Goal: Task Accomplishment & Management: Manage account settings

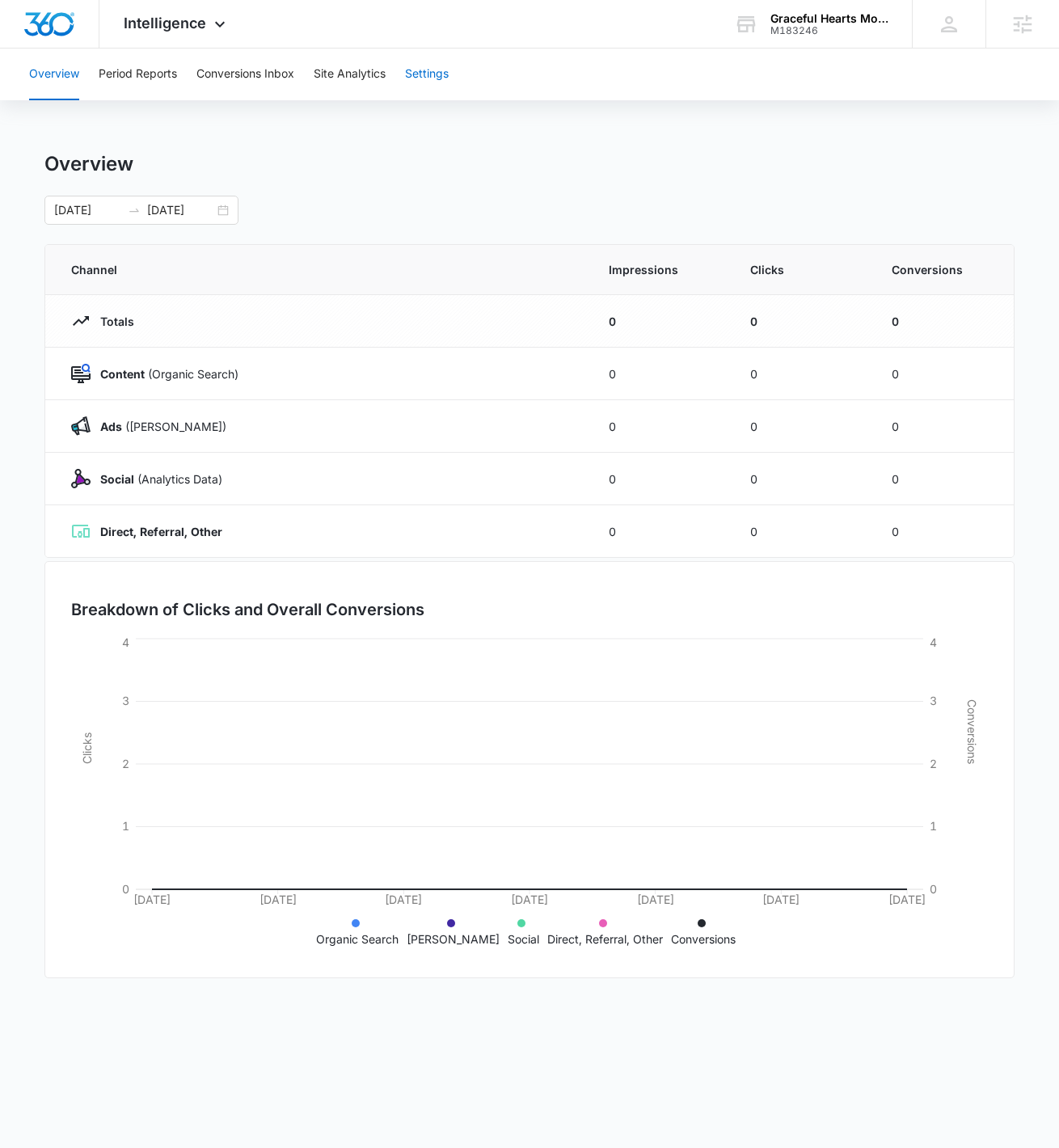
click at [441, 71] on button "Settings" at bounding box center [427, 74] width 44 height 51
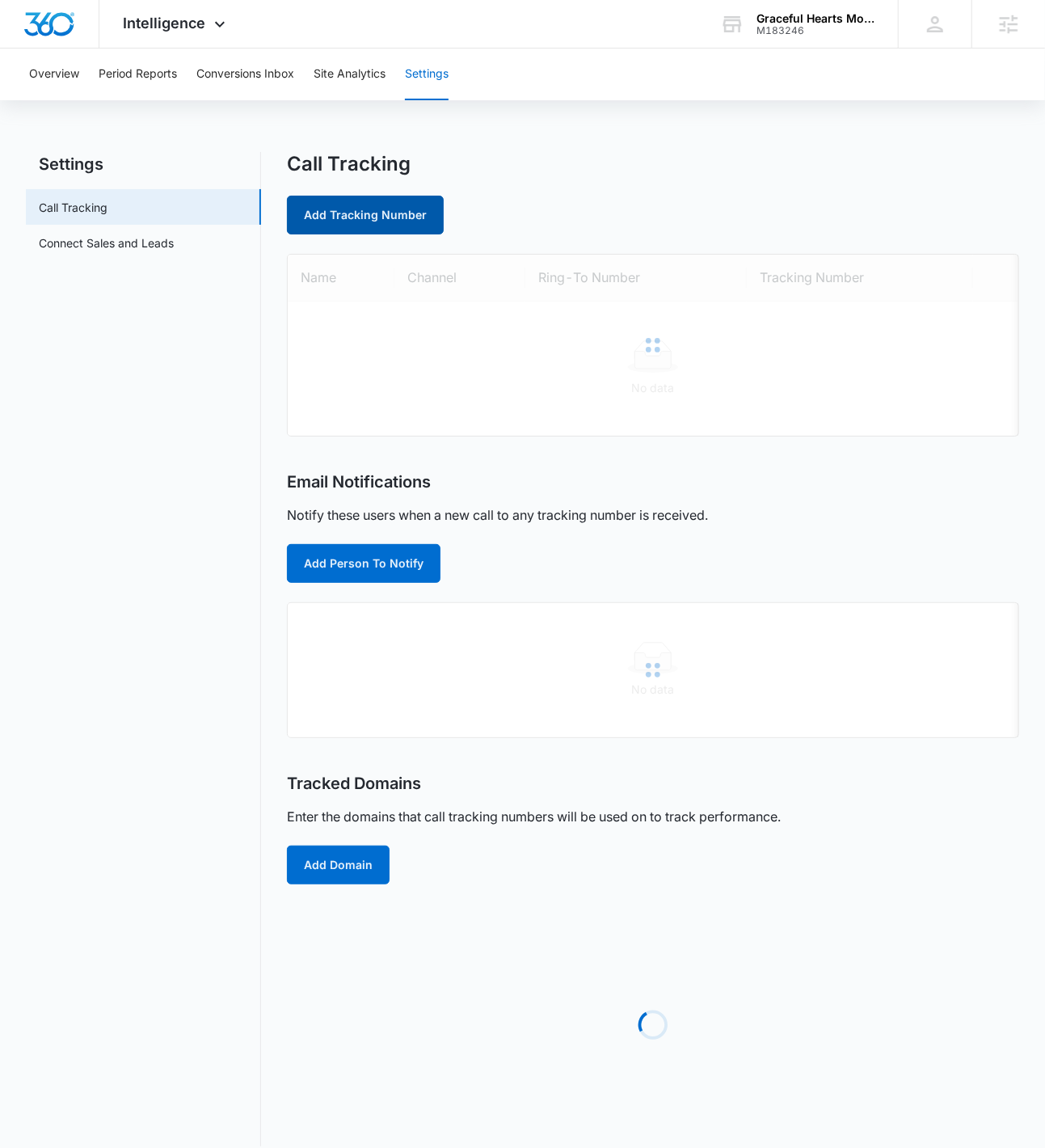
click at [418, 206] on link "Add Tracking Number" at bounding box center [365, 215] width 157 height 39
select select "by_area_code"
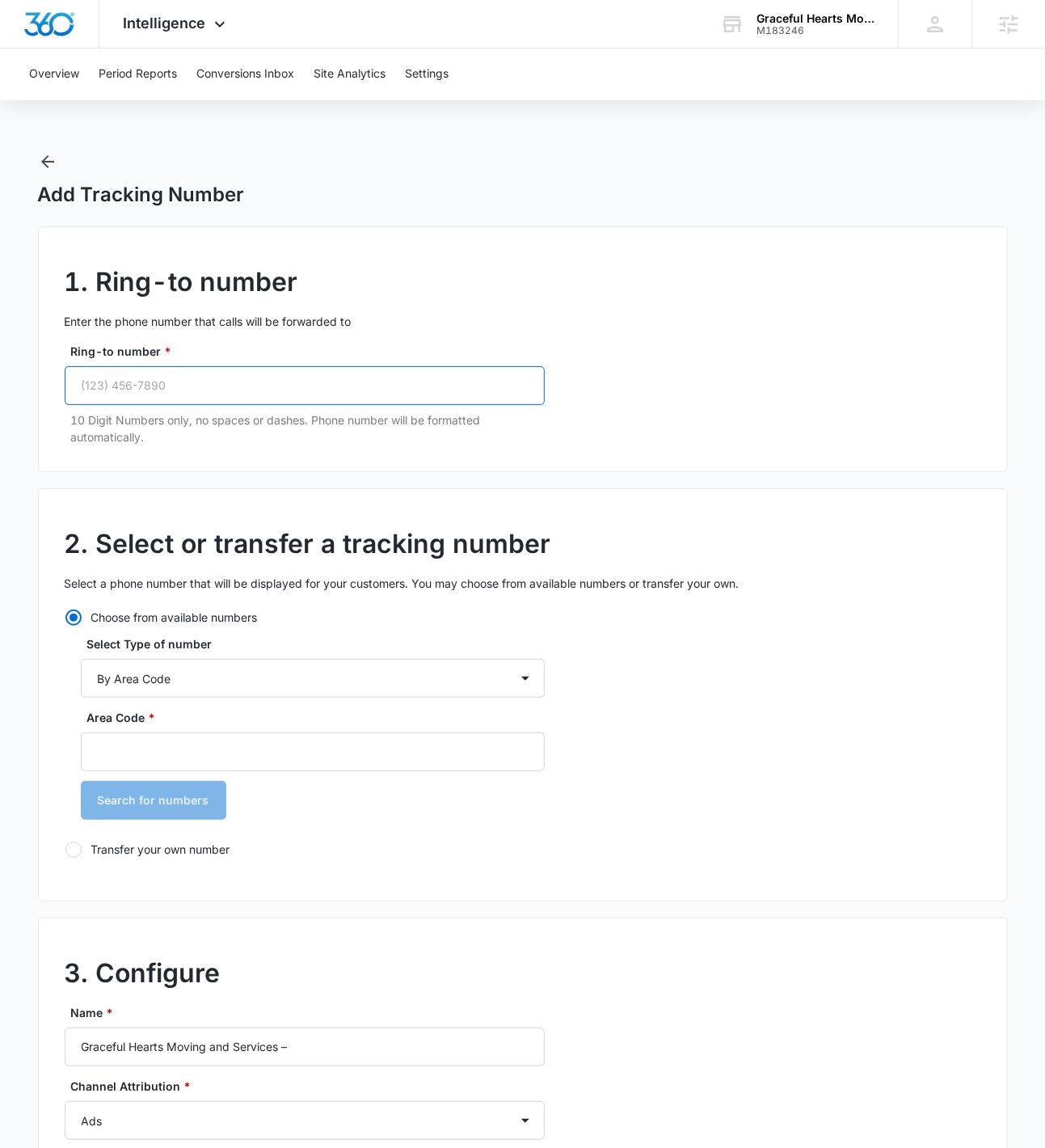
click at [223, 389] on input "Ring-to number *" at bounding box center [305, 386] width 480 height 39
paste input "(786) 210-3092"
type input "(786) 210-3092"
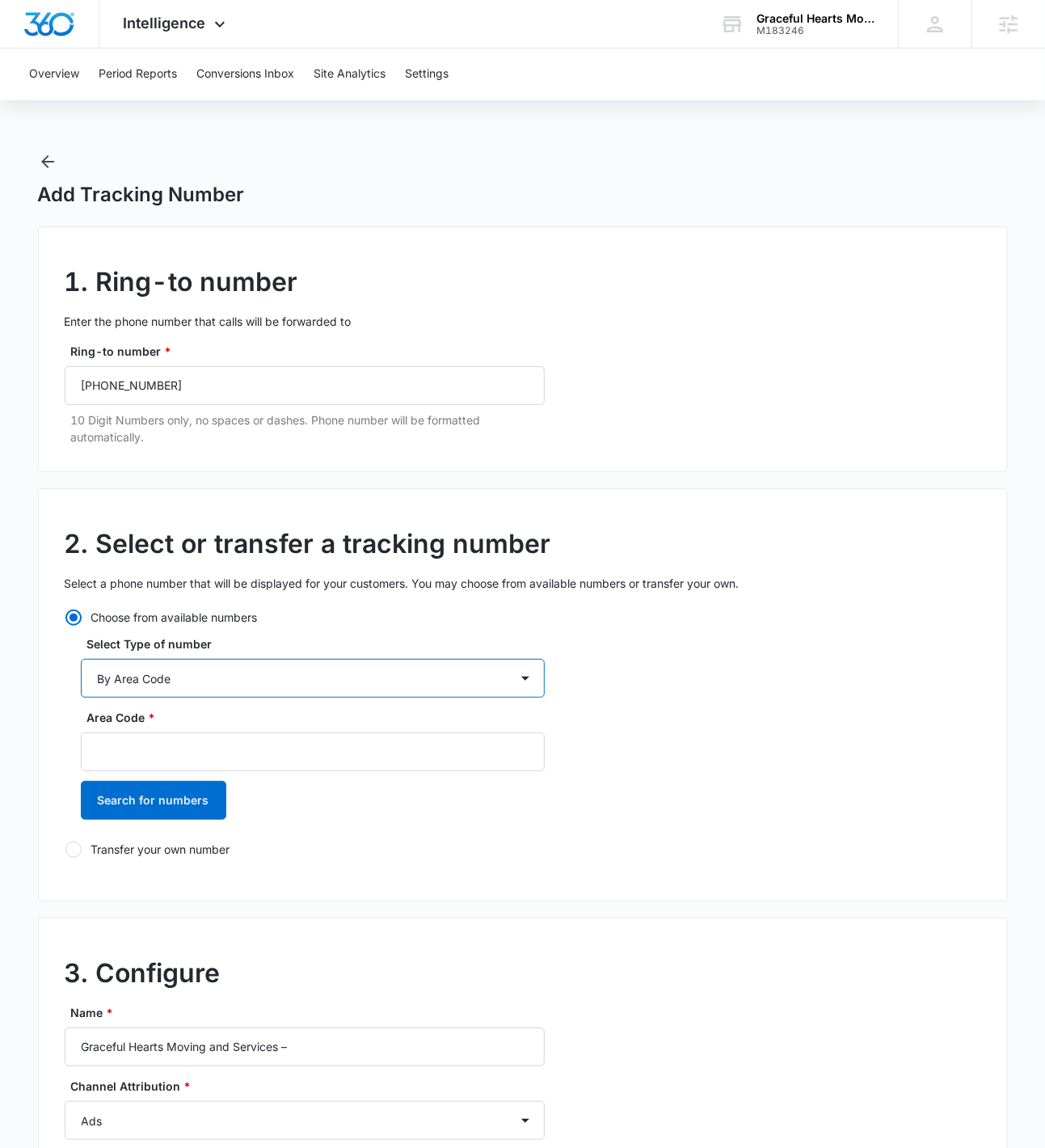
click at [243, 668] on select "By City & State By State Only By Zip Code By Area Code Toll Free Numbers" at bounding box center [312, 678] width 464 height 39
click at [81, 659] on select "By City & State By State Only By Zip Code By Area Code Toll Free Numbers" at bounding box center [312, 678] width 464 height 39
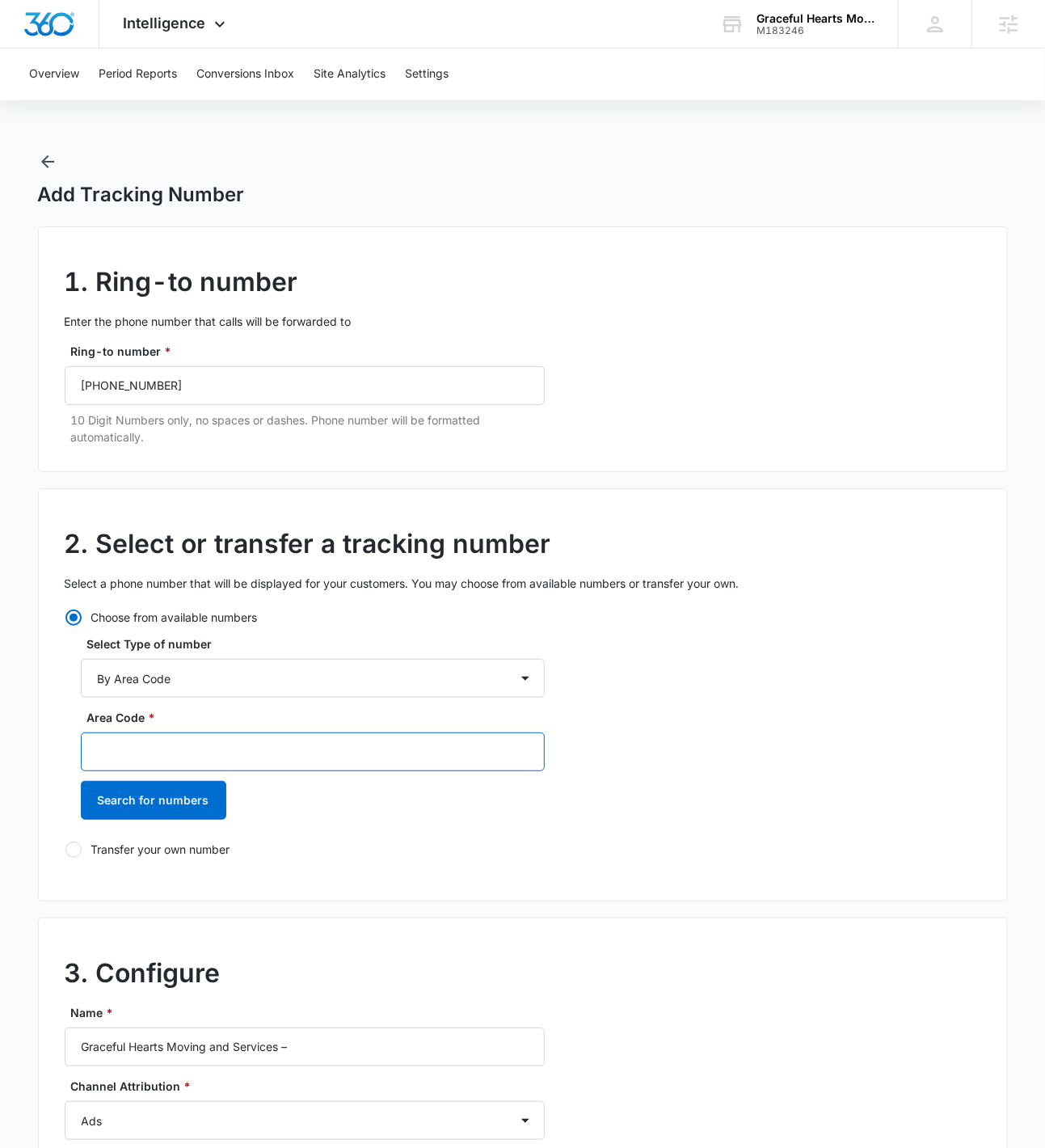
click at [174, 745] on input "Area Code *" at bounding box center [312, 752] width 464 height 39
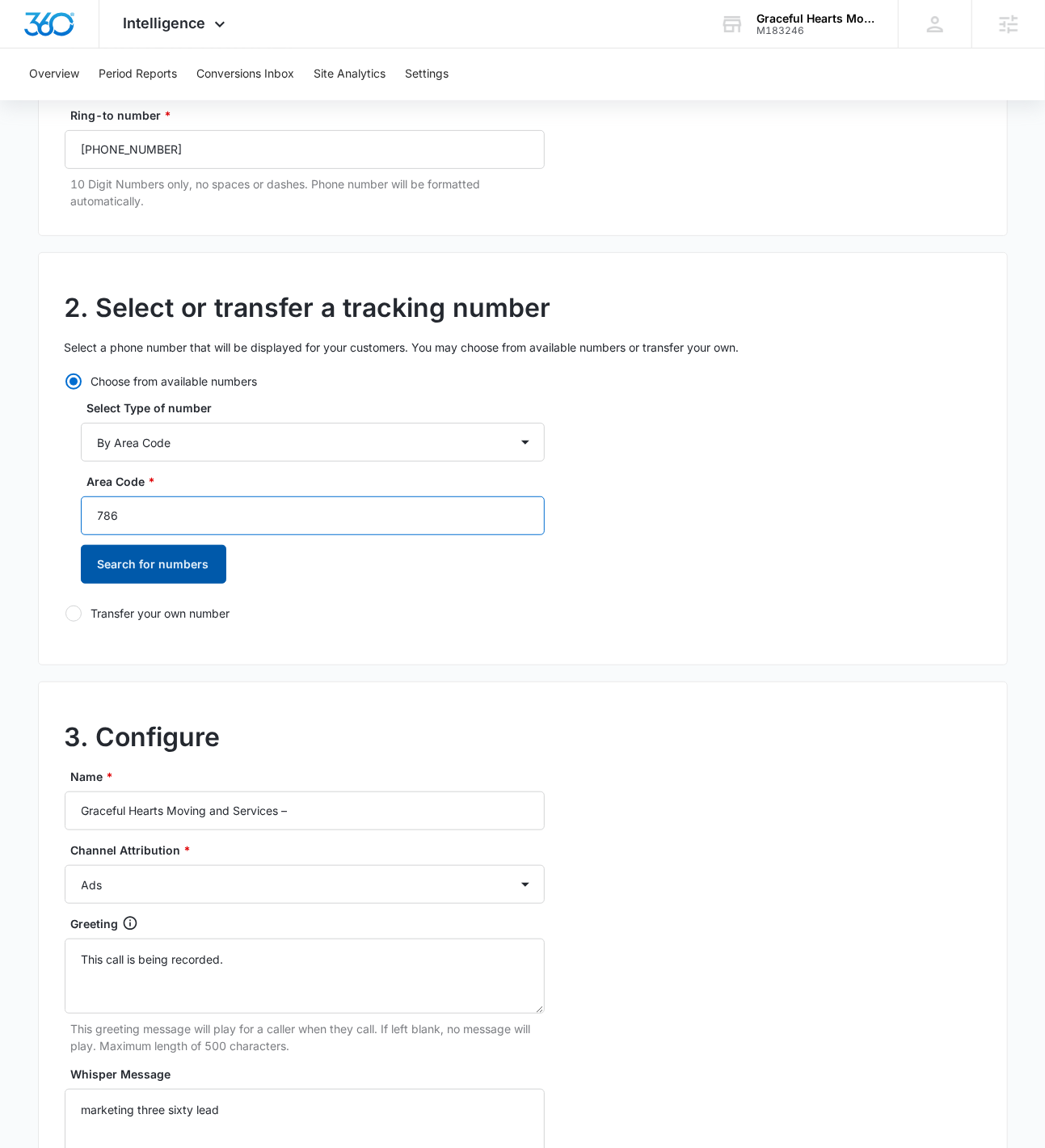
scroll to position [366, 0]
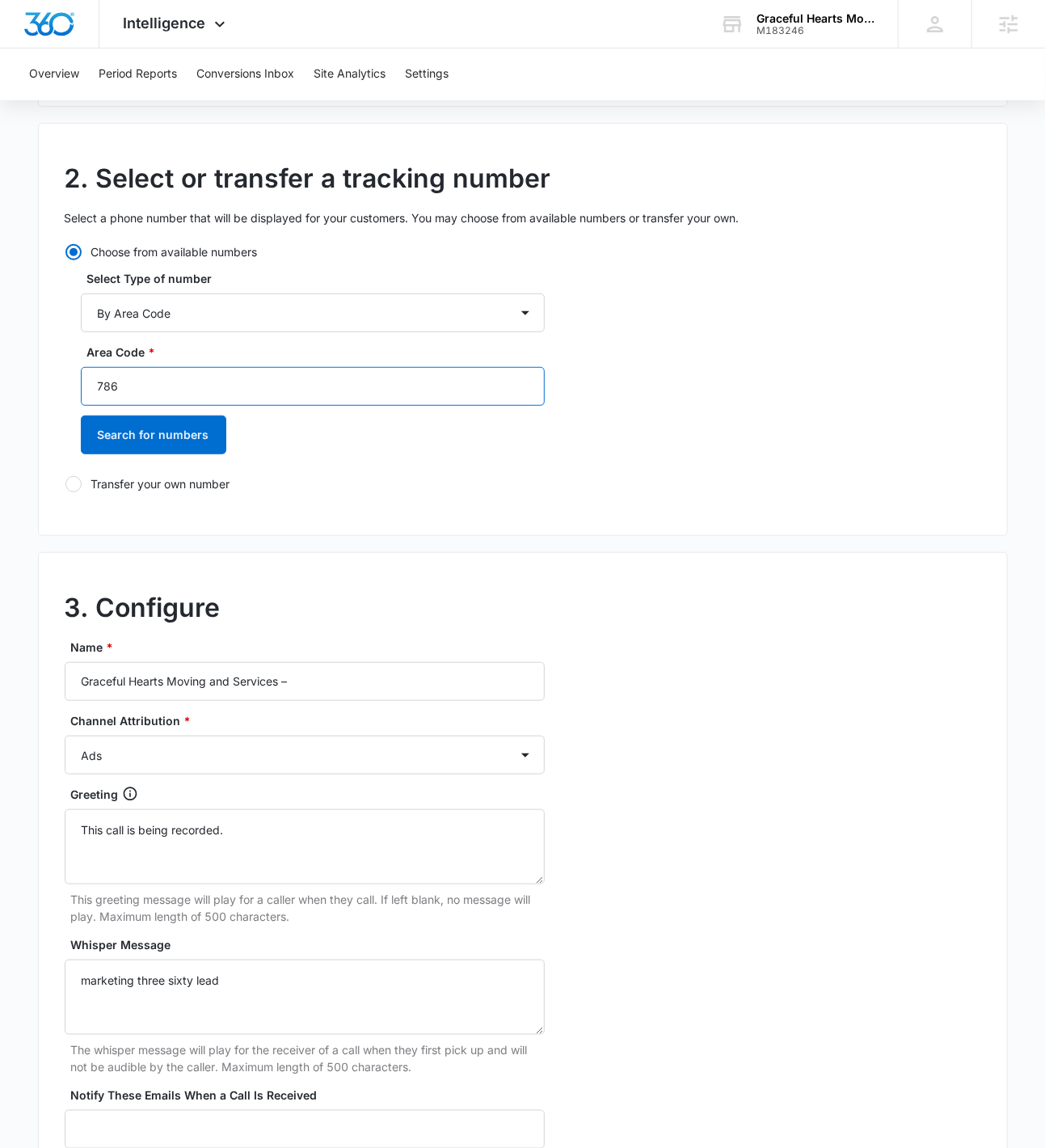
type input "786"
click at [356, 656] on div "Name * Graceful Hearts Moving and Services –" at bounding box center [305, 670] width 480 height 63
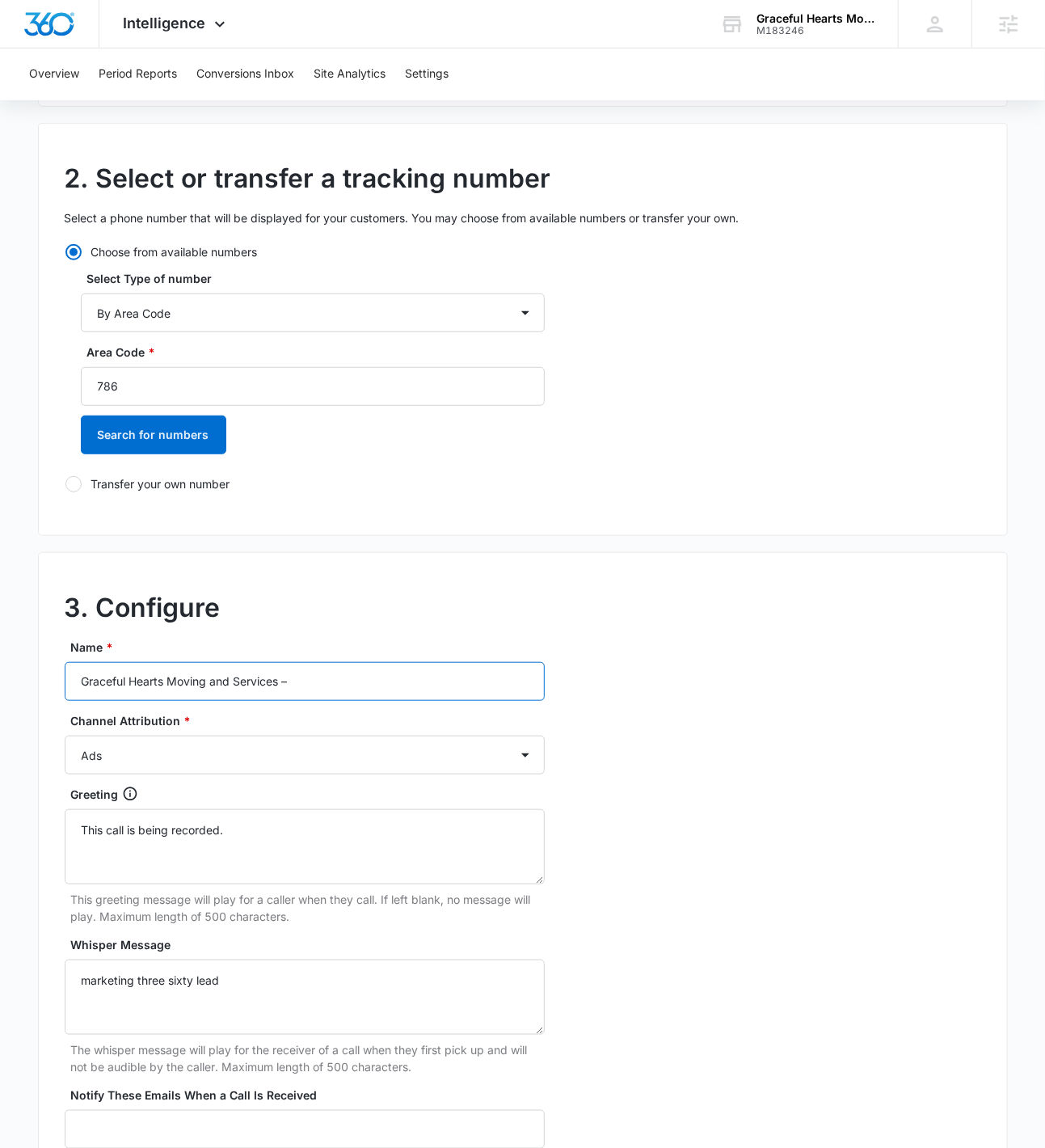
click at [337, 683] on input "Graceful Hearts Moving and Services –" at bounding box center [305, 681] width 480 height 39
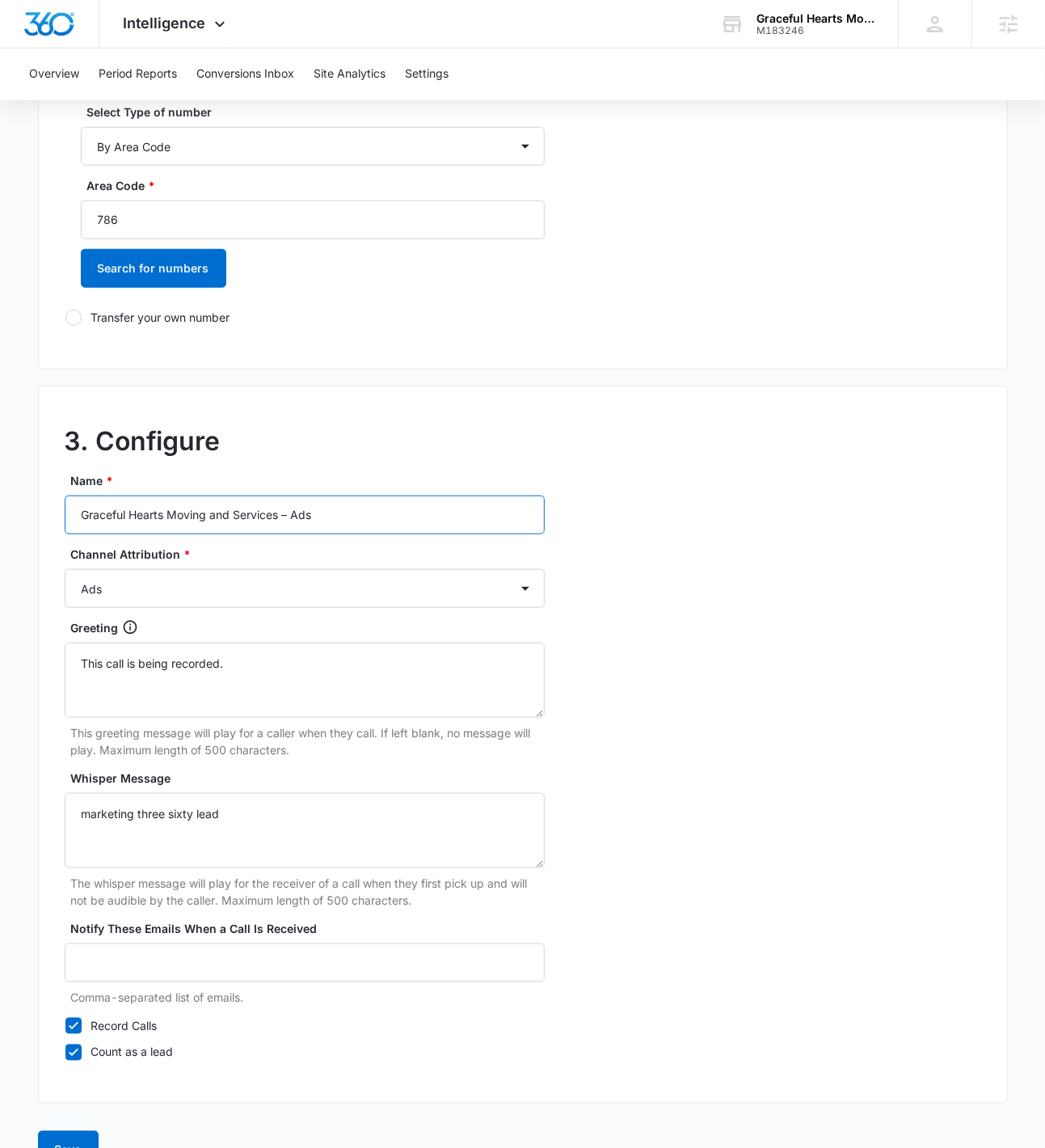
scroll to position [87, 0]
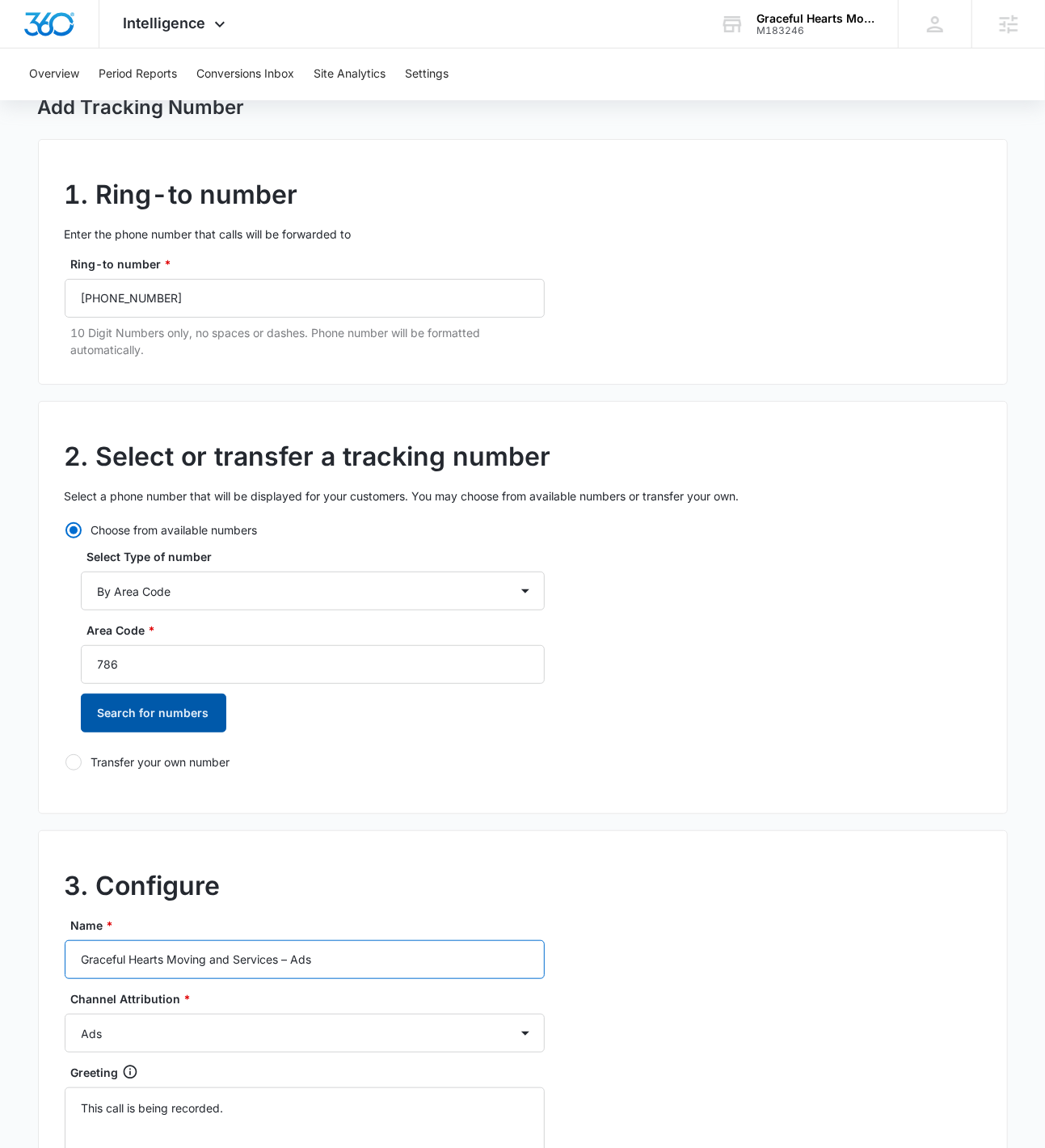
type input "Graceful Hearts Moving and Services – Ads"
click at [157, 710] on button "Search for numbers" at bounding box center [153, 713] width 145 height 39
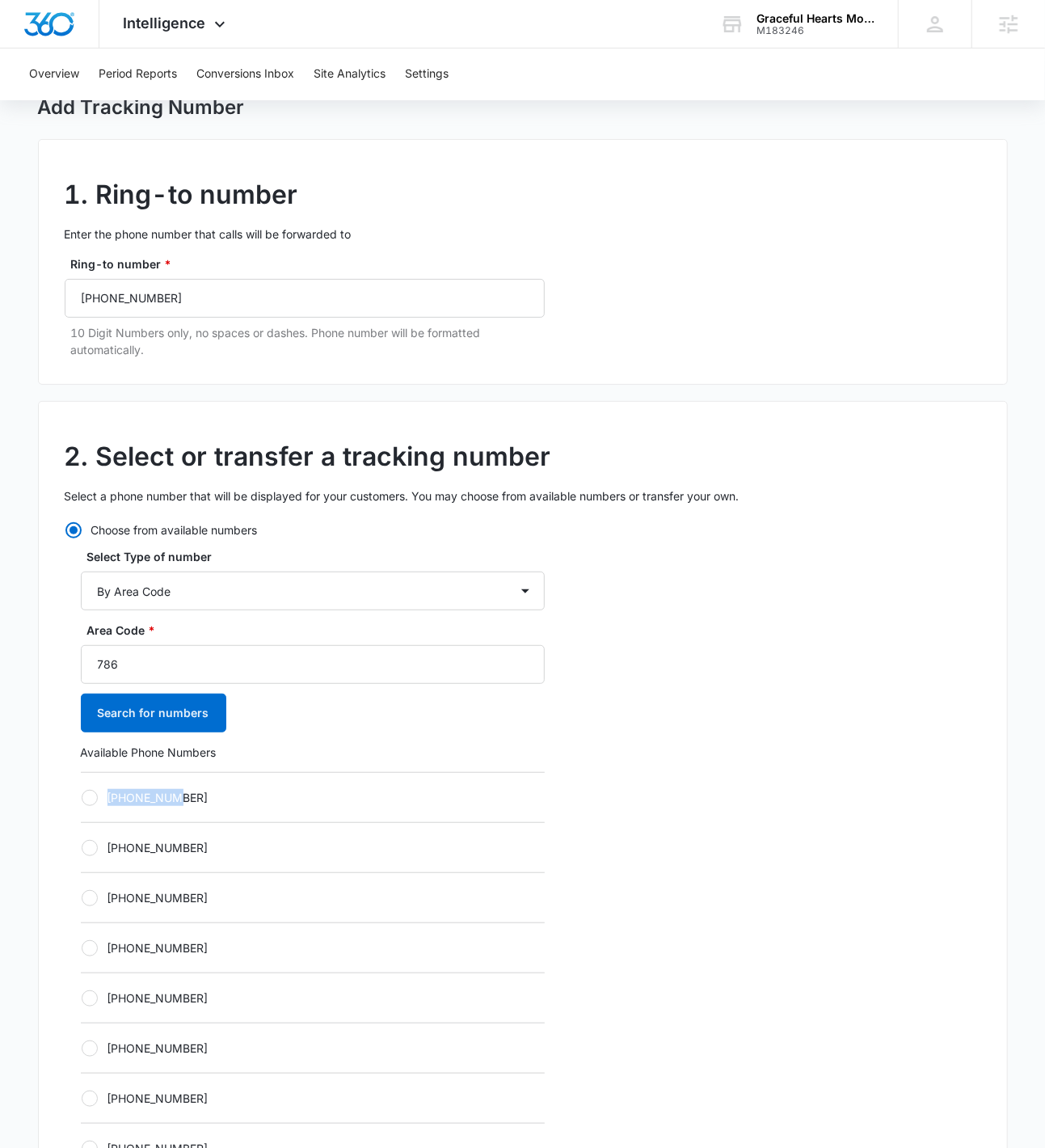
click at [178, 789] on label "+17865305519" at bounding box center [312, 798] width 464 height 17
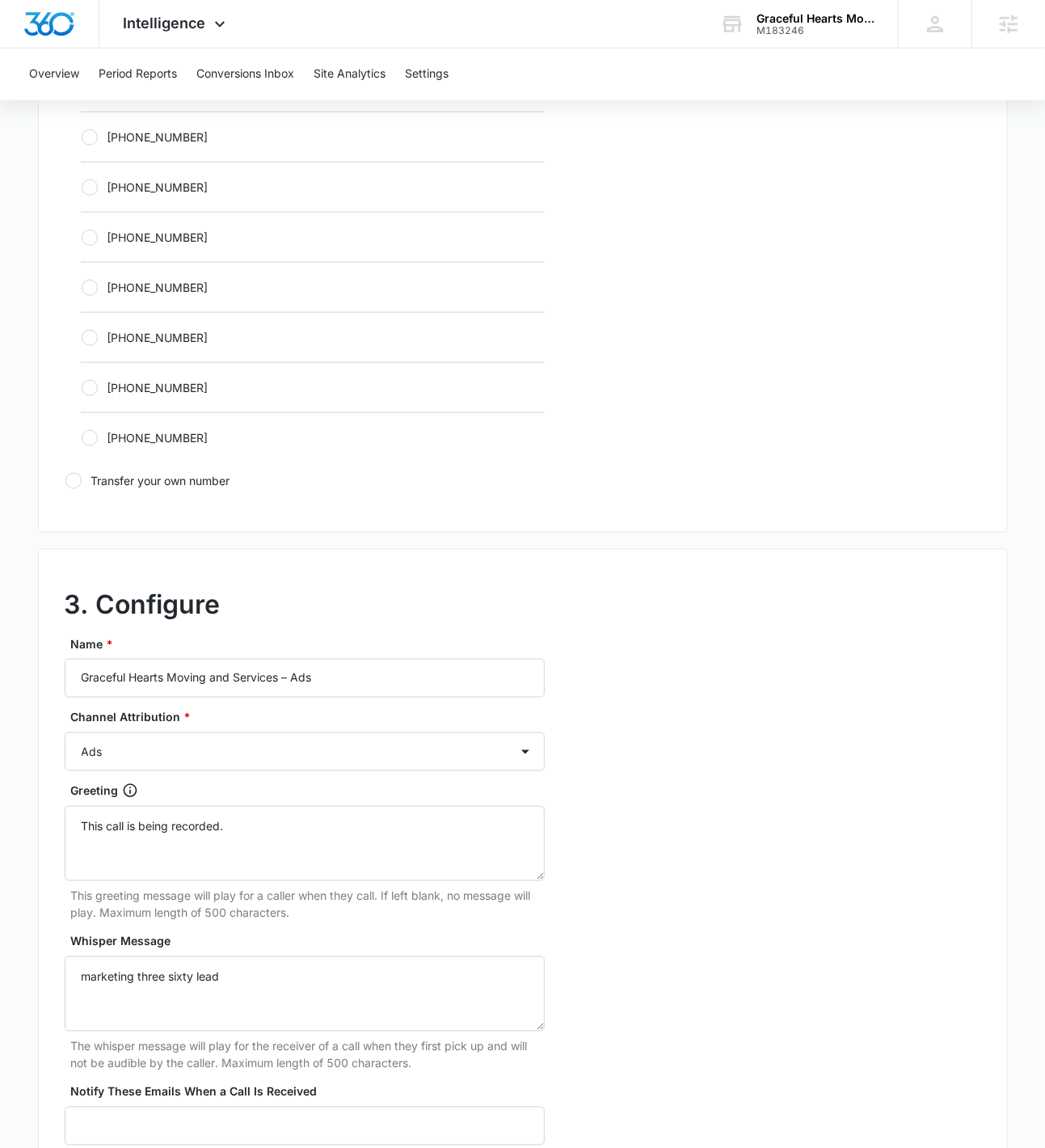
scroll to position [318, 0]
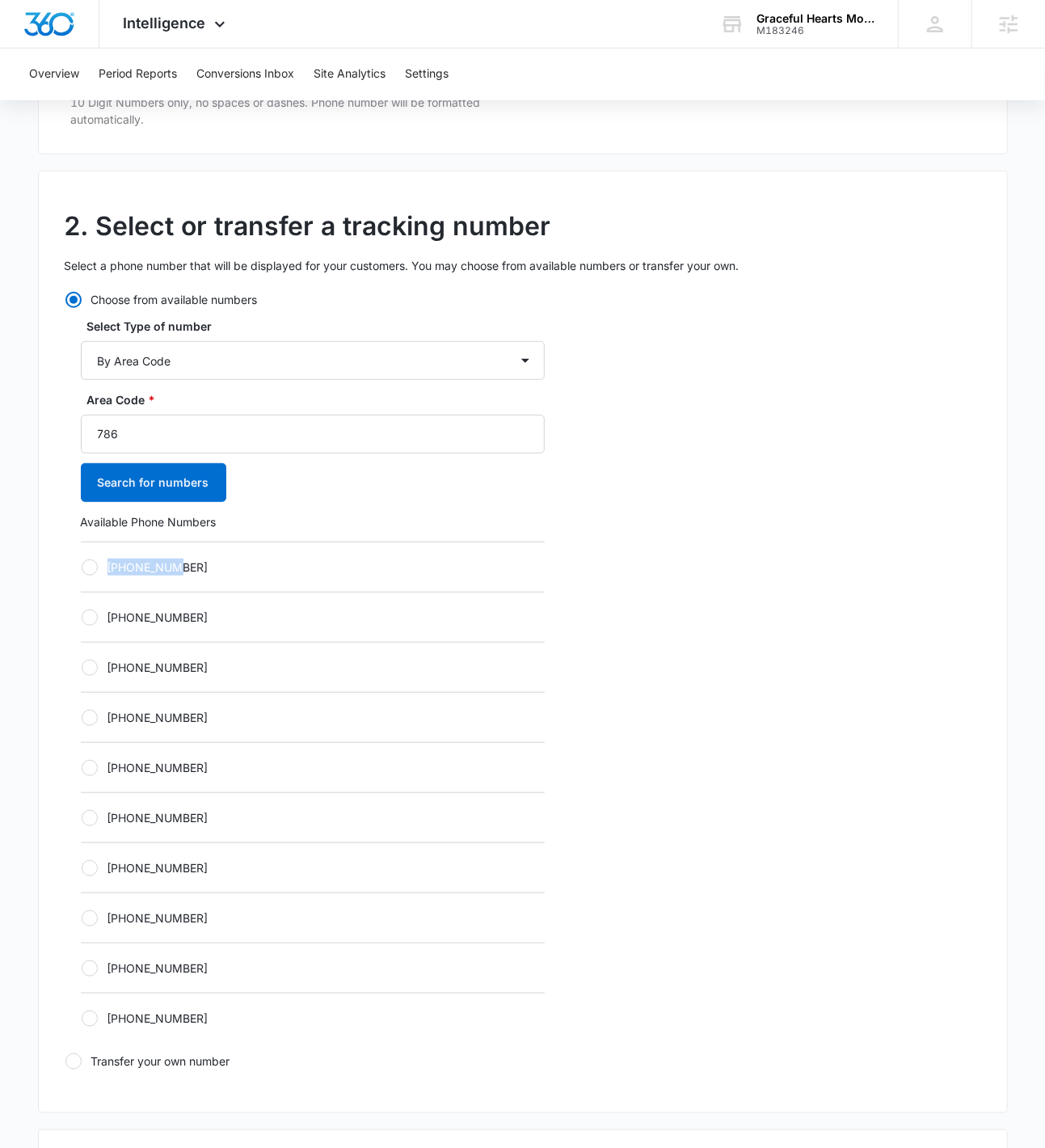
click at [143, 565] on label "+17865305519" at bounding box center [312, 567] width 464 height 17
click at [82, 567] on input "+17865305519" at bounding box center [81, 567] width 1 height 1
radio input "true"
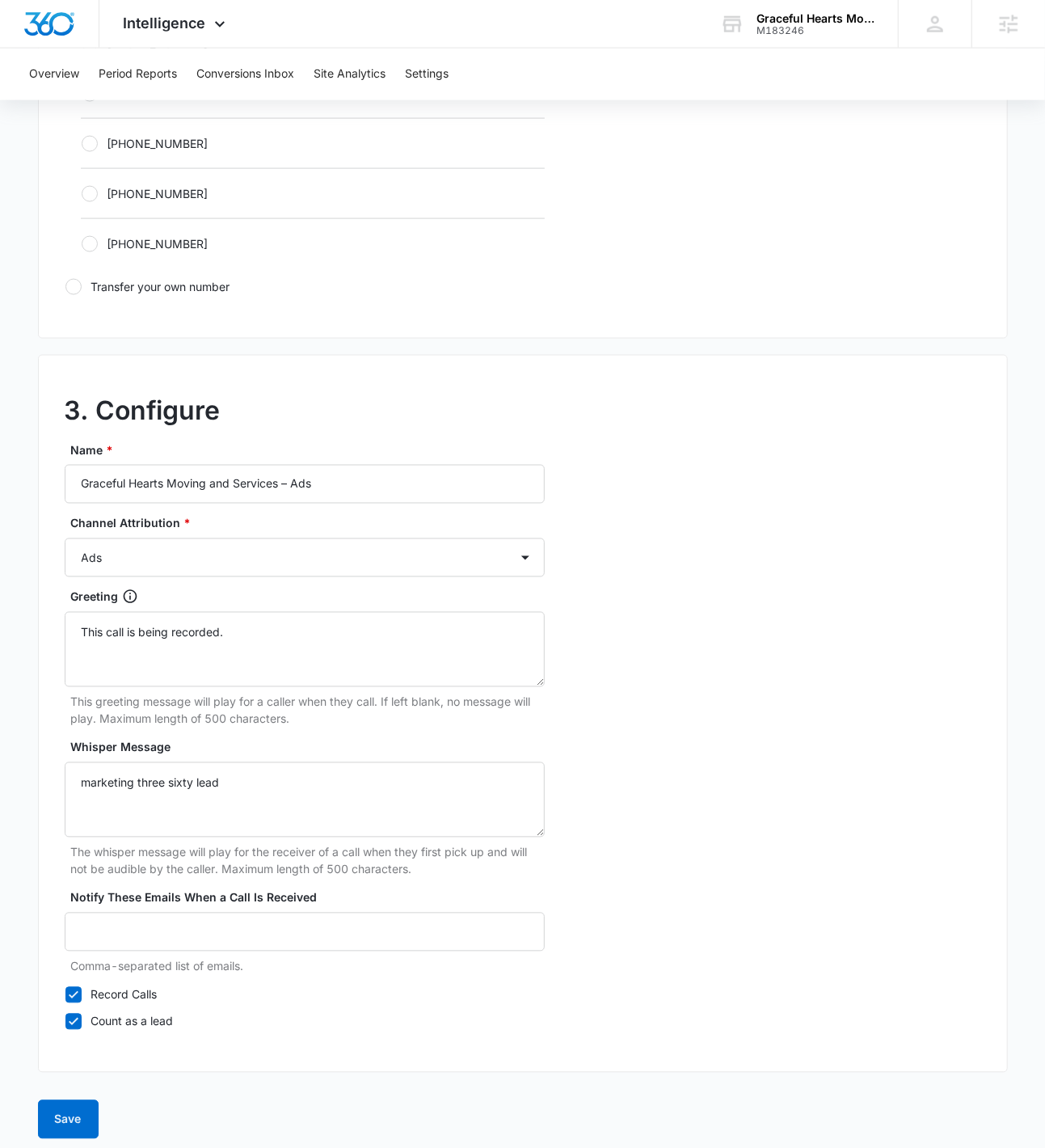
scroll to position [1103, 0]
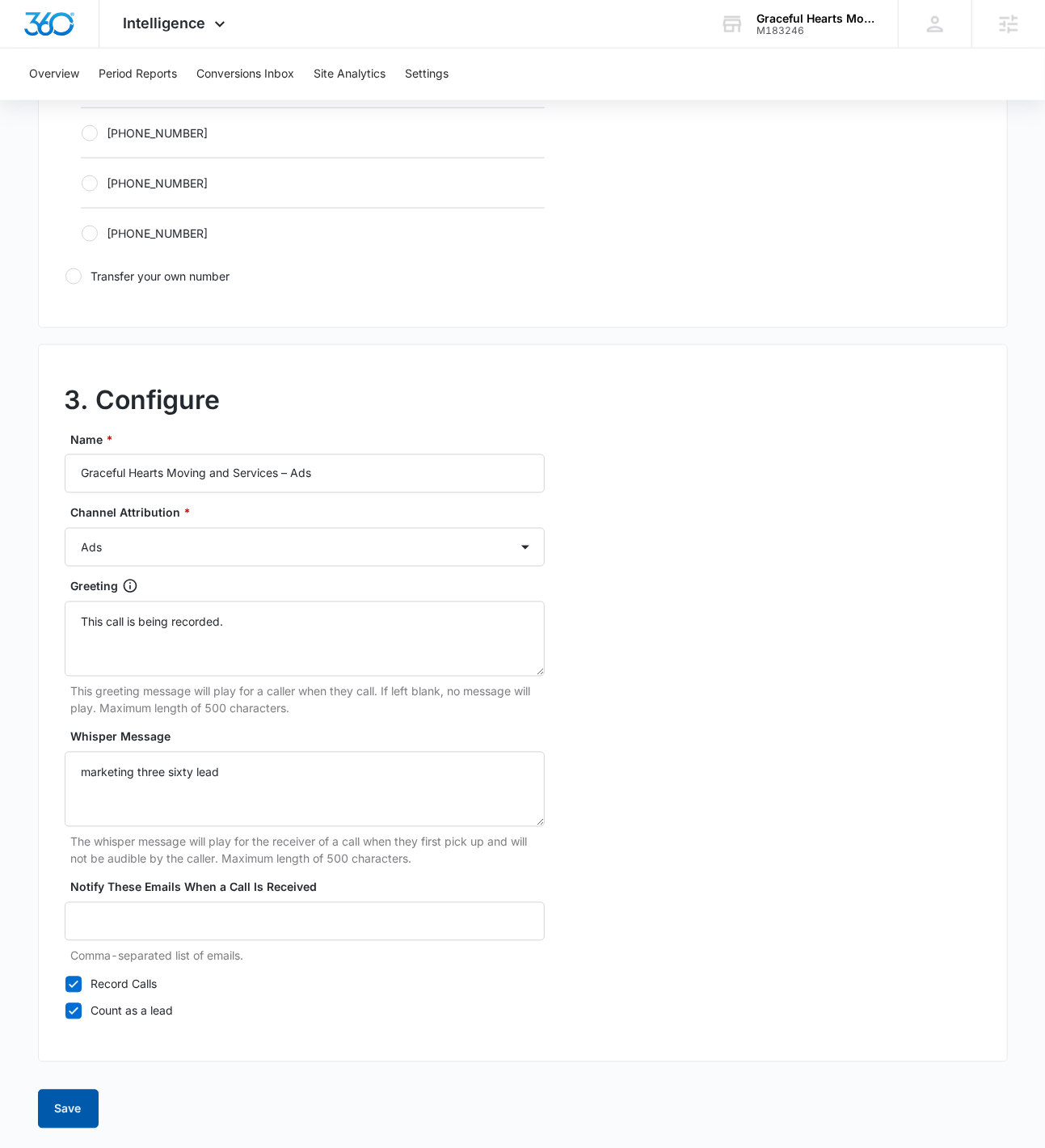
click at [66, 1101] on button "Save" at bounding box center [69, 1109] width 61 height 39
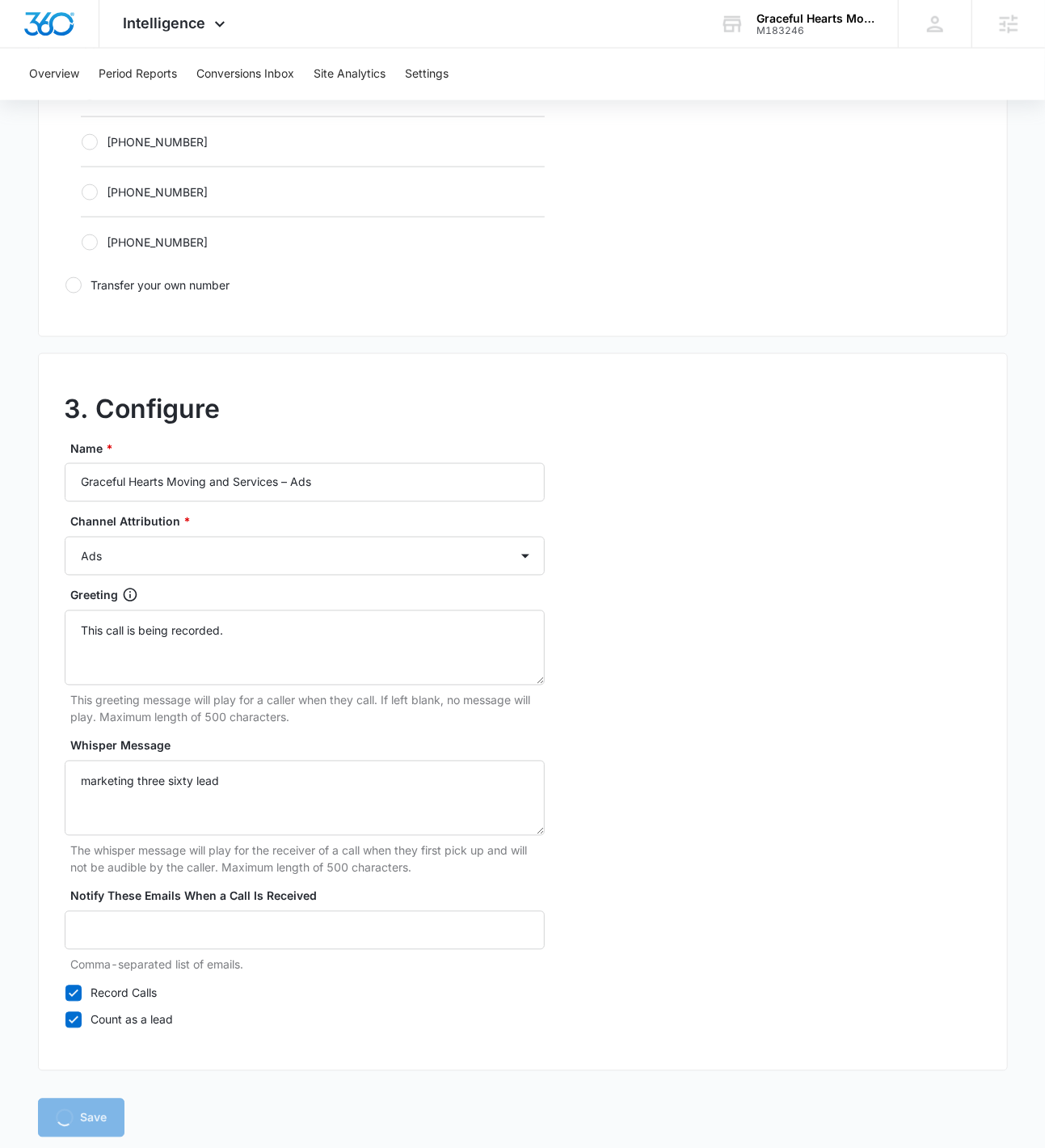
scroll to position [0, 0]
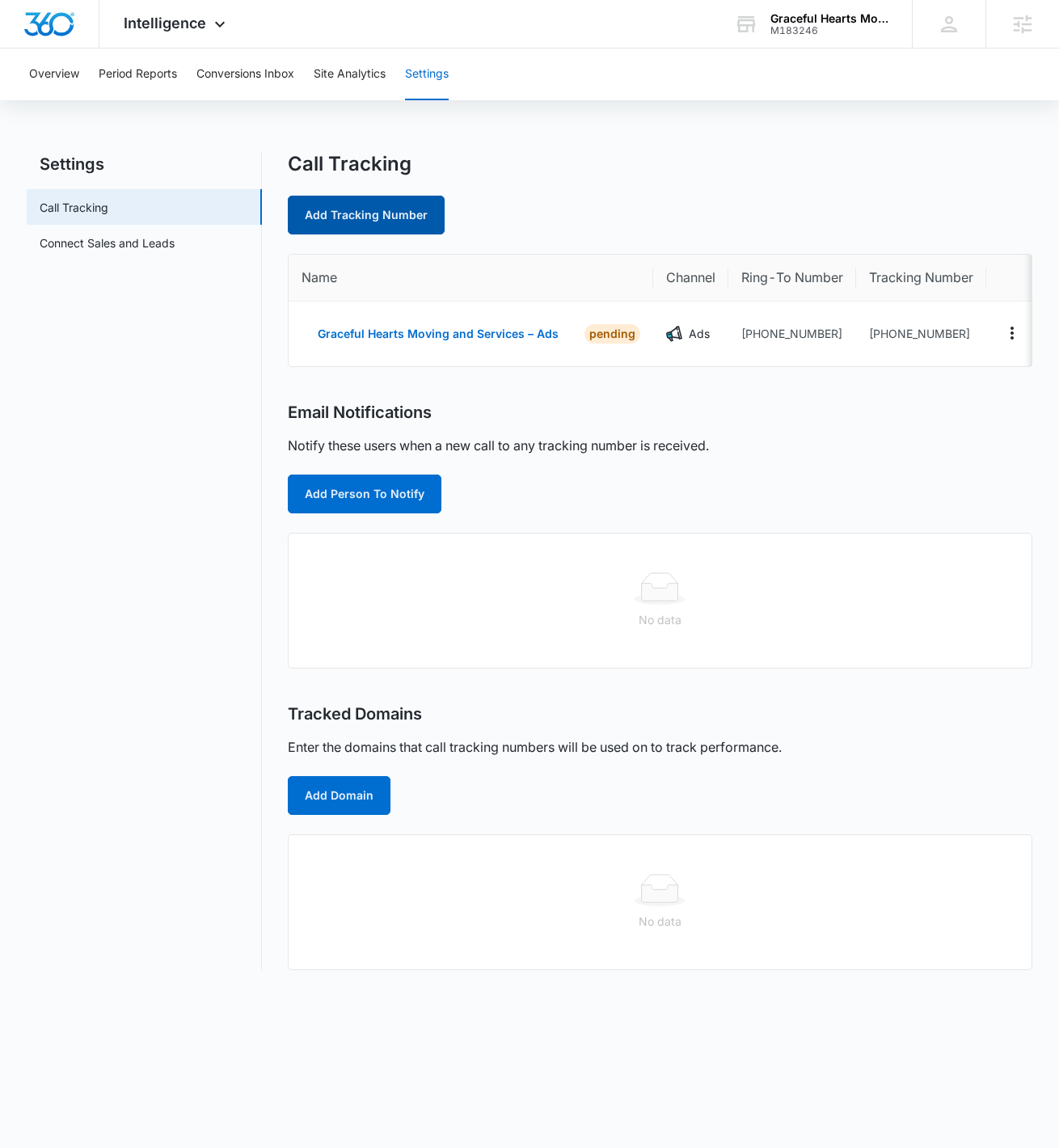
click at [394, 215] on link "Add Tracking Number" at bounding box center [366, 215] width 157 height 39
select select "by_area_code"
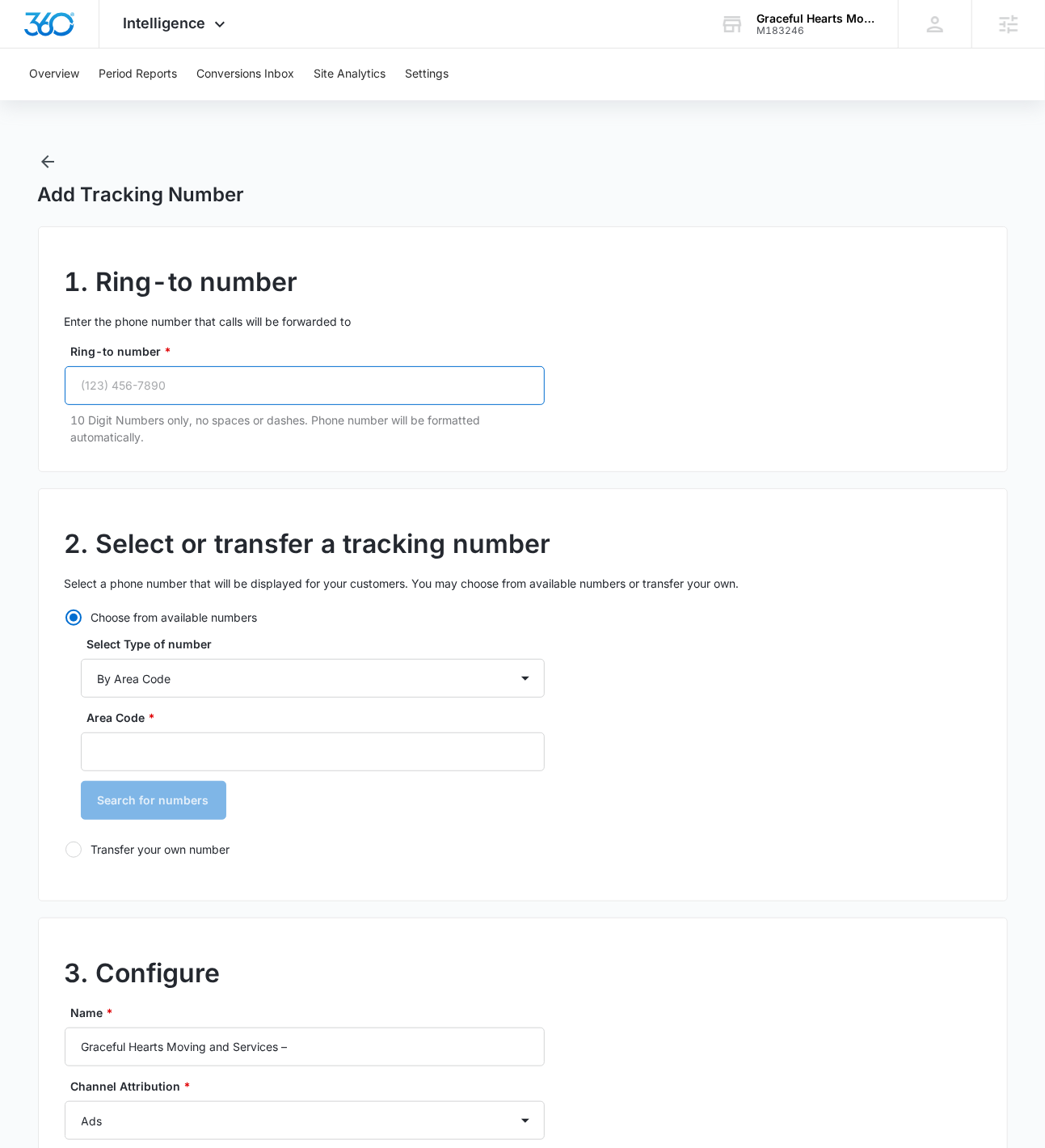
click at [321, 387] on input "Ring-to number *" at bounding box center [305, 386] width 480 height 39
paste input "(786) 210-3092"
type input "(786) 210-3092"
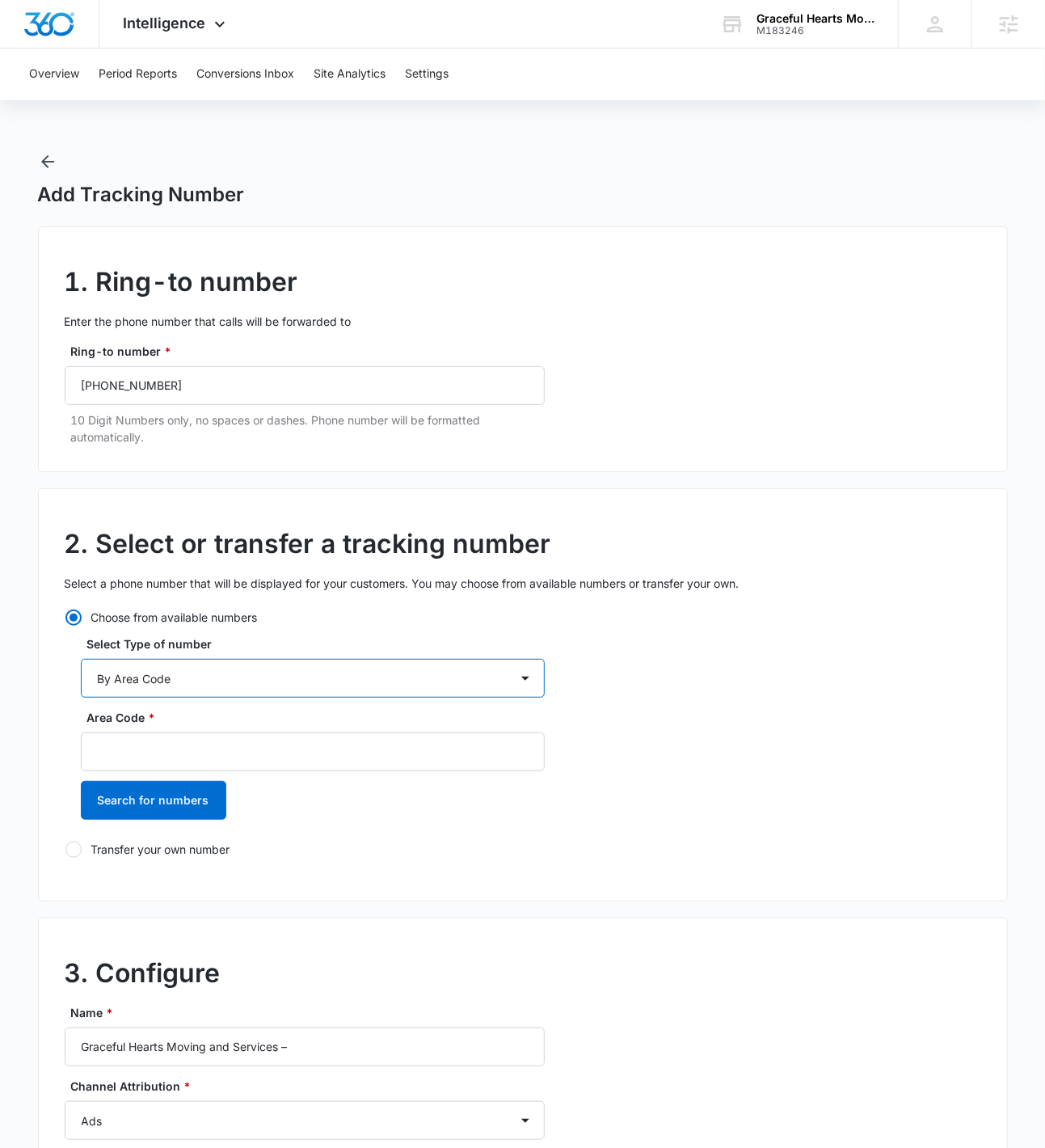
click at [257, 679] on select "By City & State By State Only By Zip Code By Area Code Toll Free Numbers" at bounding box center [312, 678] width 464 height 39
click at [81, 659] on select "By City & State By State Only By Zip Code By Area Code Toll Free Numbers" at bounding box center [312, 678] width 464 height 39
click at [253, 672] on select "By City & State By State Only By Zip Code By Area Code Toll Free Numbers" at bounding box center [312, 678] width 464 height 39
select select "by_area_code"
click at [81, 659] on select "By City & State By State Only By Zip Code By Area Code Toll Free Numbers" at bounding box center [312, 678] width 464 height 39
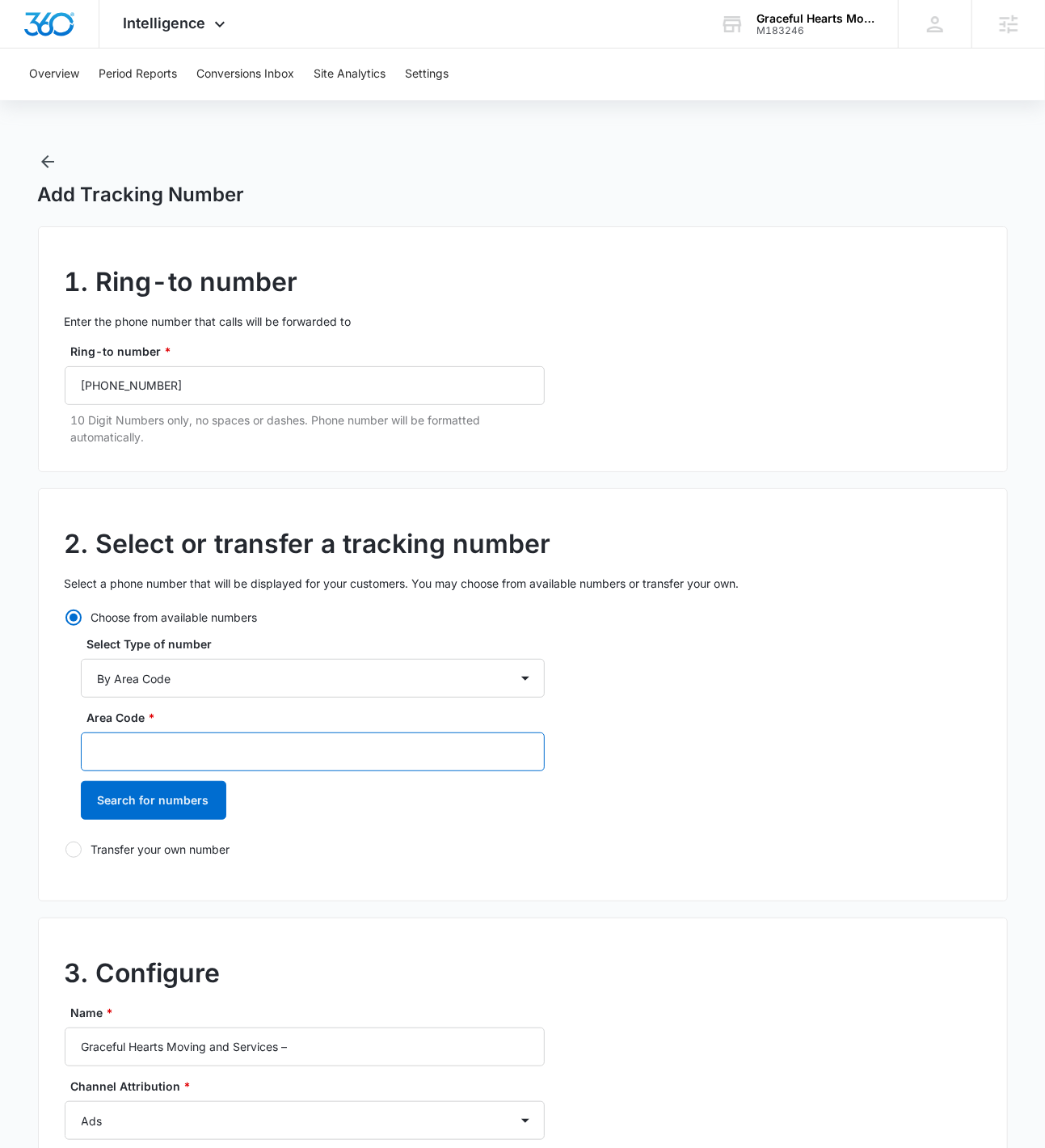
click at [257, 746] on input "Area Code *" at bounding box center [312, 752] width 464 height 39
type input "786"
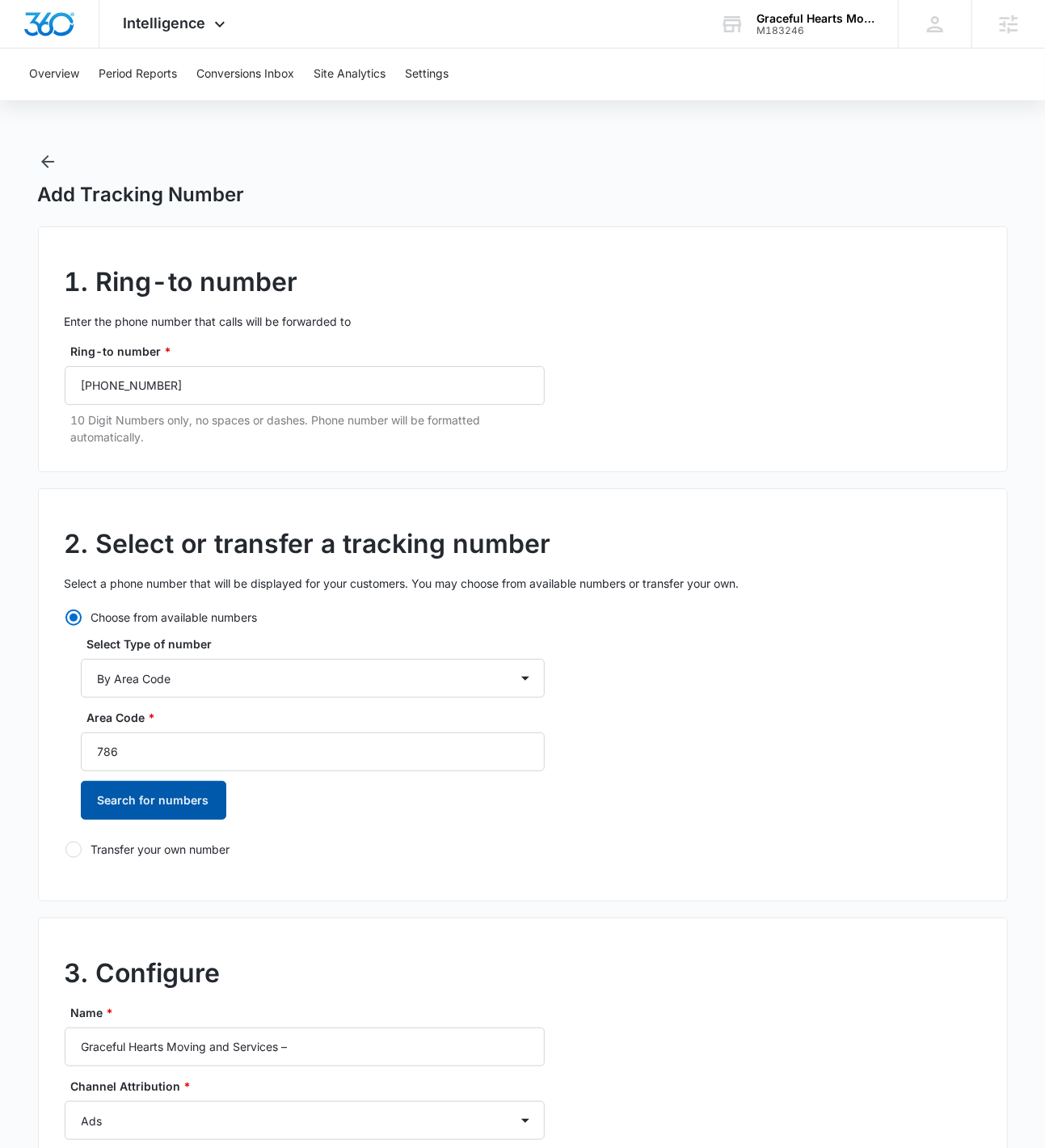
click at [140, 808] on button "Search for numbers" at bounding box center [153, 801] width 145 height 39
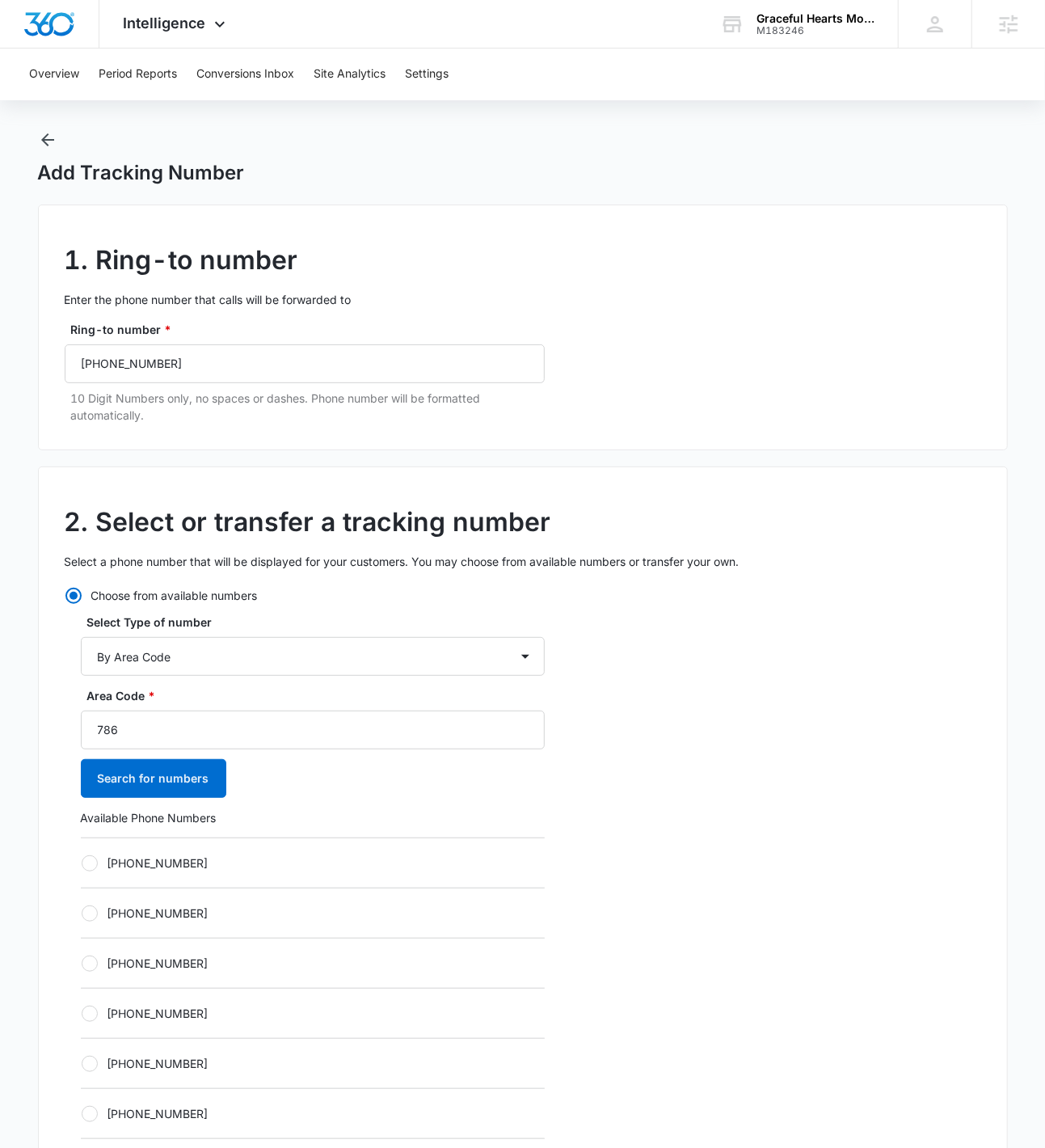
scroll to position [23, 0]
click at [231, 878] on div "+17865305590" at bounding box center [312, 863] width 464 height 50
click at [228, 863] on label "+17865305590" at bounding box center [312, 863] width 464 height 17
click at [82, 863] on input "+17865305590" at bounding box center [81, 862] width 1 height 1
radio input "true"
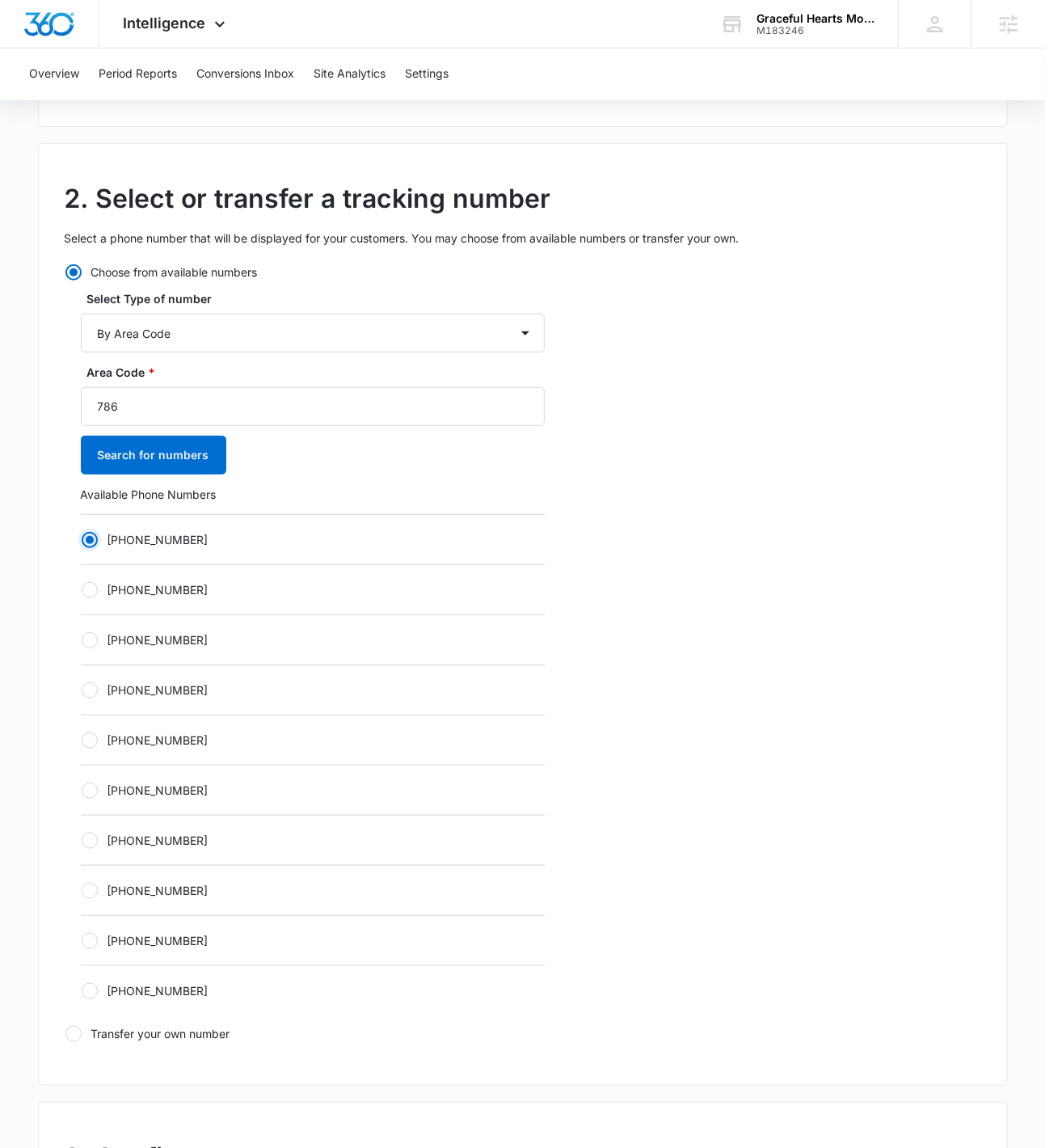
scroll to position [790, 0]
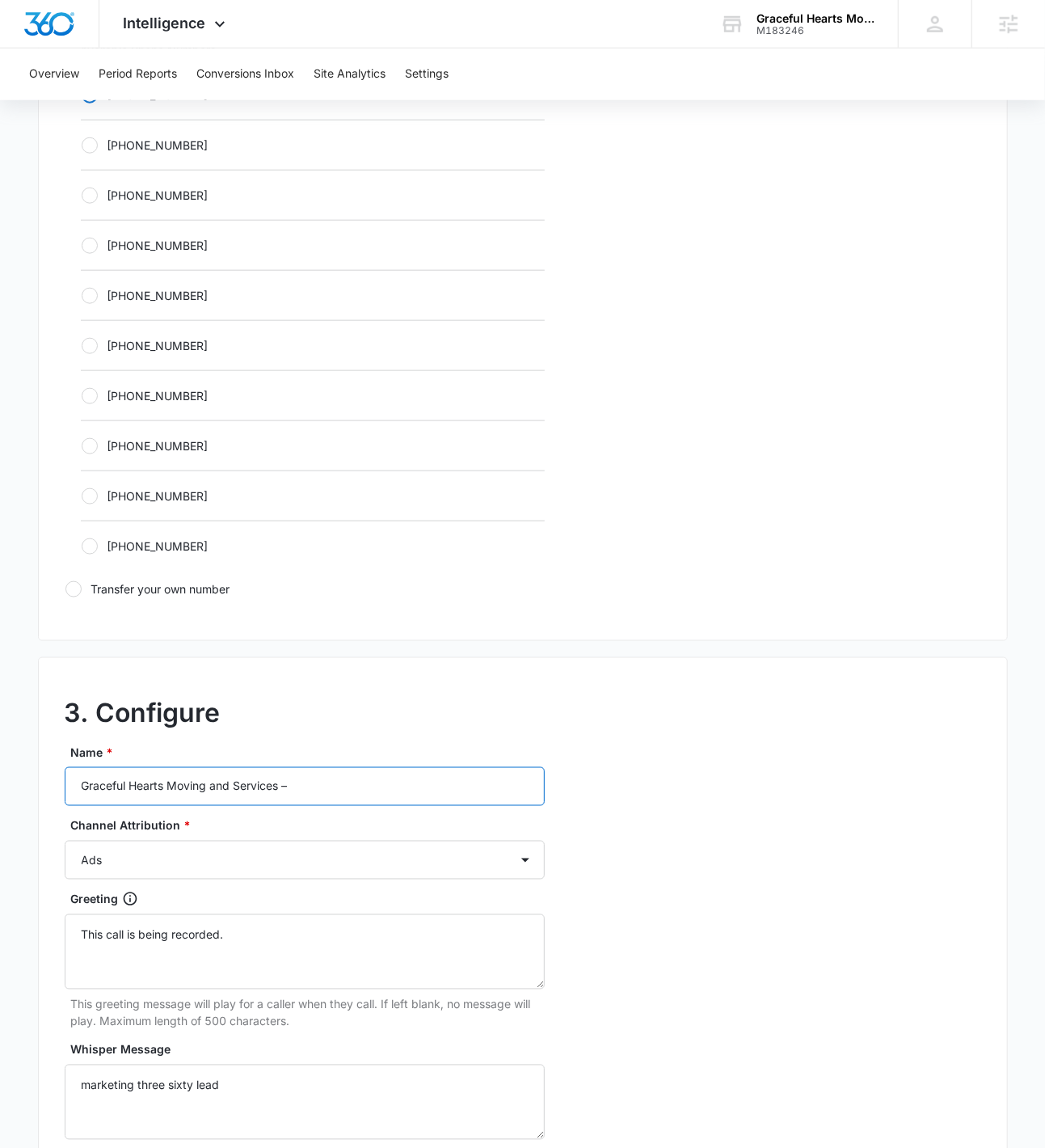
click at [359, 796] on input "Graceful Hearts Moving and Services –" at bounding box center [305, 787] width 480 height 39
type input "Graceful Hearts Moving and Services – Content"
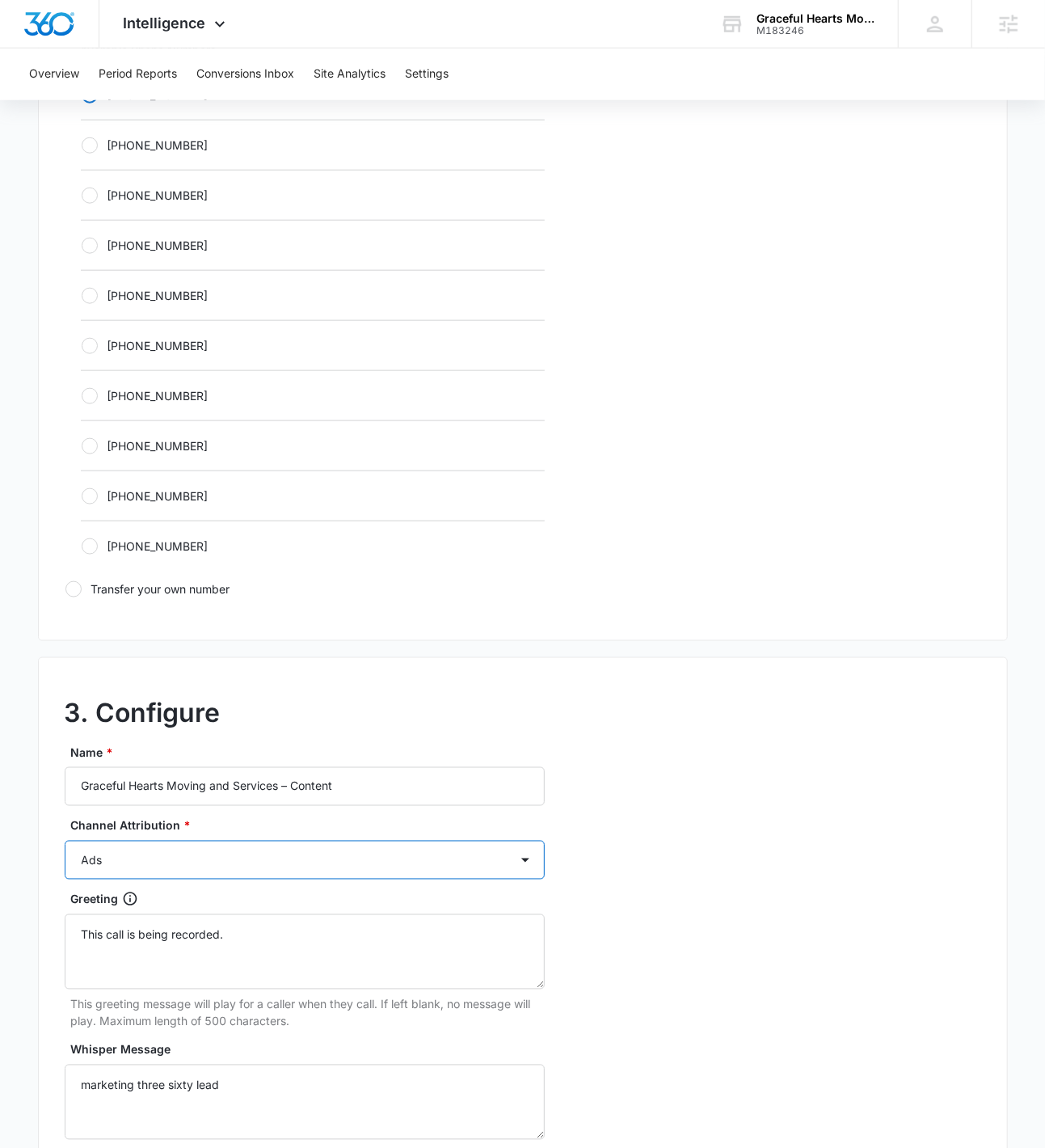
click at [358, 873] on select "Ads Local Service Ads Content Social Other" at bounding box center [305, 860] width 480 height 39
select select "LSA"
click at [64, 841] on select "Ads Local Service Ads Content Social Other" at bounding box center [305, 860] width 480 height 39
click at [359, 844] on select "Ads Local Service Ads Content Social Other" at bounding box center [305, 860] width 480 height 39
select select "CONTENT"
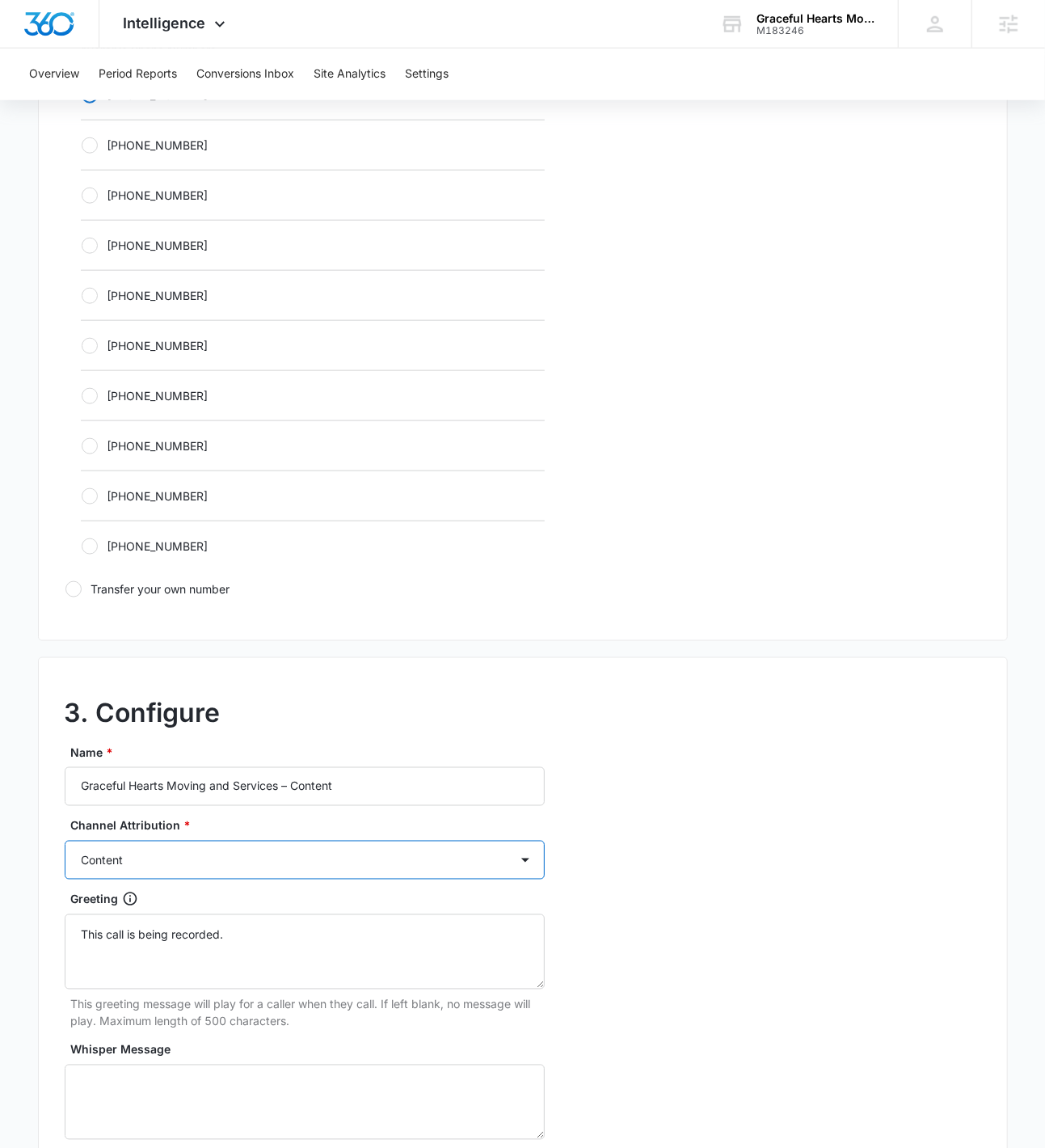
click at [64, 841] on select "Ads Local Service Ads Content Social Other" at bounding box center [305, 860] width 480 height 39
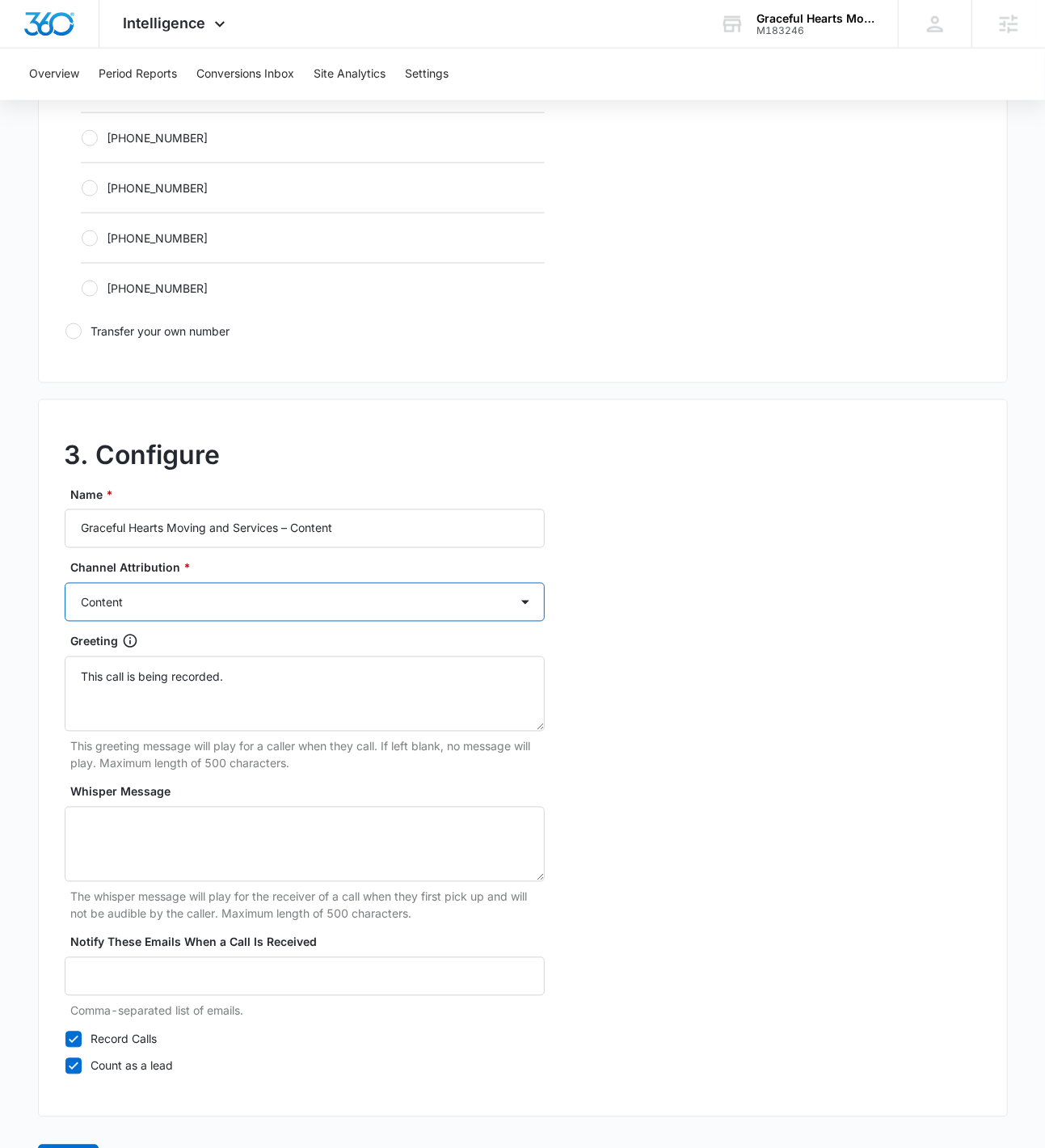
scroll to position [1103, 0]
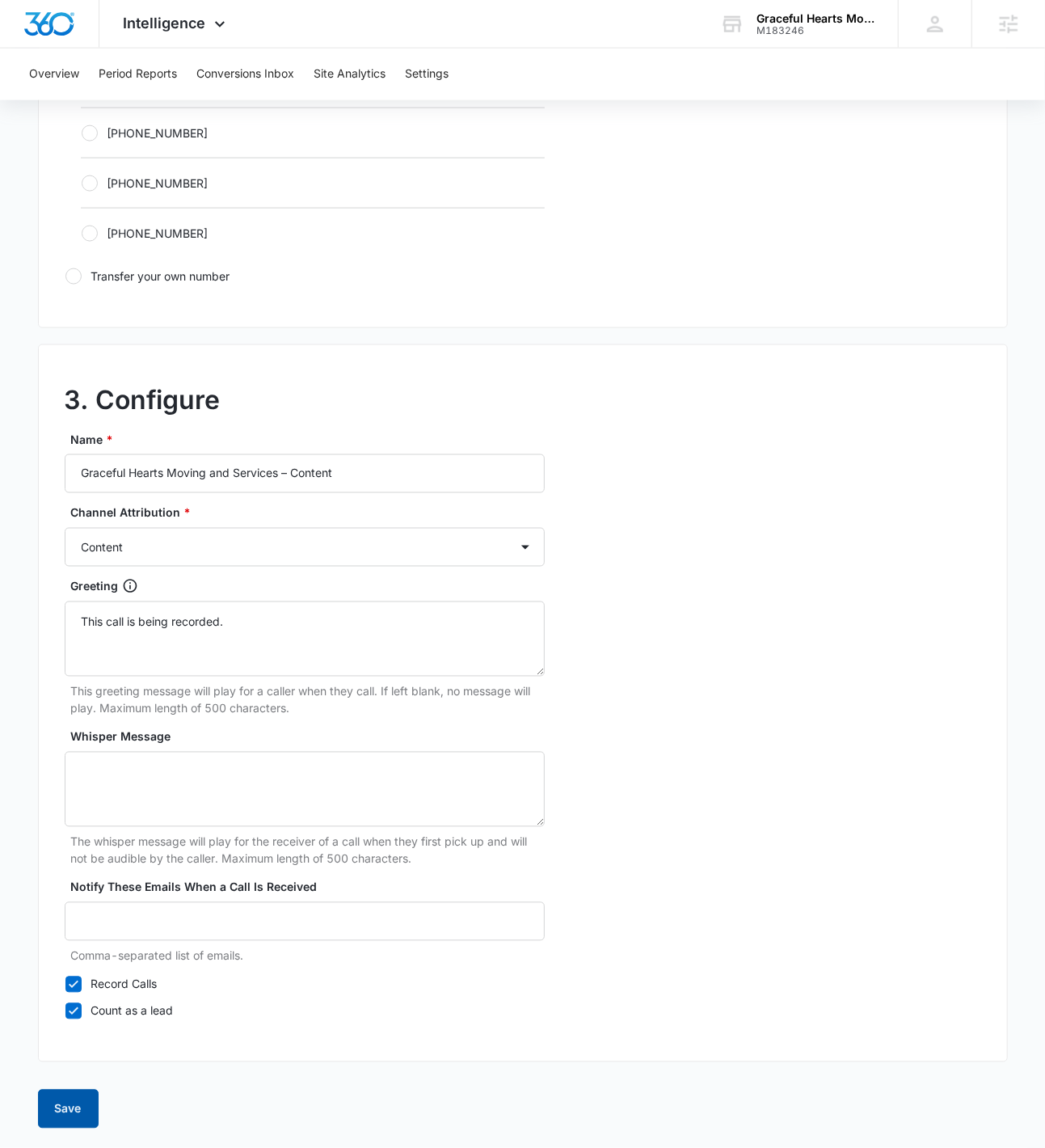
click at [98, 1109] on form "1. Ring-to number Enter the phone number that calls will be forwarded to Ring-t…" at bounding box center [523, 126] width 970 height 2005
click at [81, 1113] on button "Save" at bounding box center [69, 1109] width 61 height 39
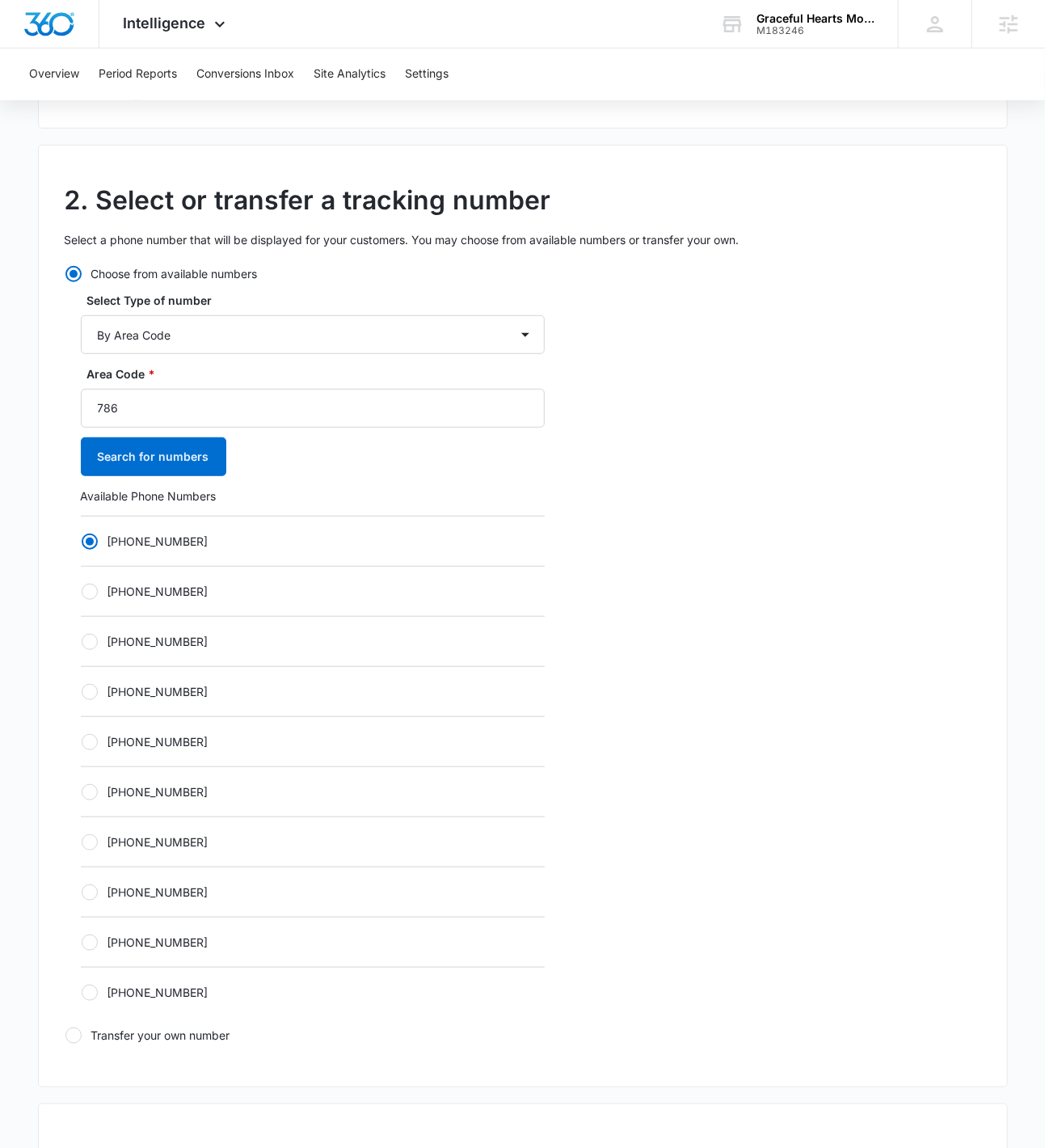
scroll to position [0, 0]
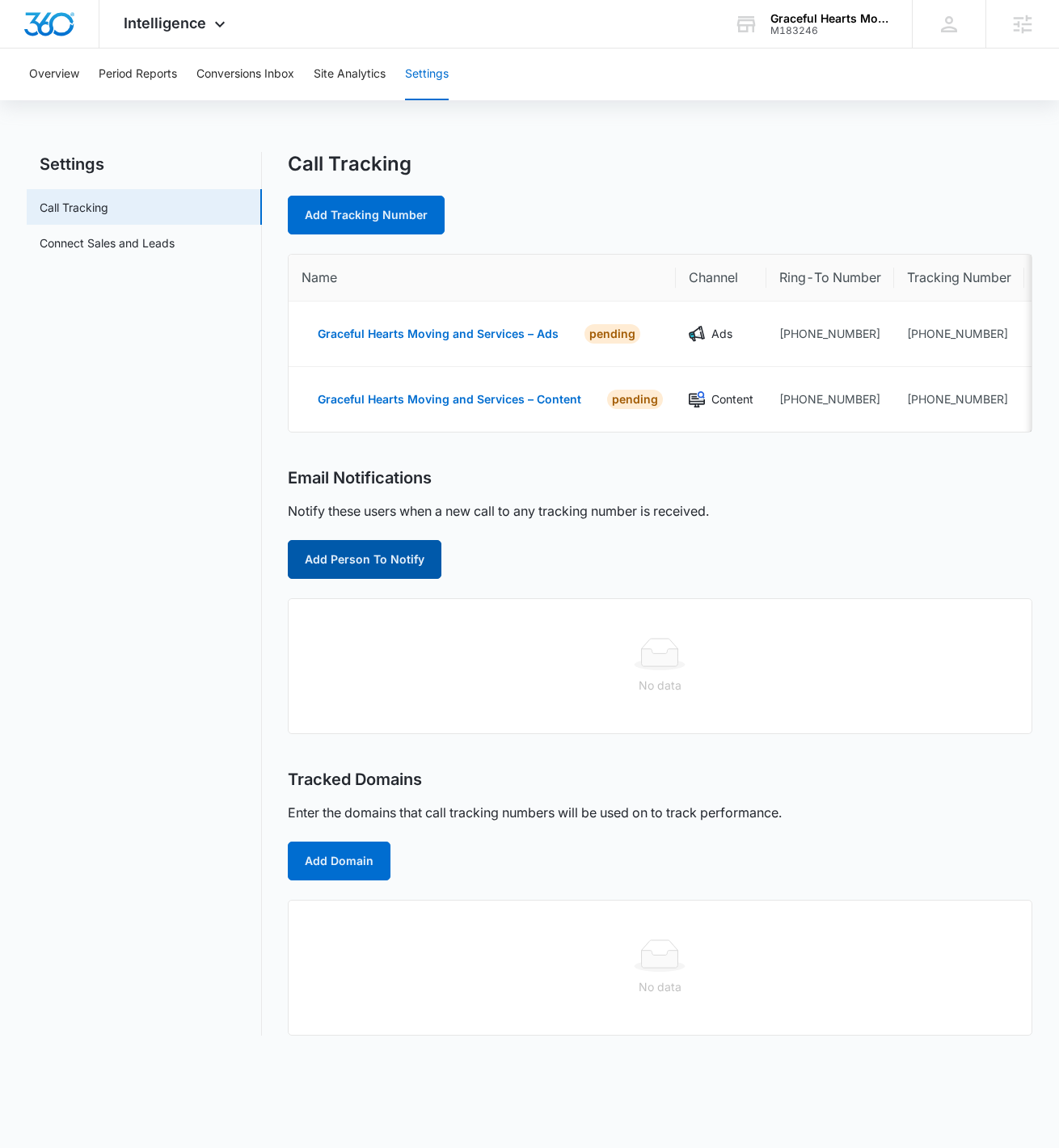
click at [350, 576] on button "Add Person To Notify" at bounding box center [365, 560] width 154 height 39
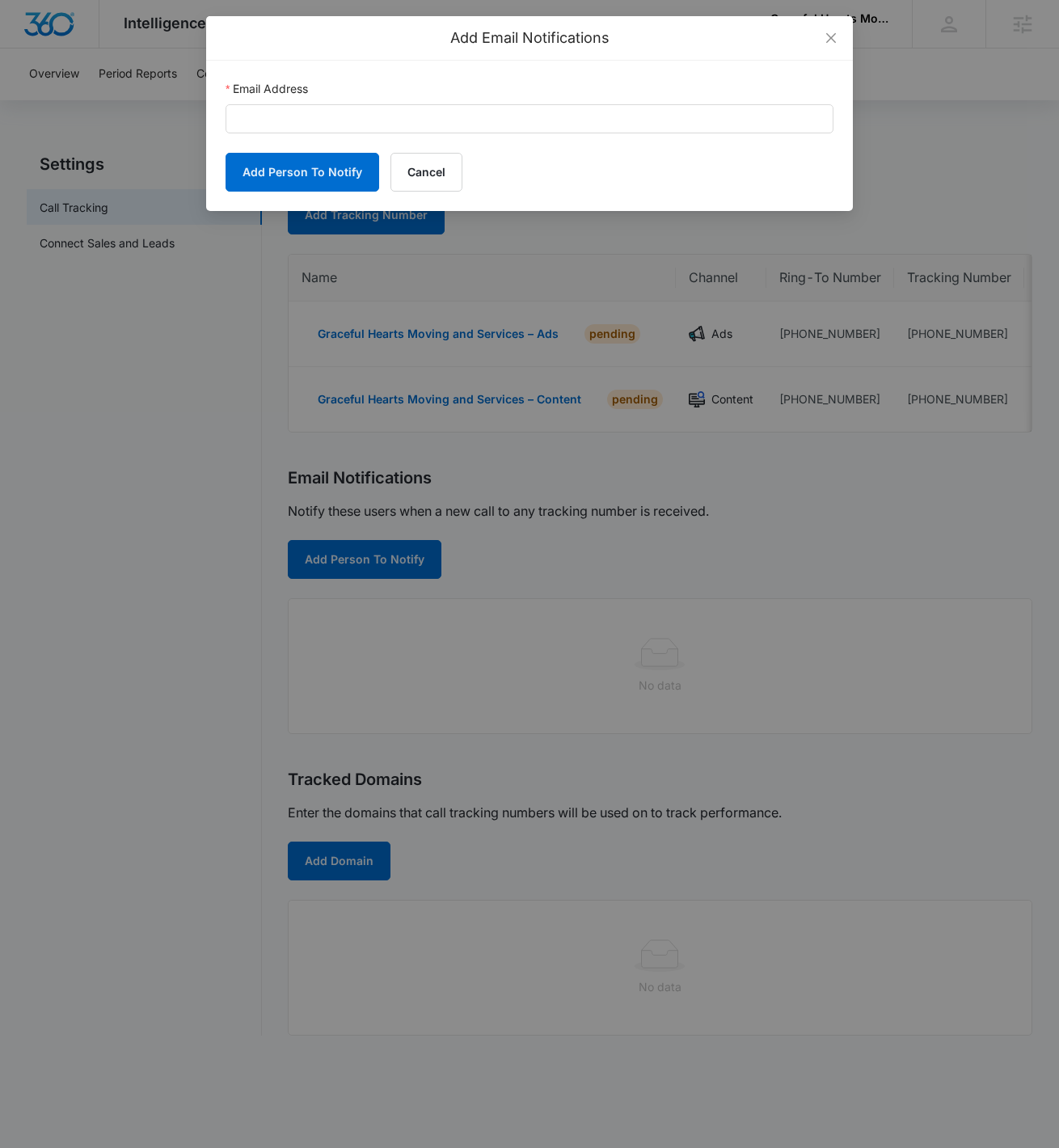
click at [479, 463] on div "Add Email Notifications Email Address Add Person To Notify Cancel" at bounding box center [529, 574] width 1059 height 1148
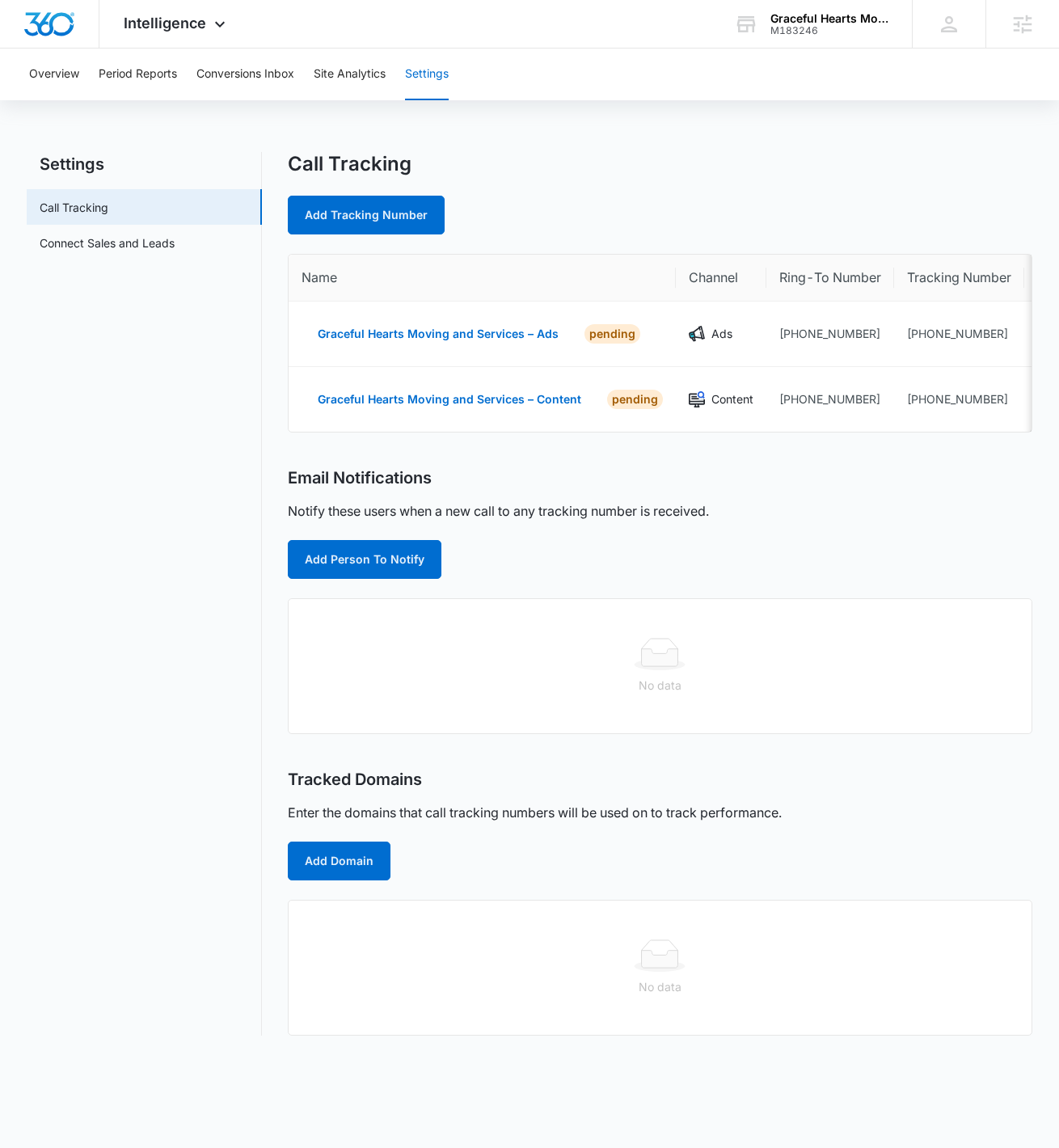
click at [365, 235] on div "Call Tracking Add Tracking Number Name Channel Ring-To Number Tracking Number G…" at bounding box center [660, 594] width 746 height 884
click at [377, 219] on link "Add Tracking Number" at bounding box center [366, 215] width 157 height 39
select select "by_area_code"
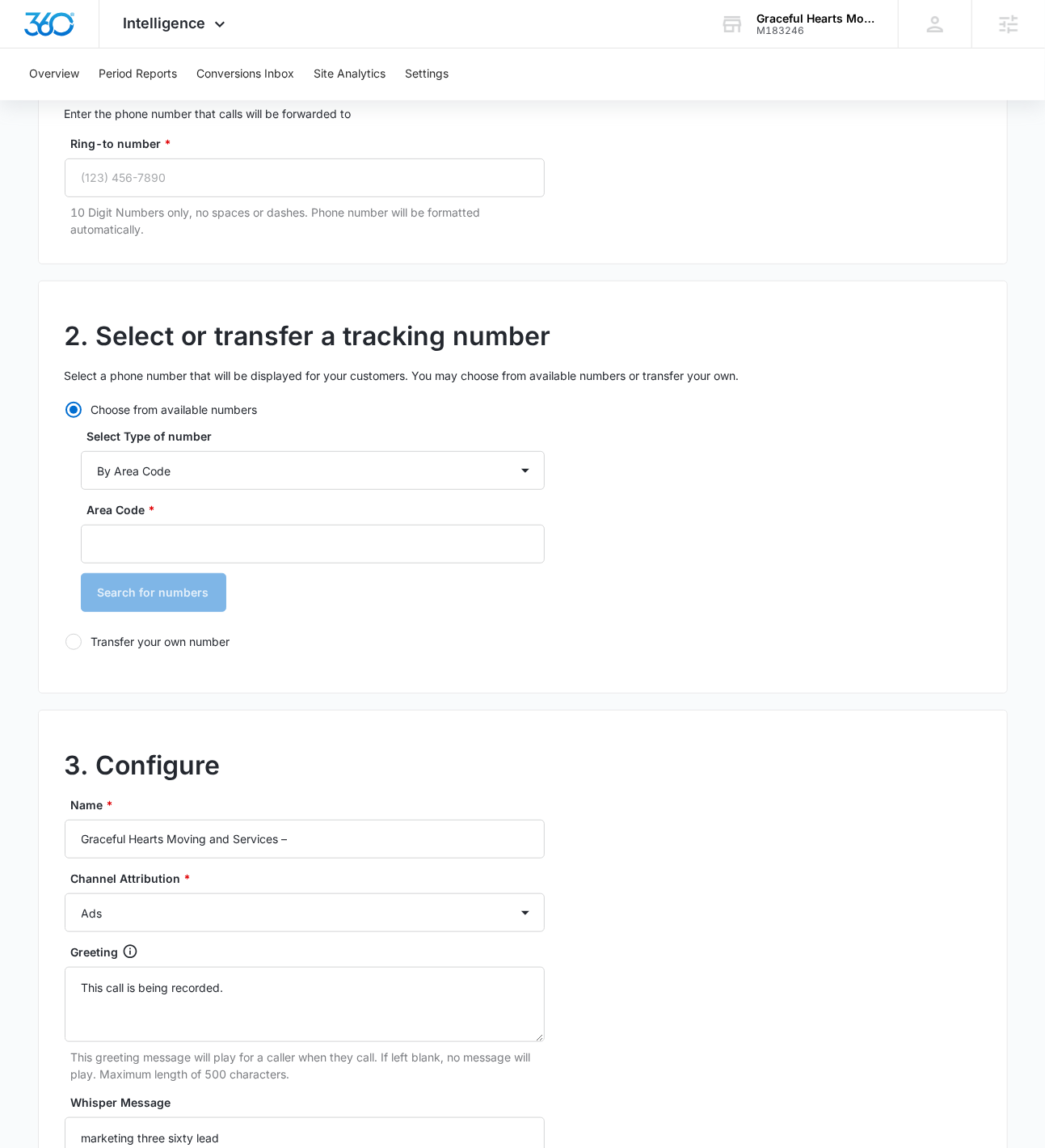
scroll to position [454, 0]
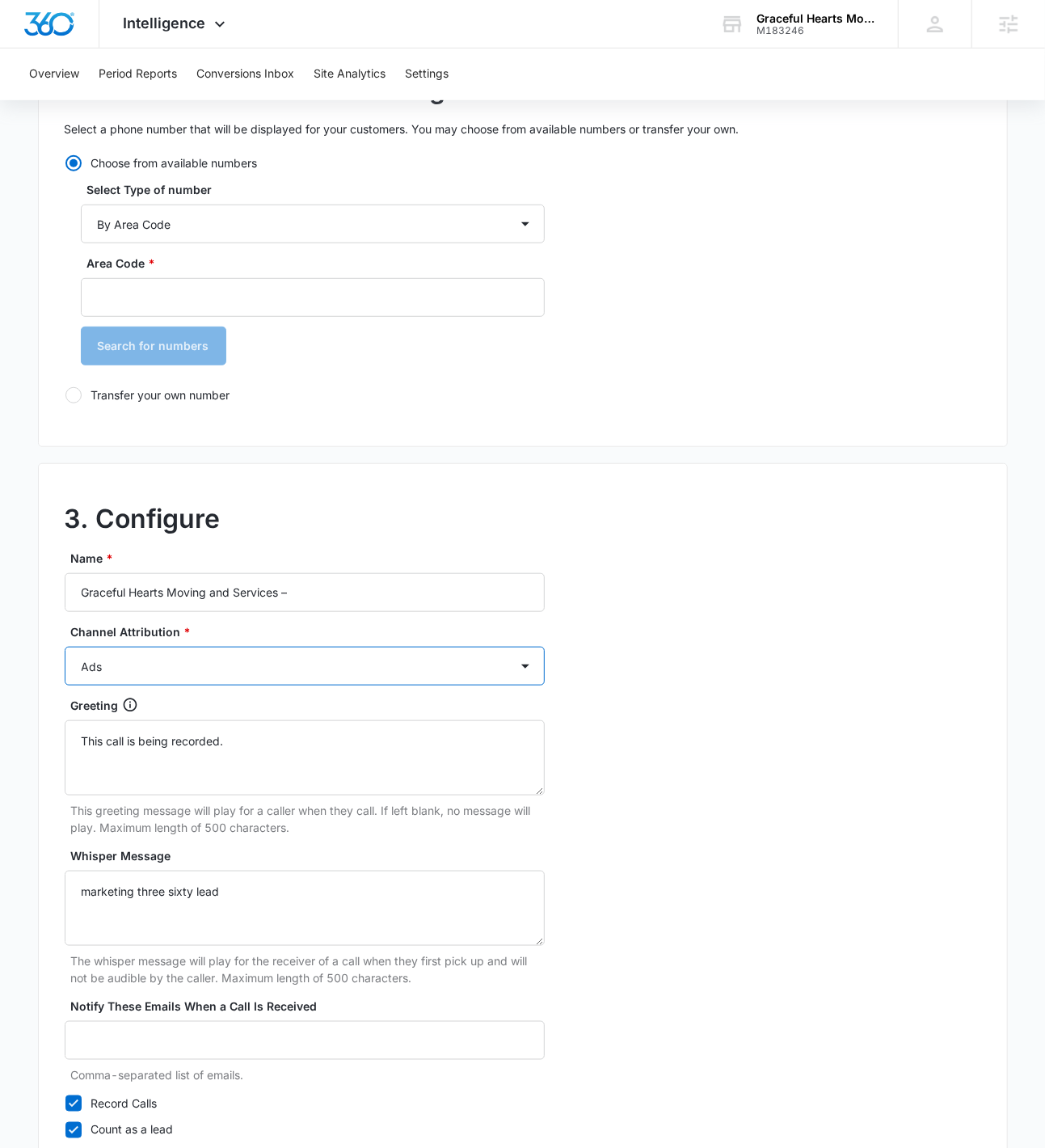
click at [211, 667] on select "Ads Local Service Ads Content Social Other" at bounding box center [305, 666] width 480 height 39
select select "SOCIAL"
click at [64, 647] on select "Ads Local Service Ads Content Social Other" at bounding box center [305, 666] width 480 height 39
click at [394, 571] on div "Name * Graceful Hearts Moving and Services –" at bounding box center [305, 581] width 480 height 63
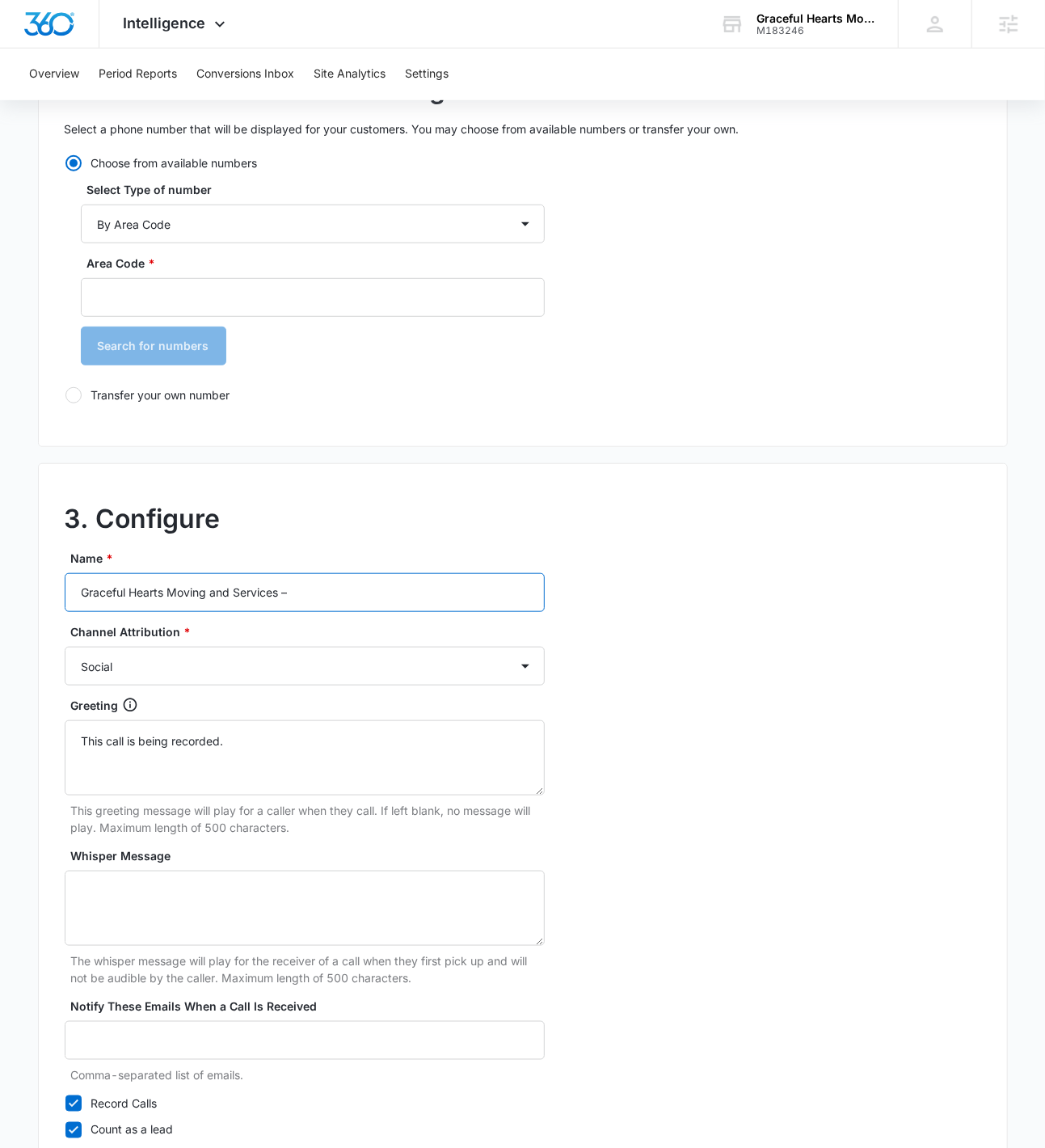
click at [384, 603] on input "Graceful Hearts Moving and Services –" at bounding box center [305, 593] width 480 height 39
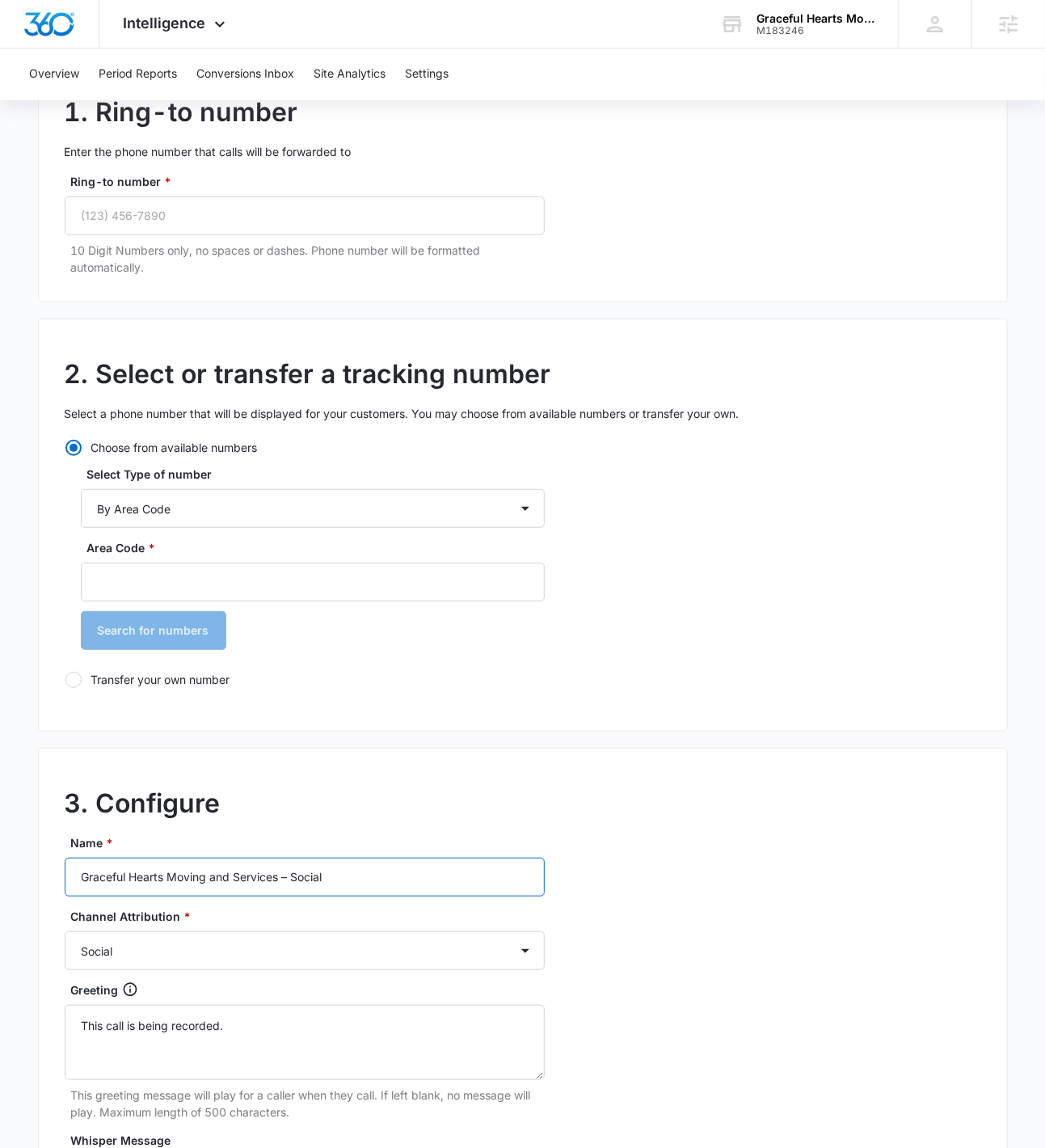
scroll to position [157, 0]
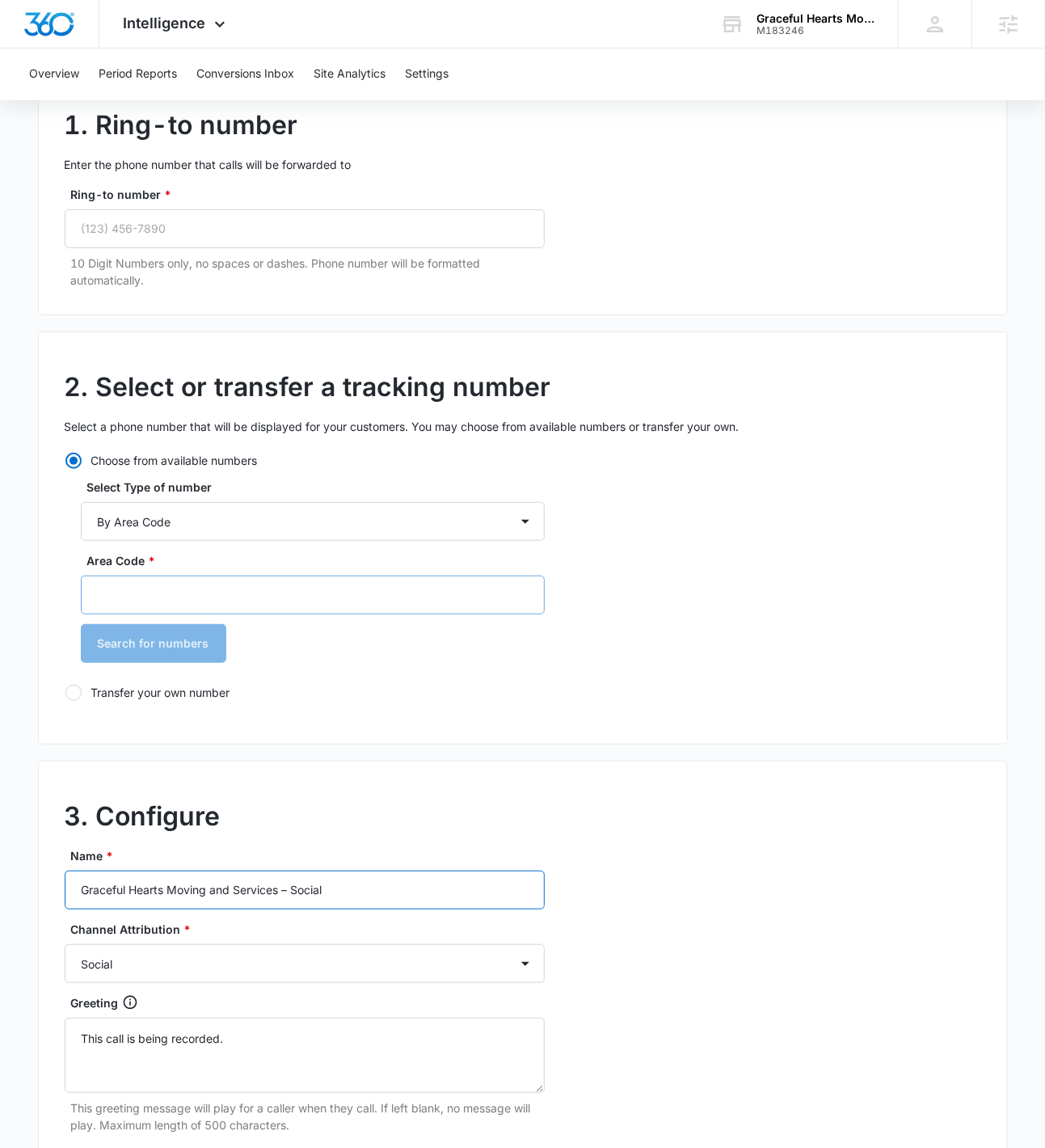
type input "Graceful Hearts Moving and Services – Social"
click at [312, 593] on input "Area Code *" at bounding box center [312, 595] width 464 height 39
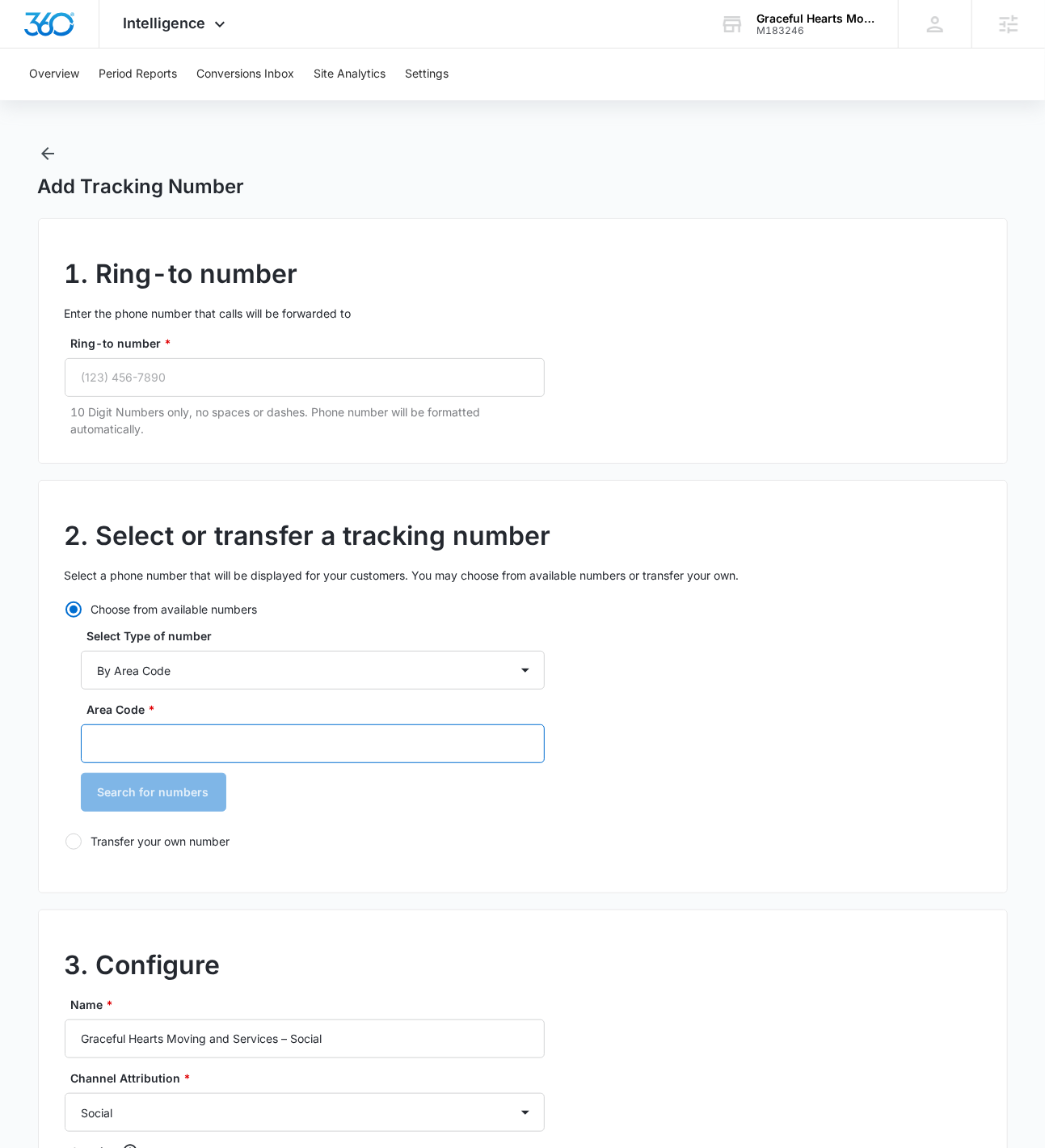
scroll to position [0, 0]
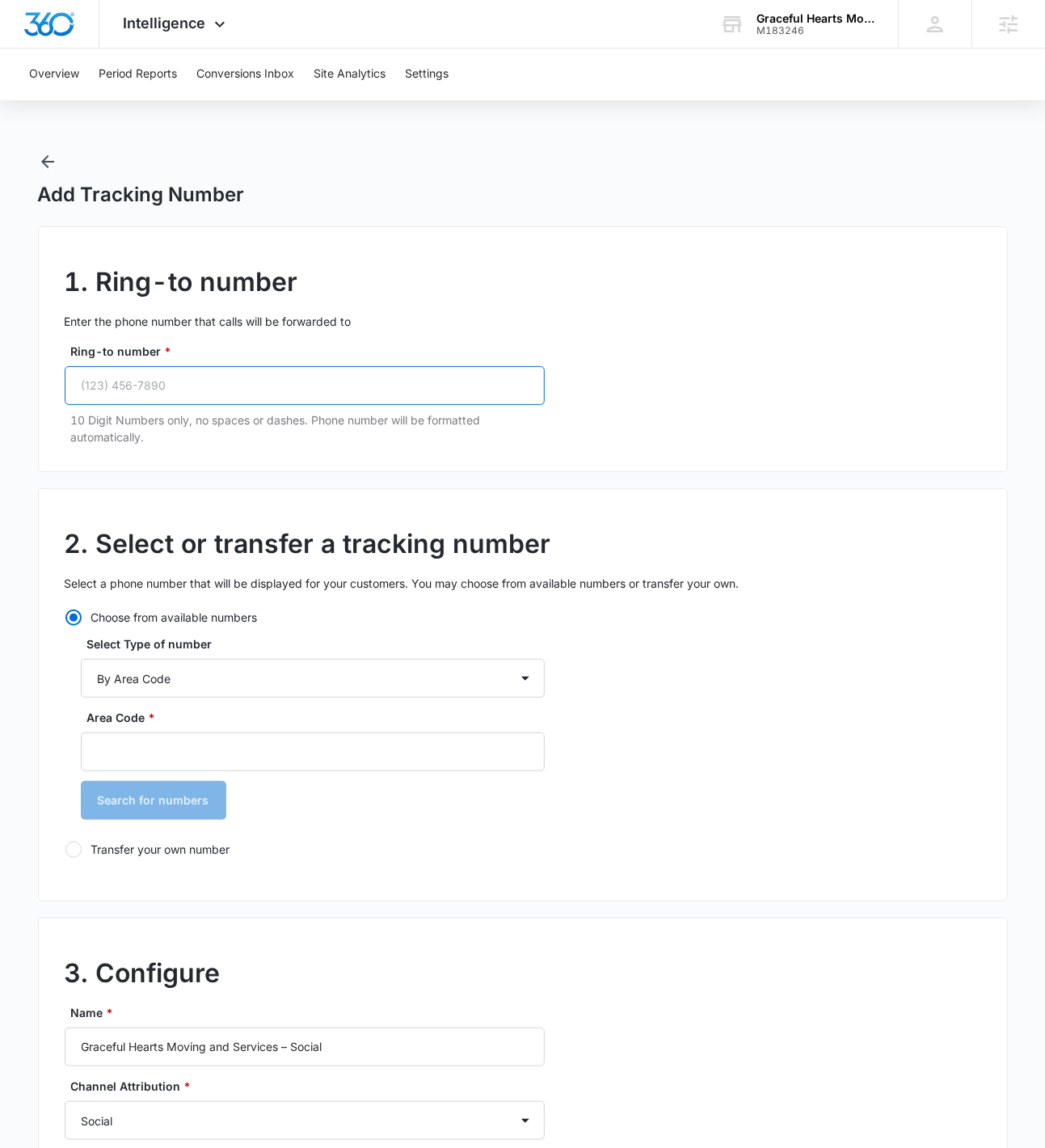
click at [164, 400] on input "Ring-to number *" at bounding box center [305, 386] width 480 height 39
paste input "(786) 210-3092"
type input "(786) 210-3092"
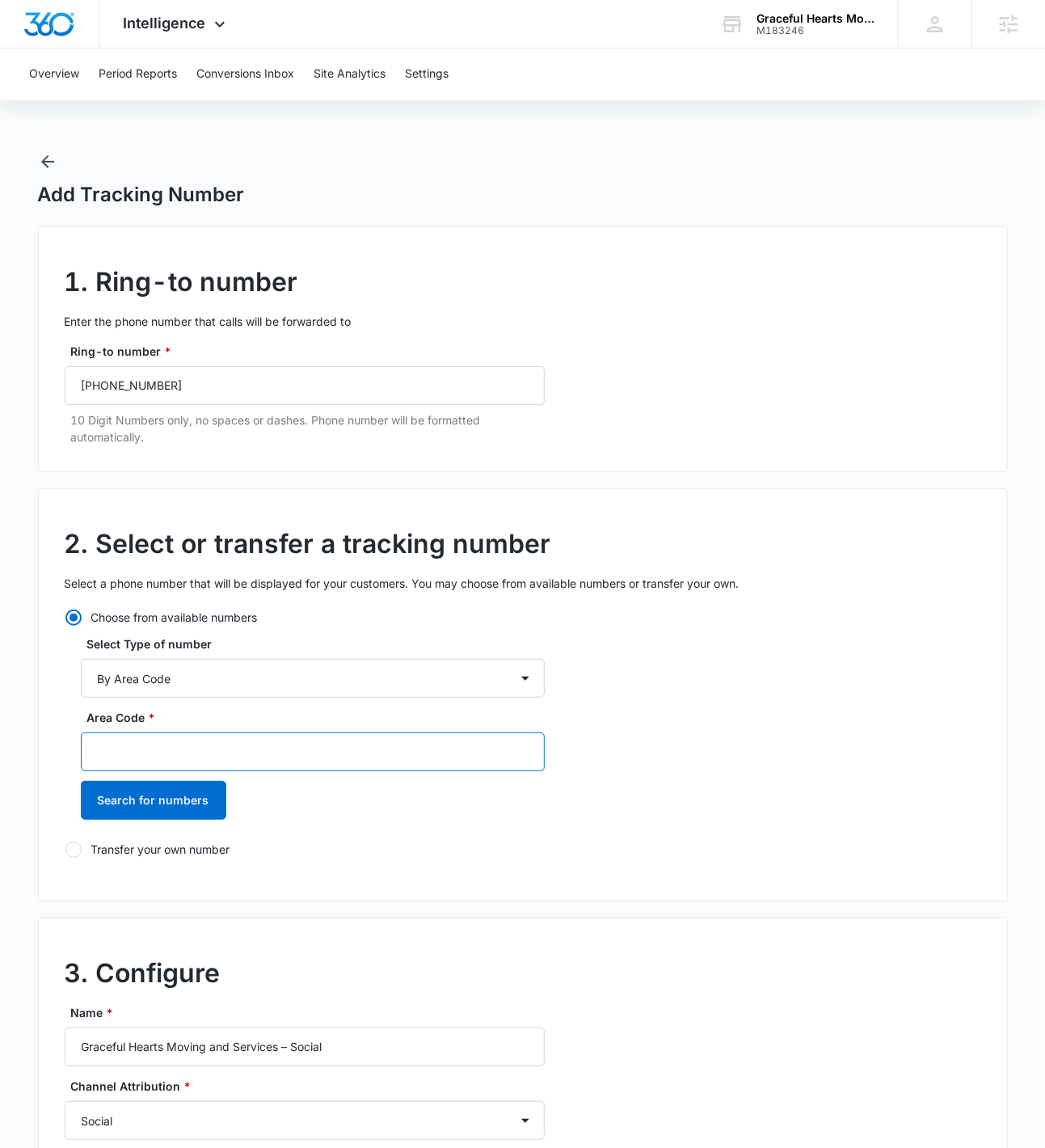
click at [191, 758] on input "Area Code *" at bounding box center [312, 752] width 464 height 39
type input "786"
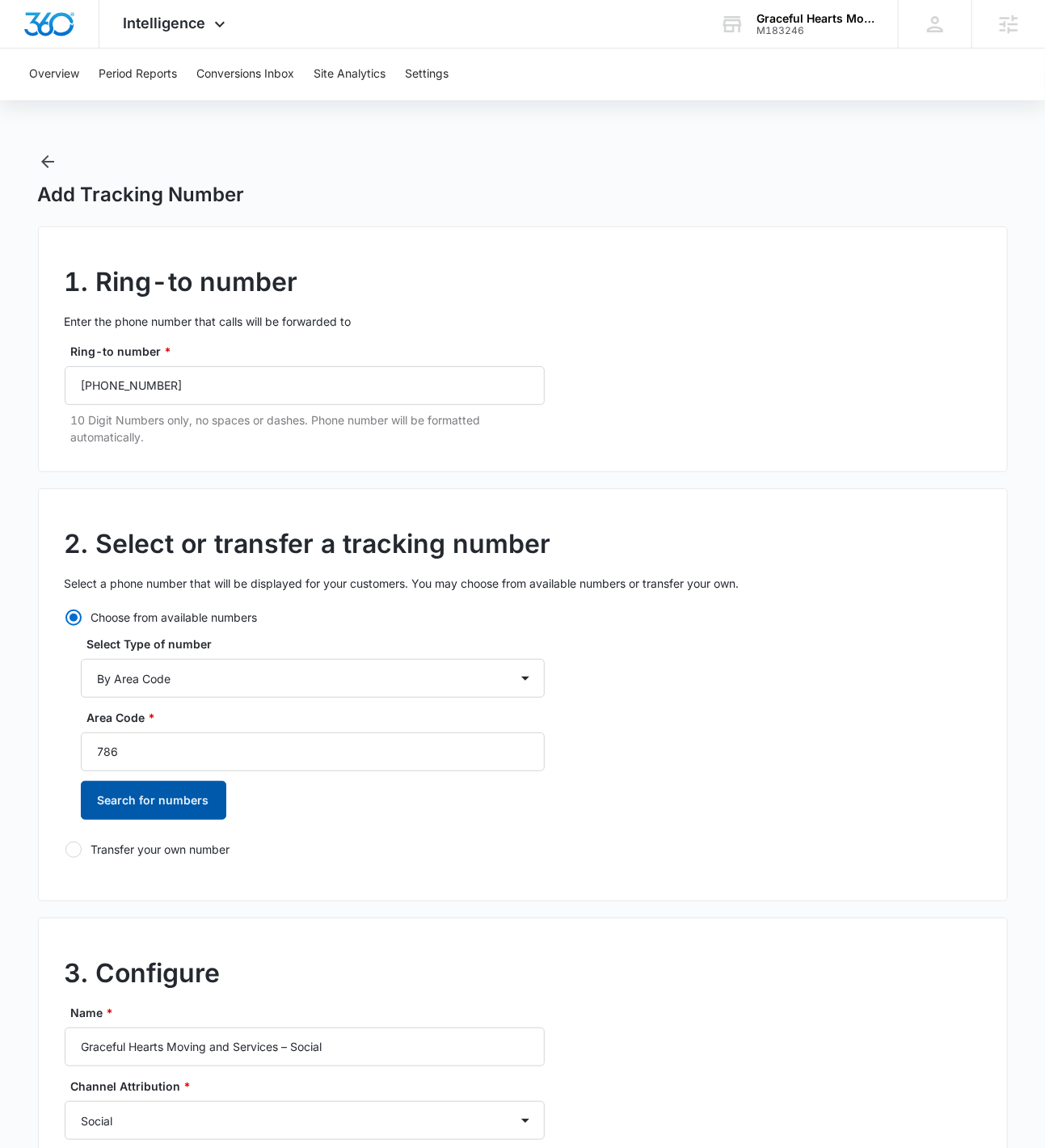
click at [90, 799] on button "Search for numbers" at bounding box center [153, 801] width 145 height 39
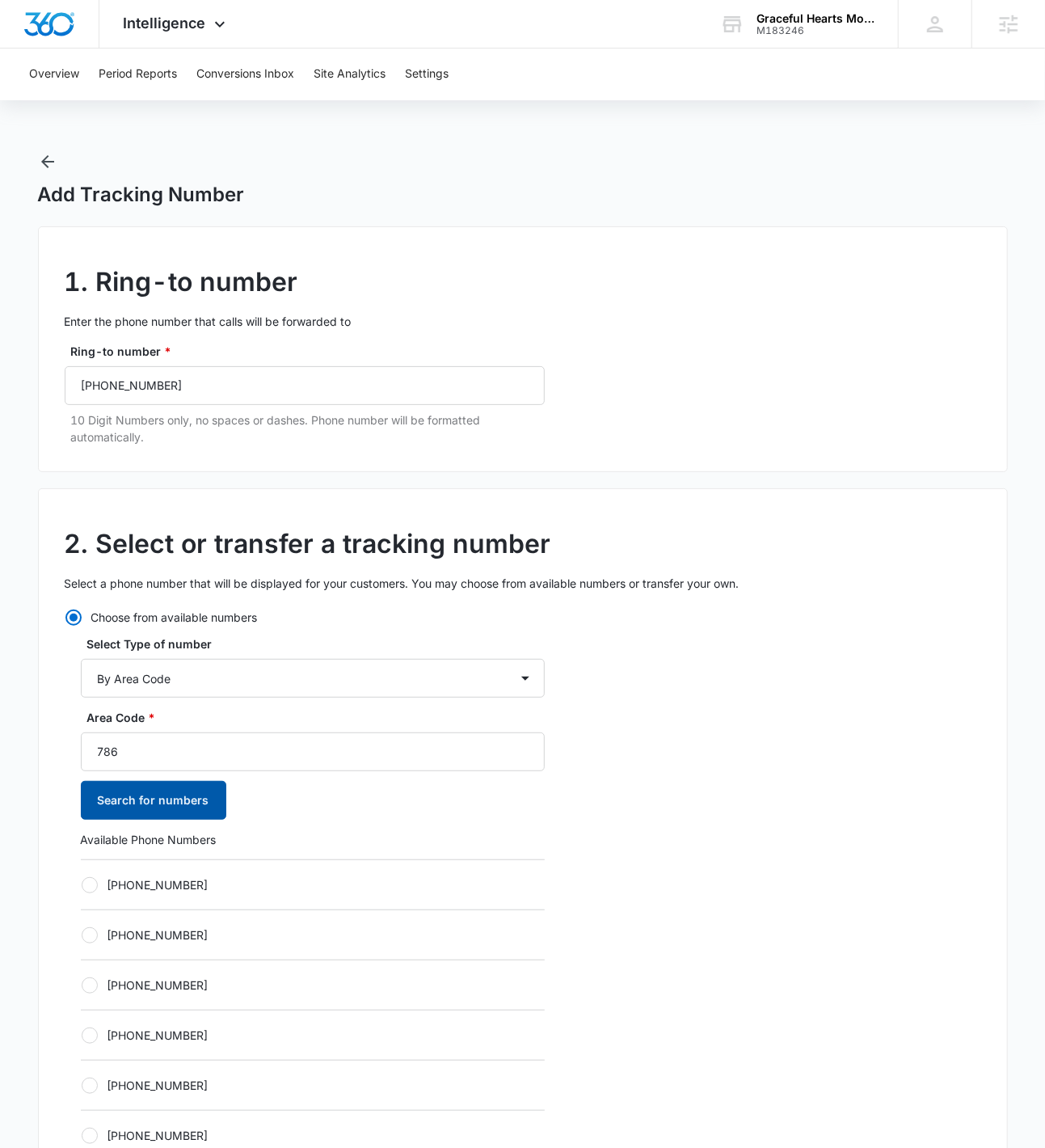
scroll to position [3, 0]
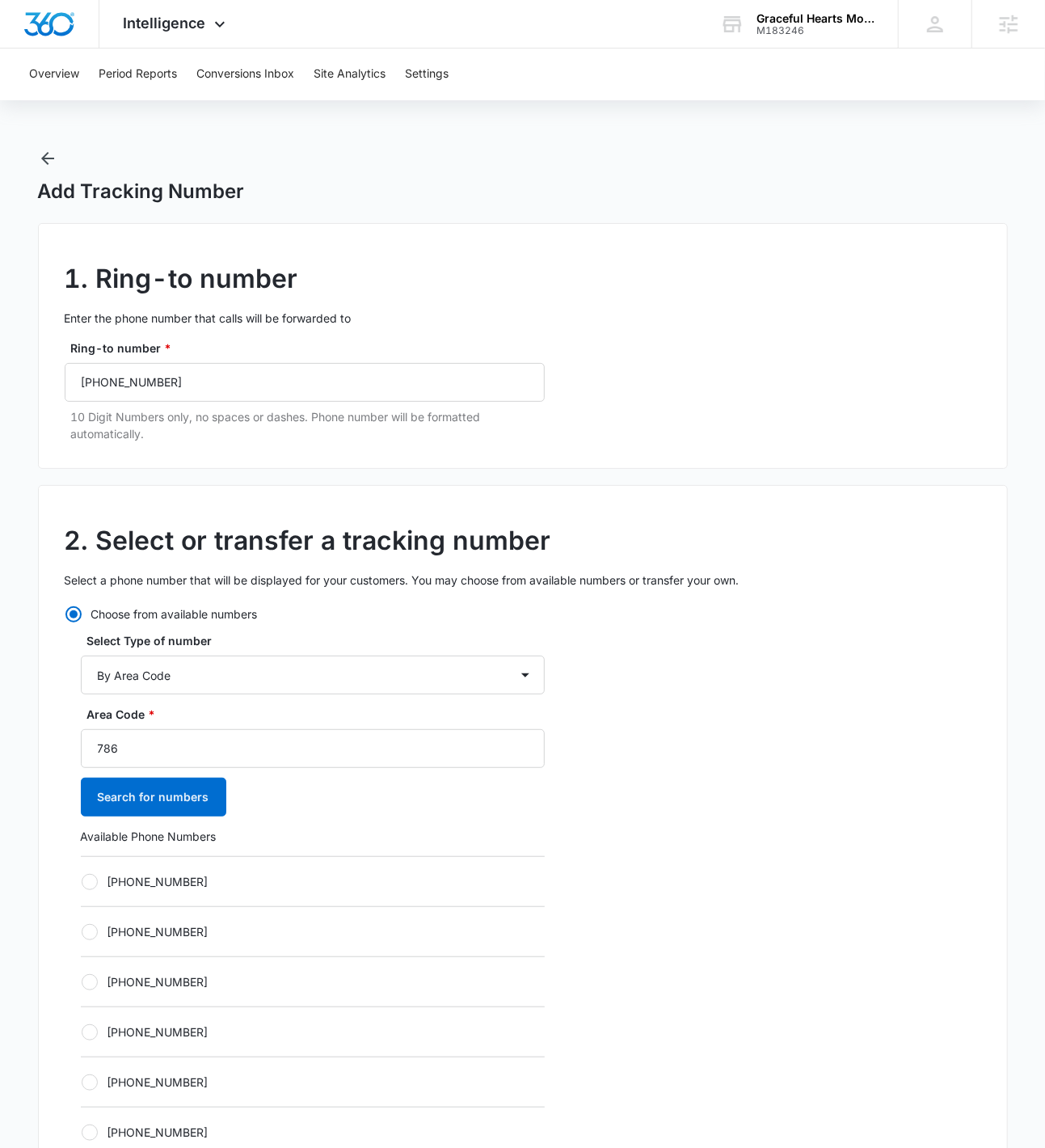
click at [134, 885] on label "+17865305701" at bounding box center [312, 882] width 464 height 17
click at [82, 883] on input "+17865305701" at bounding box center [81, 882] width 1 height 1
radio input "true"
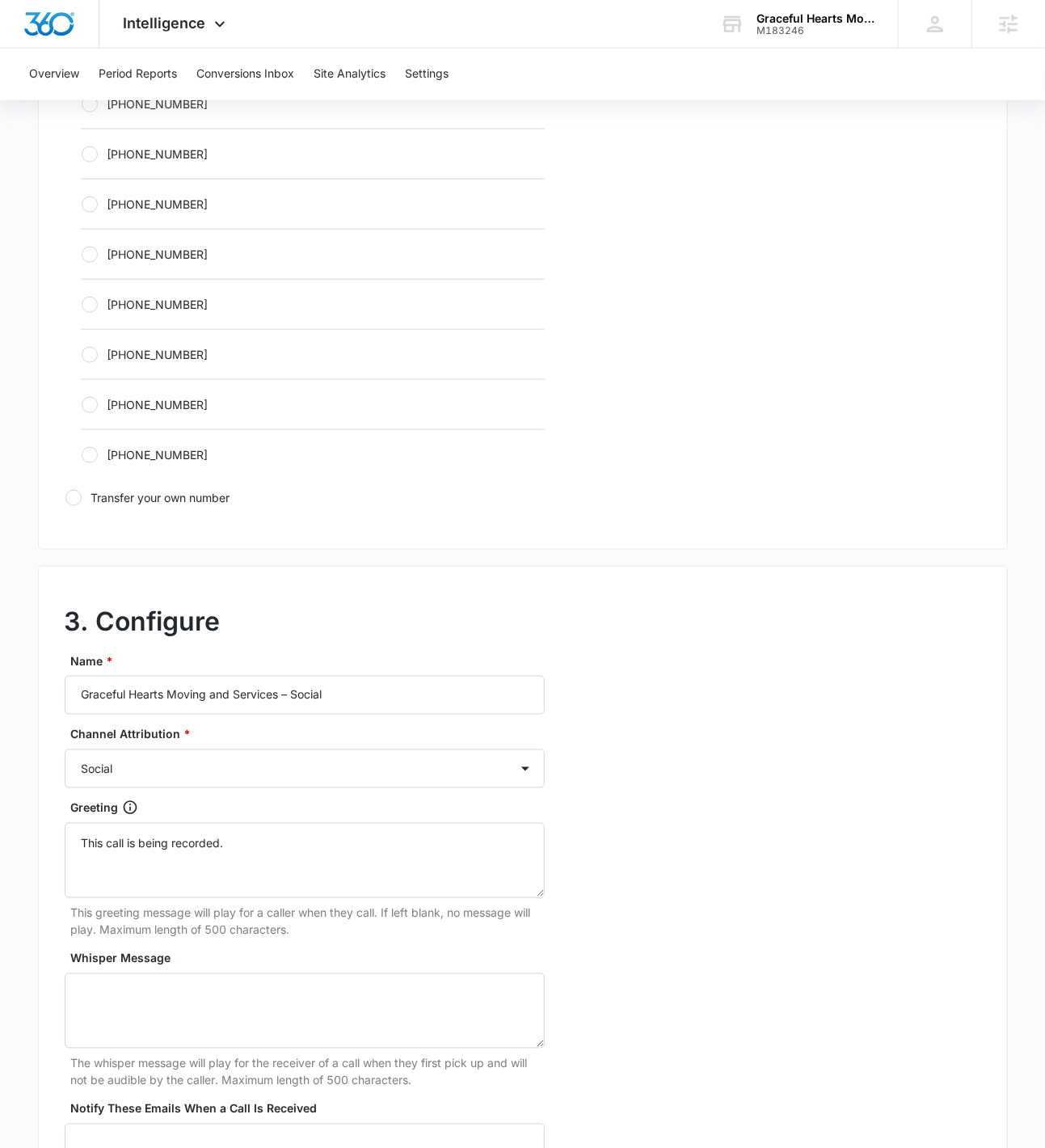
scroll to position [1103, 0]
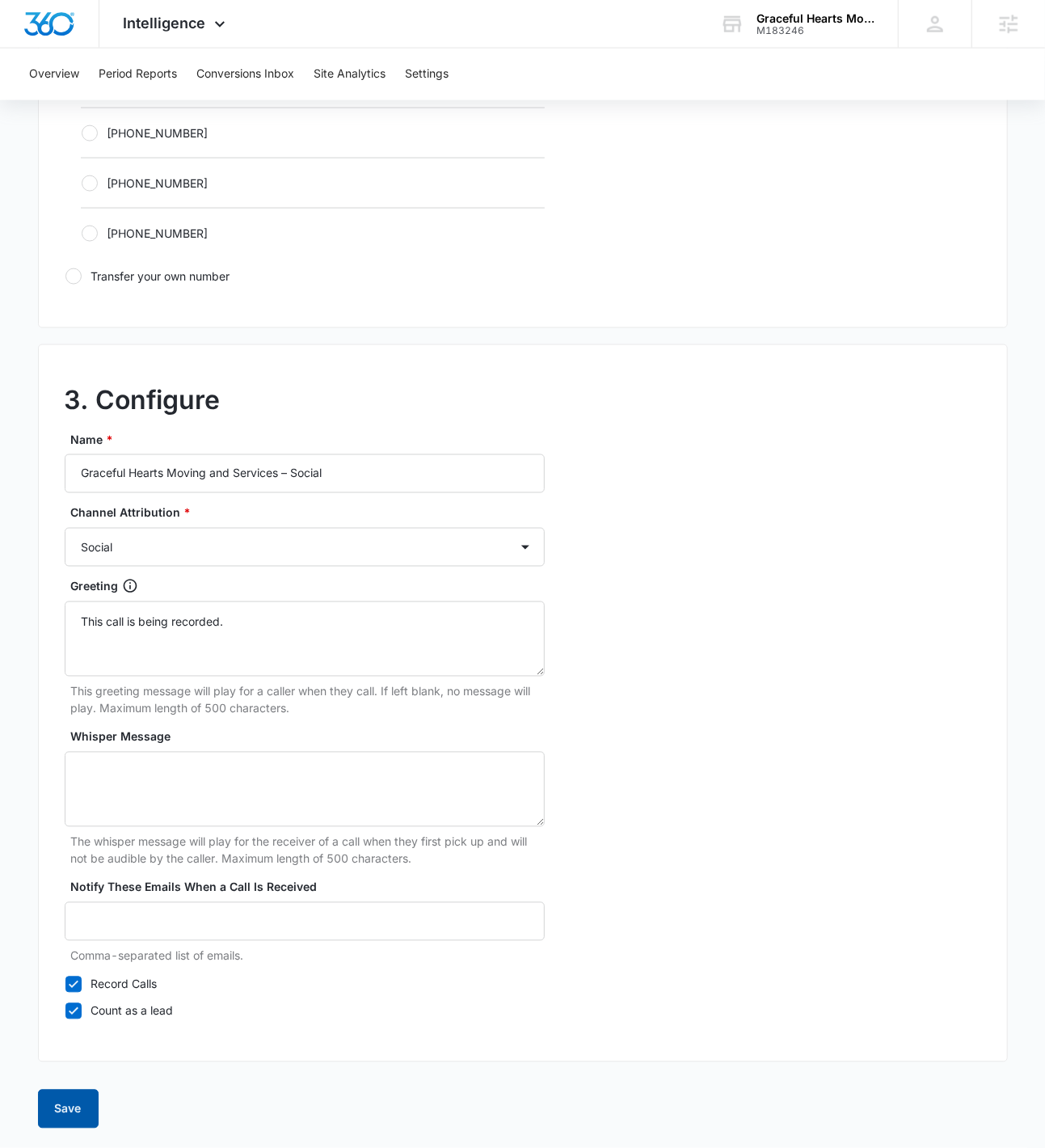
click at [70, 1123] on button "Save" at bounding box center [69, 1109] width 61 height 39
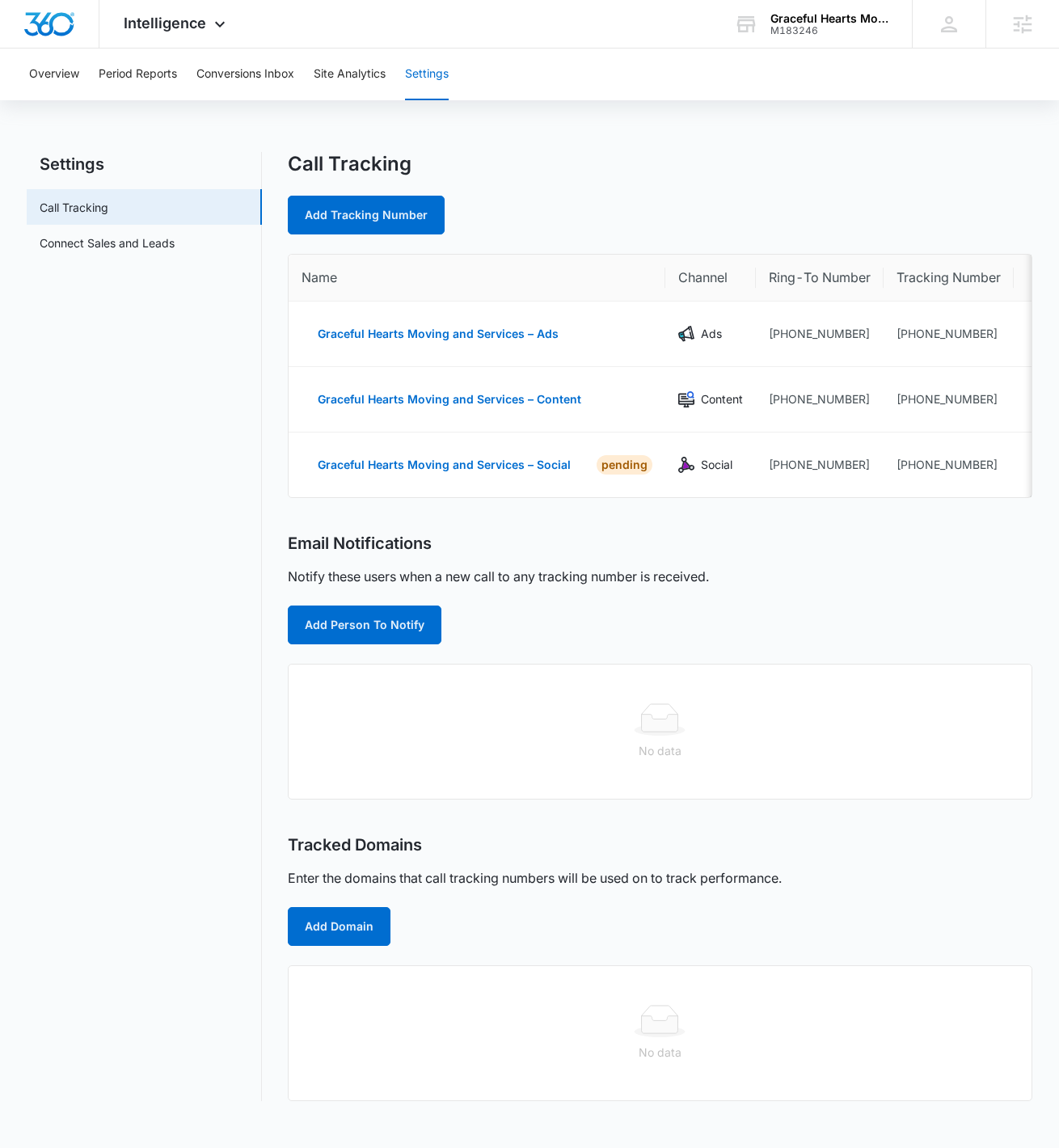
click at [356, 185] on div "Call Tracking Add Tracking Number" at bounding box center [660, 193] width 746 height 83
click at [358, 208] on link "Add Tracking Number" at bounding box center [366, 215] width 157 height 39
select select "by_area_code"
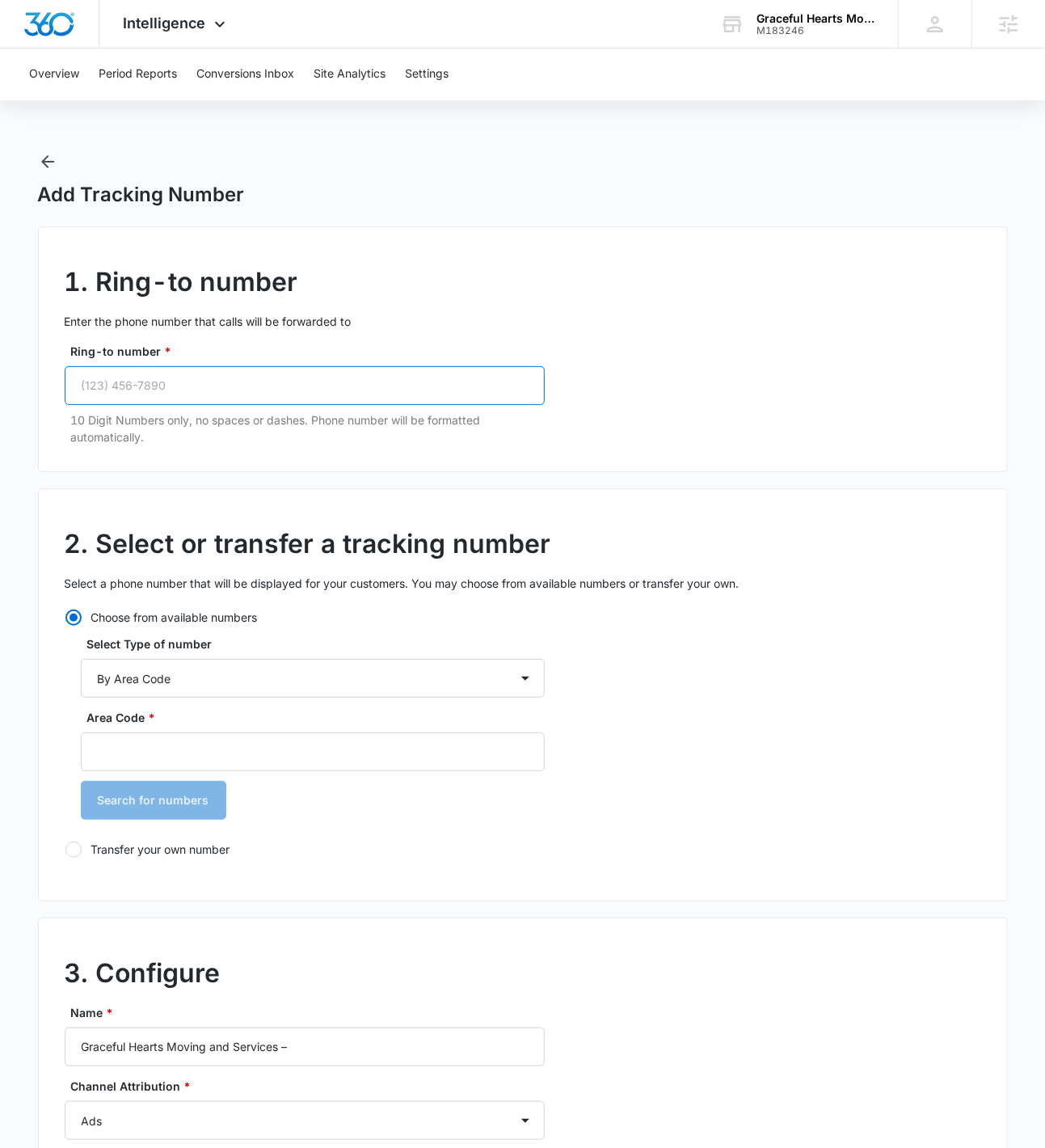
click at [265, 394] on input "Ring-to number *" at bounding box center [305, 386] width 480 height 39
paste input "(786) 210-3092"
type input "(786) 210-3092"
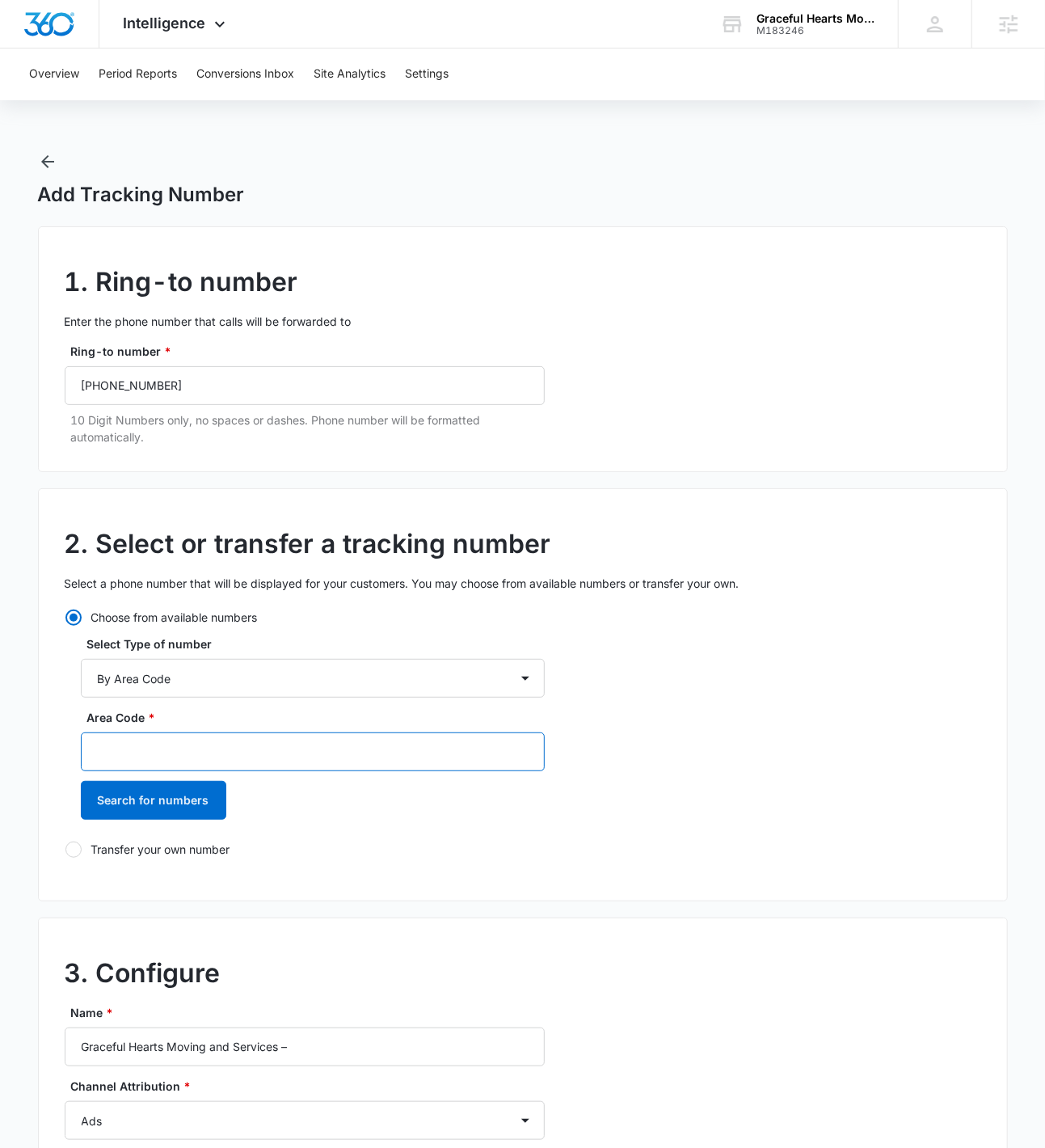
click at [199, 746] on input "Area Code *" at bounding box center [312, 752] width 464 height 39
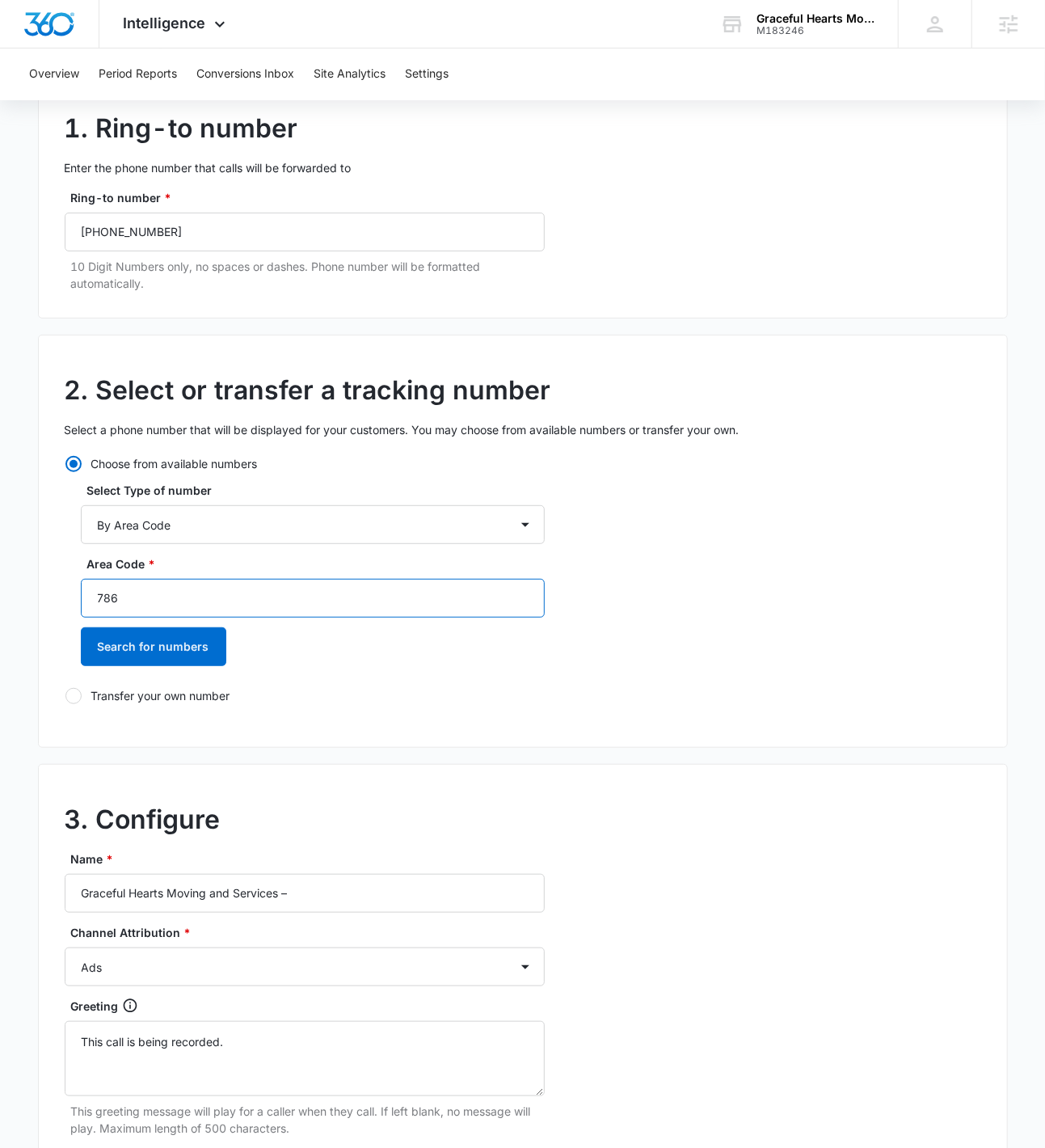
scroll to position [188, 0]
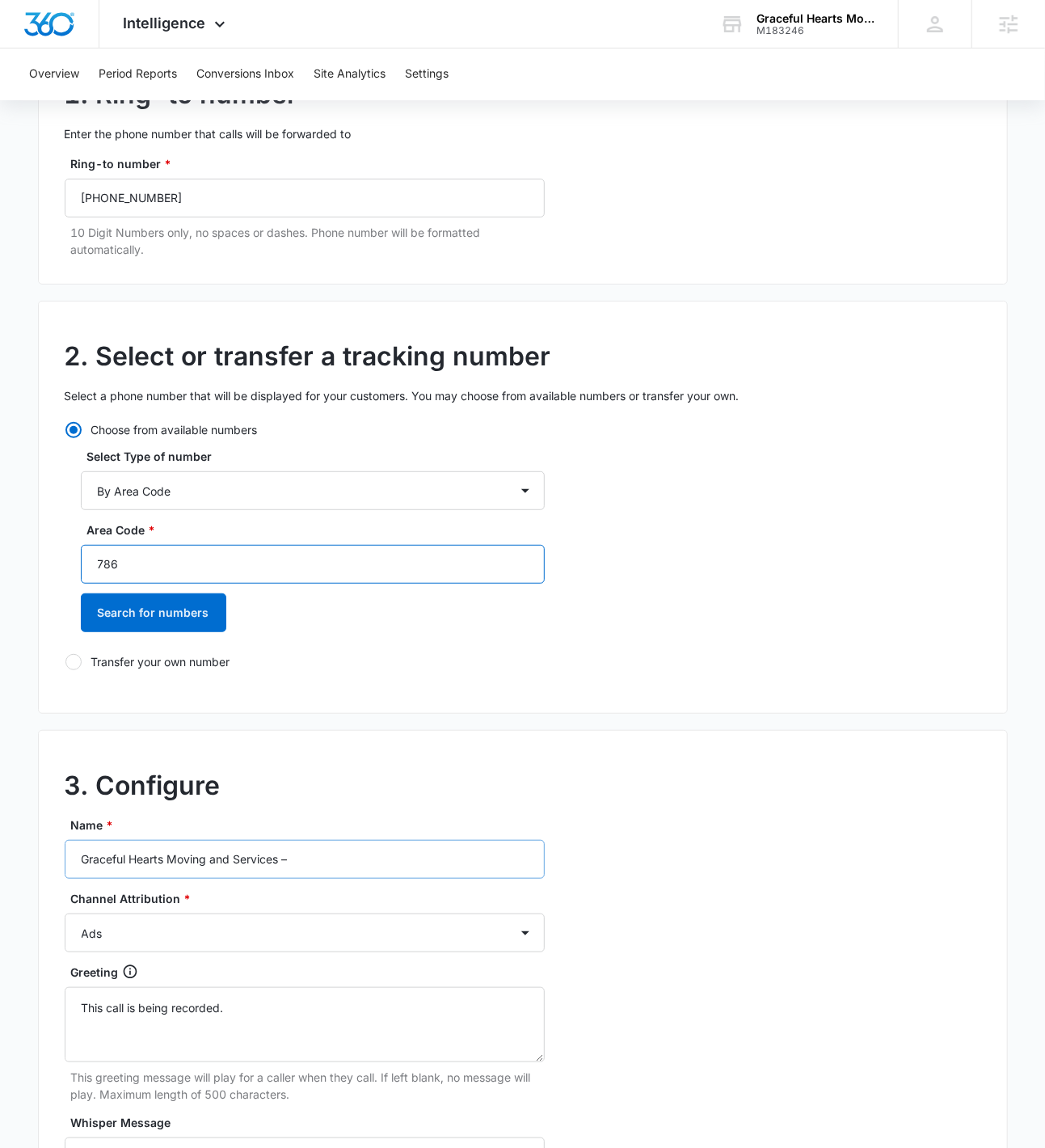
type input "786"
click at [360, 863] on input "Graceful Hearts Moving and Services –" at bounding box center [305, 859] width 480 height 39
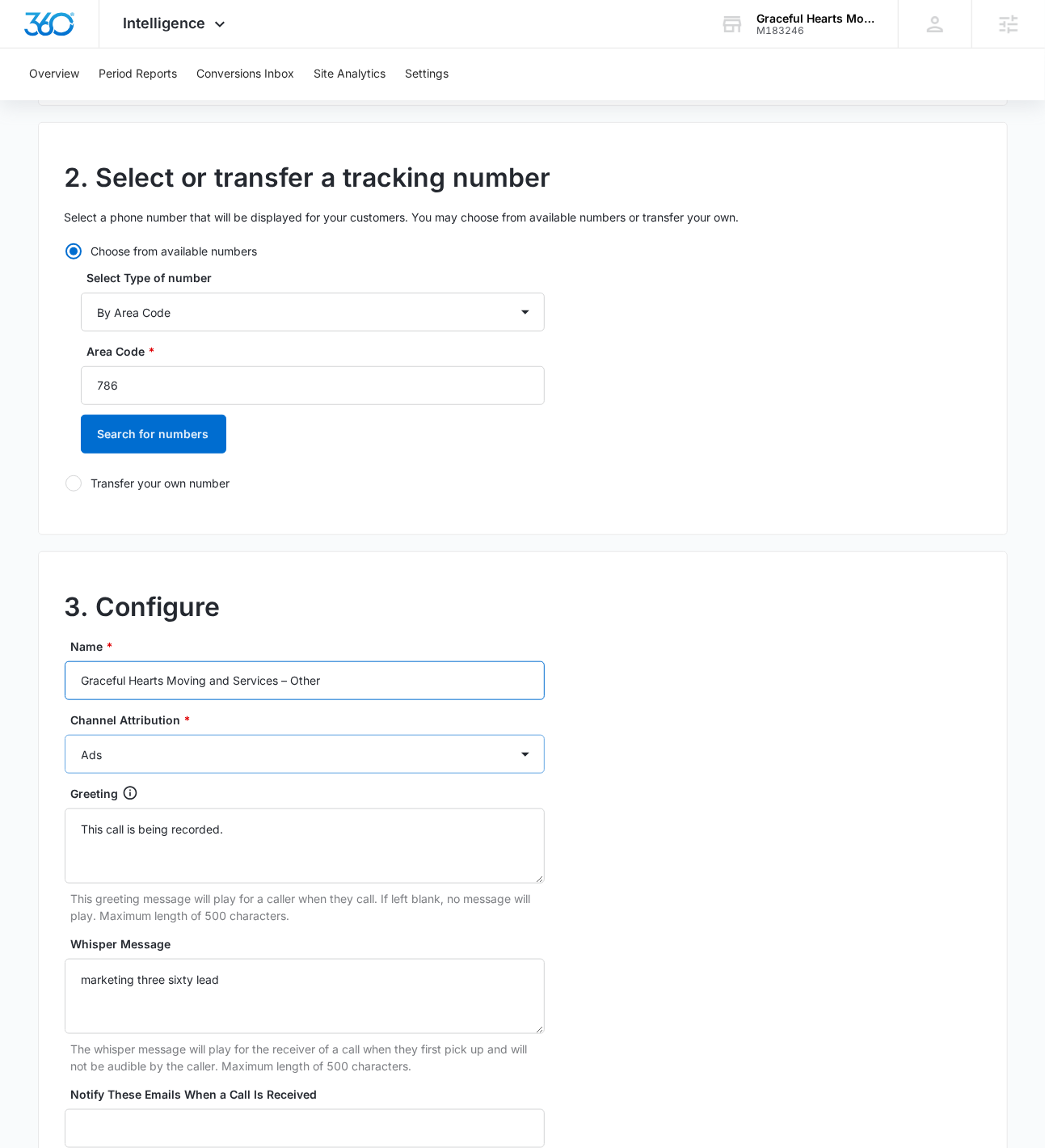
scroll to position [374, 0]
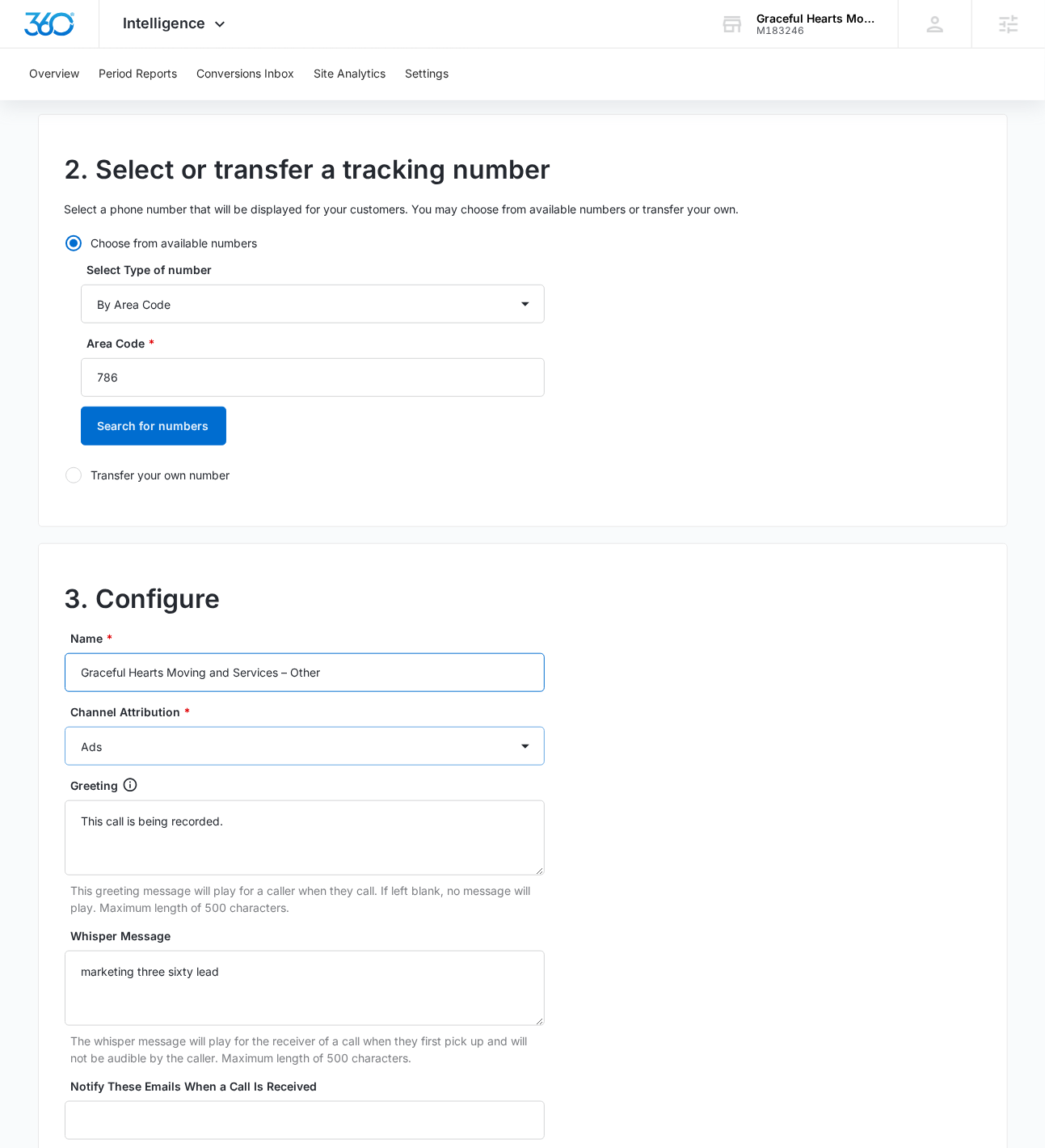
type input "Graceful Hearts Moving and Services – Other"
click at [247, 749] on select "Ads Local Service Ads Content Social Other" at bounding box center [305, 746] width 480 height 39
select select "OTHER"
click at [64, 727] on select "Ads Local Service Ads Content Social Other" at bounding box center [305, 746] width 480 height 39
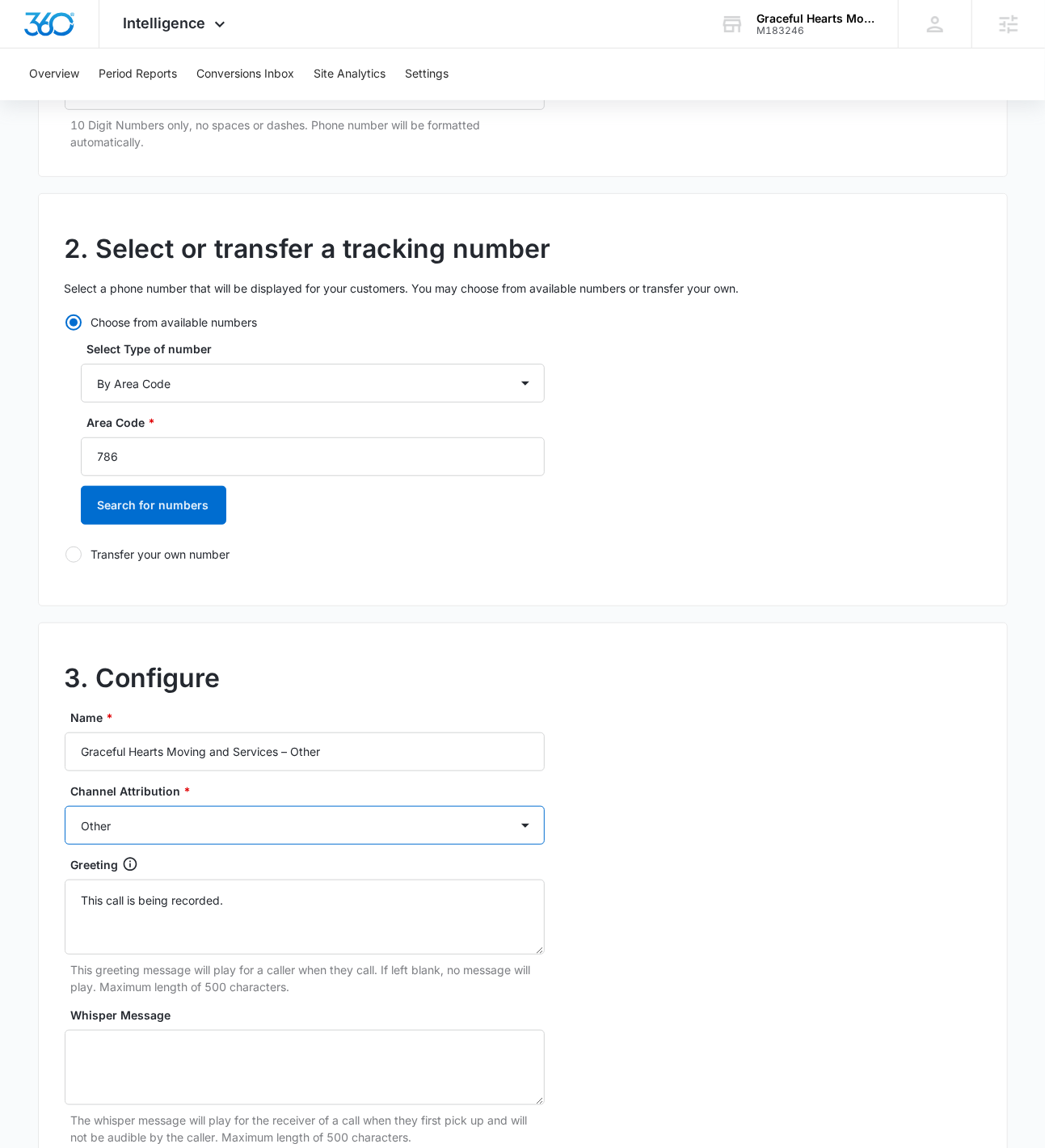
scroll to position [200, 0]
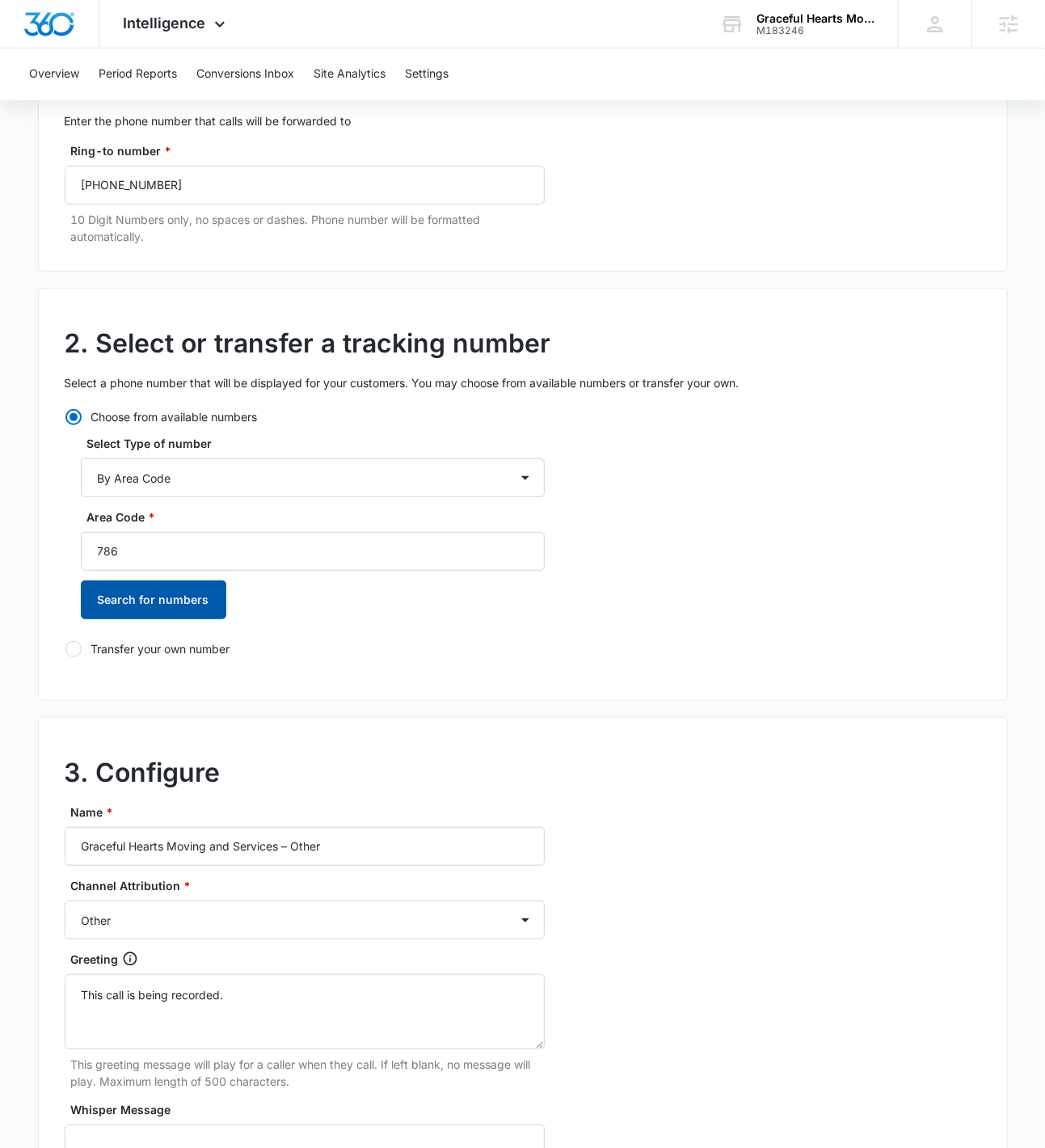
click at [159, 614] on button "Search for numbers" at bounding box center [153, 600] width 145 height 39
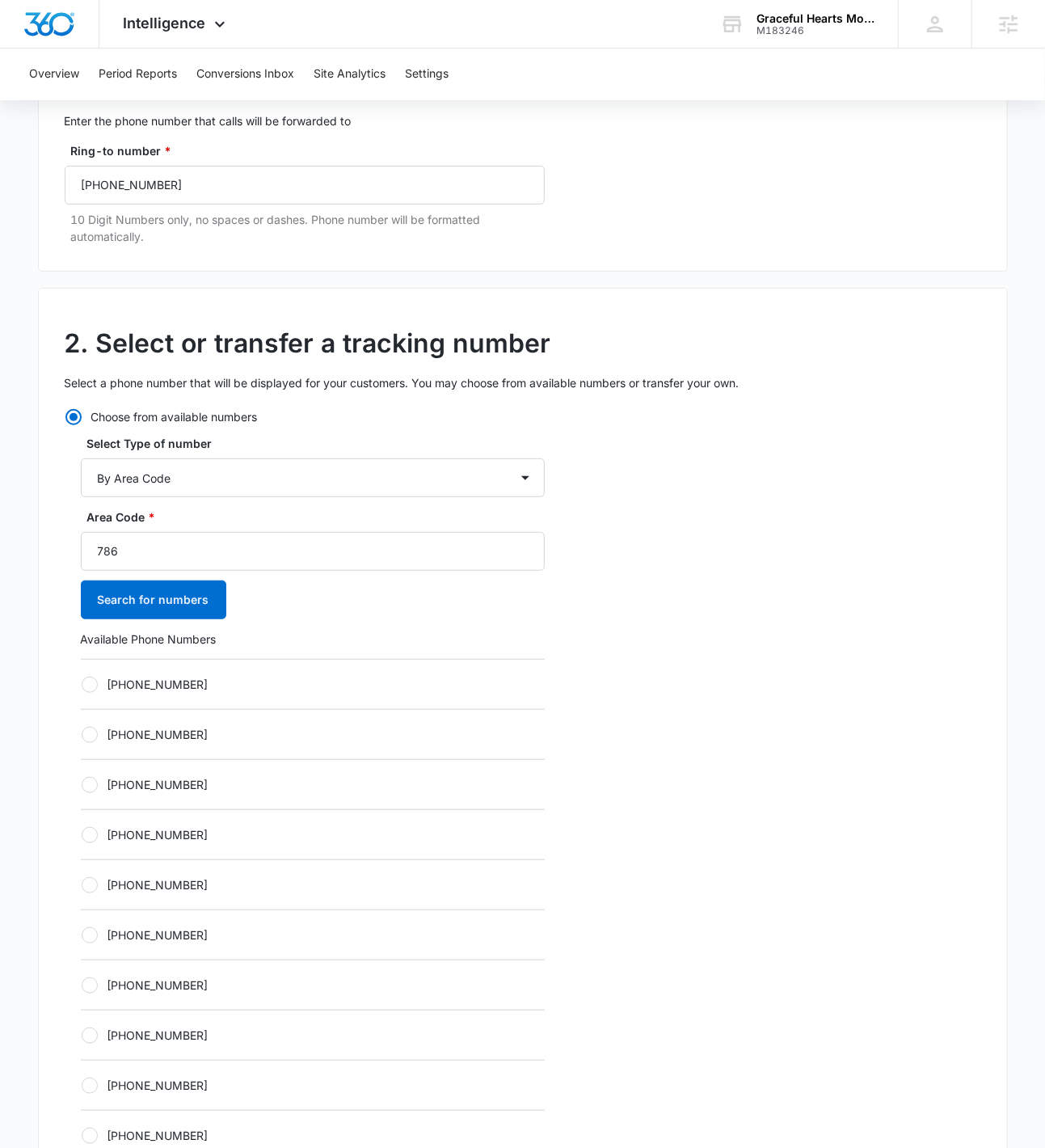
click at [174, 681] on label "+17865305759" at bounding box center [312, 685] width 464 height 17
click at [82, 684] on input "+17865305759" at bounding box center [81, 684] width 1 height 1
radio input "true"
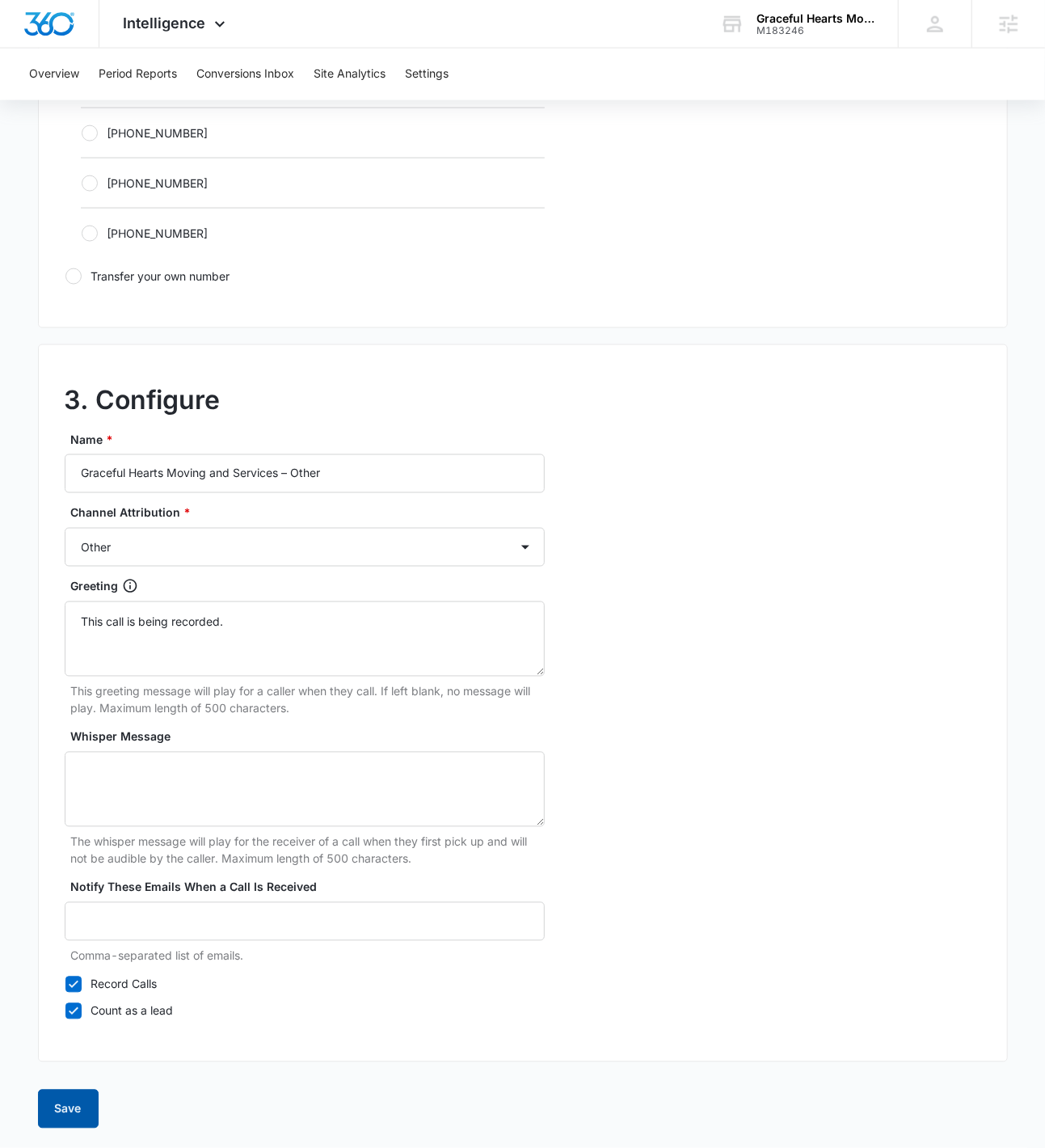
click at [83, 1104] on button "Save" at bounding box center [69, 1109] width 61 height 39
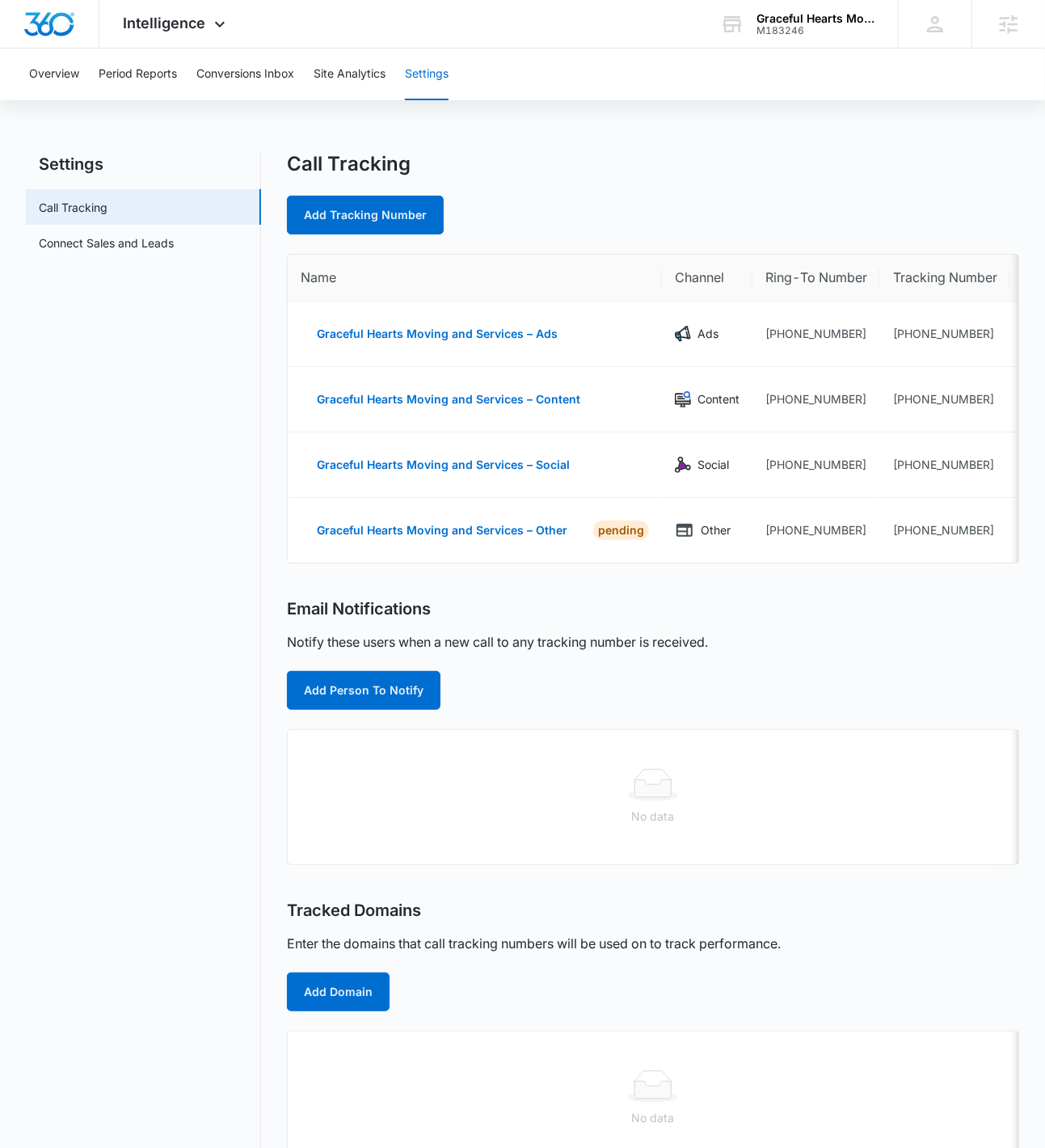
click at [366, 1030] on div "Call Tracking Add Tracking Number Name Channel Ring-To Number Tracking Number G…" at bounding box center [653, 660] width 732 height 1015
click at [366, 1011] on button "Add Domain" at bounding box center [338, 992] width 103 height 39
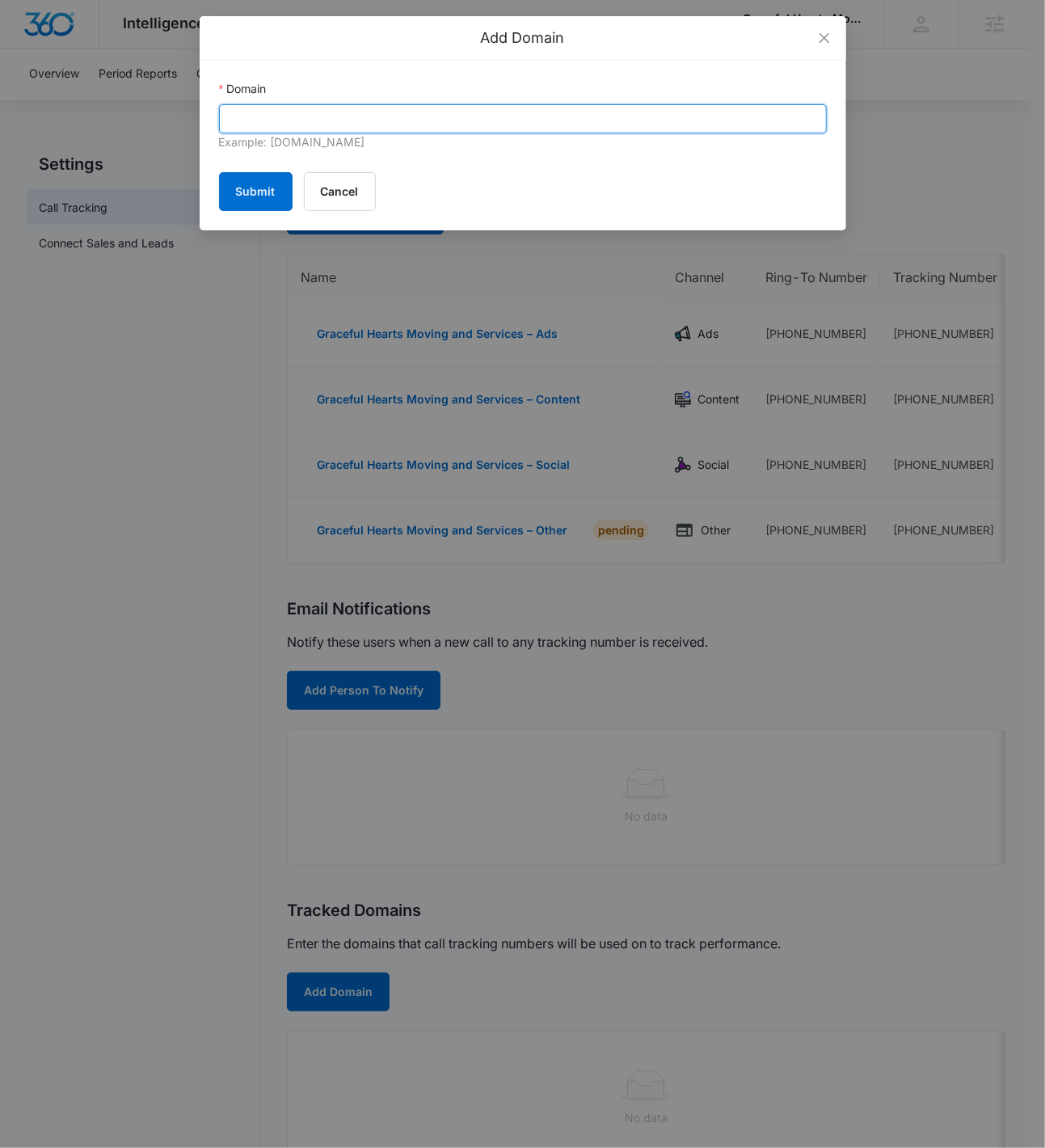
click at [318, 127] on input "Domain" at bounding box center [523, 118] width 608 height 29
paste input "gracefulheartsmoving.com"
type input "gracefulheartsmoving.com"
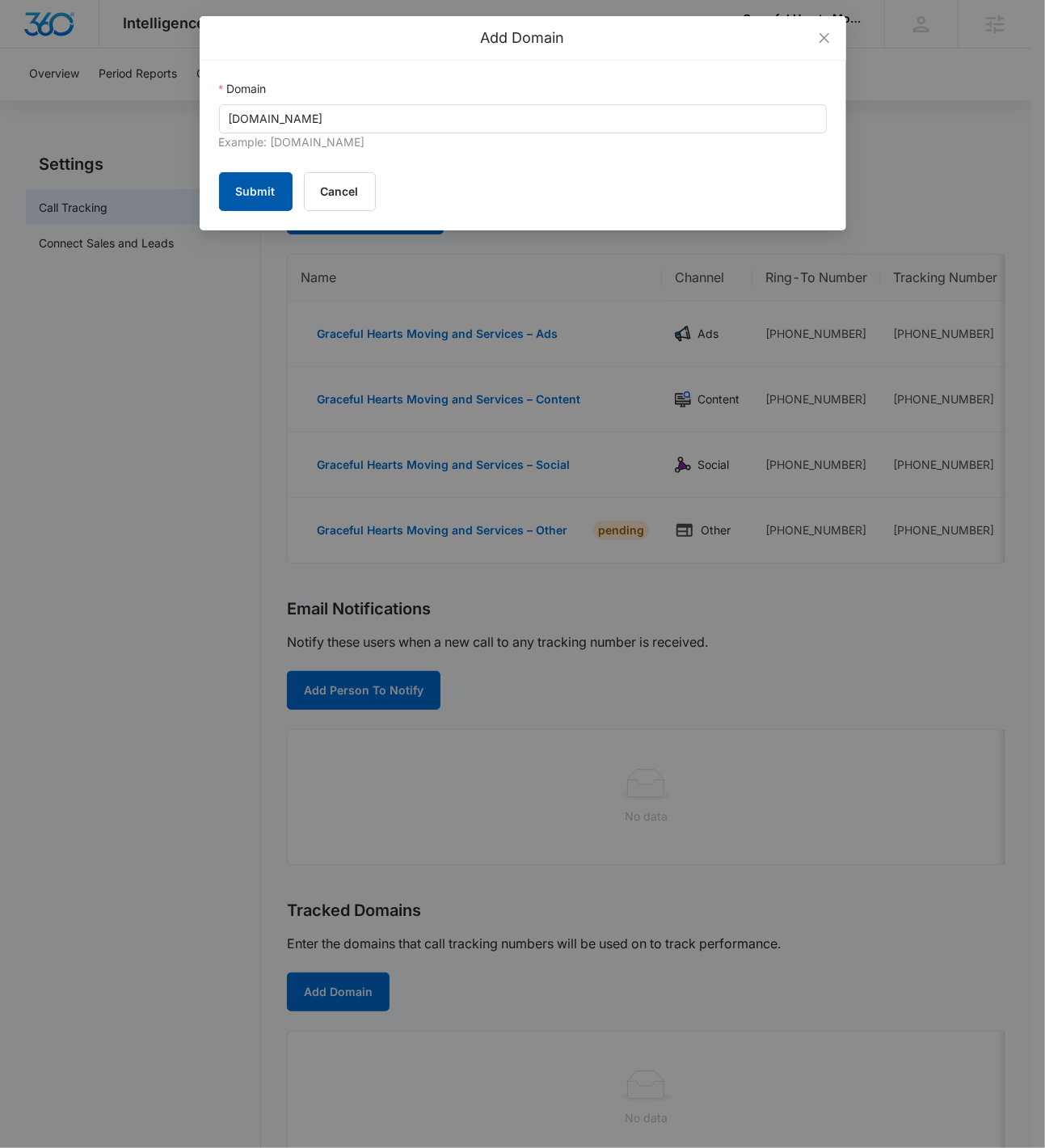
click at [247, 183] on button "Submit" at bounding box center [256, 191] width 74 height 39
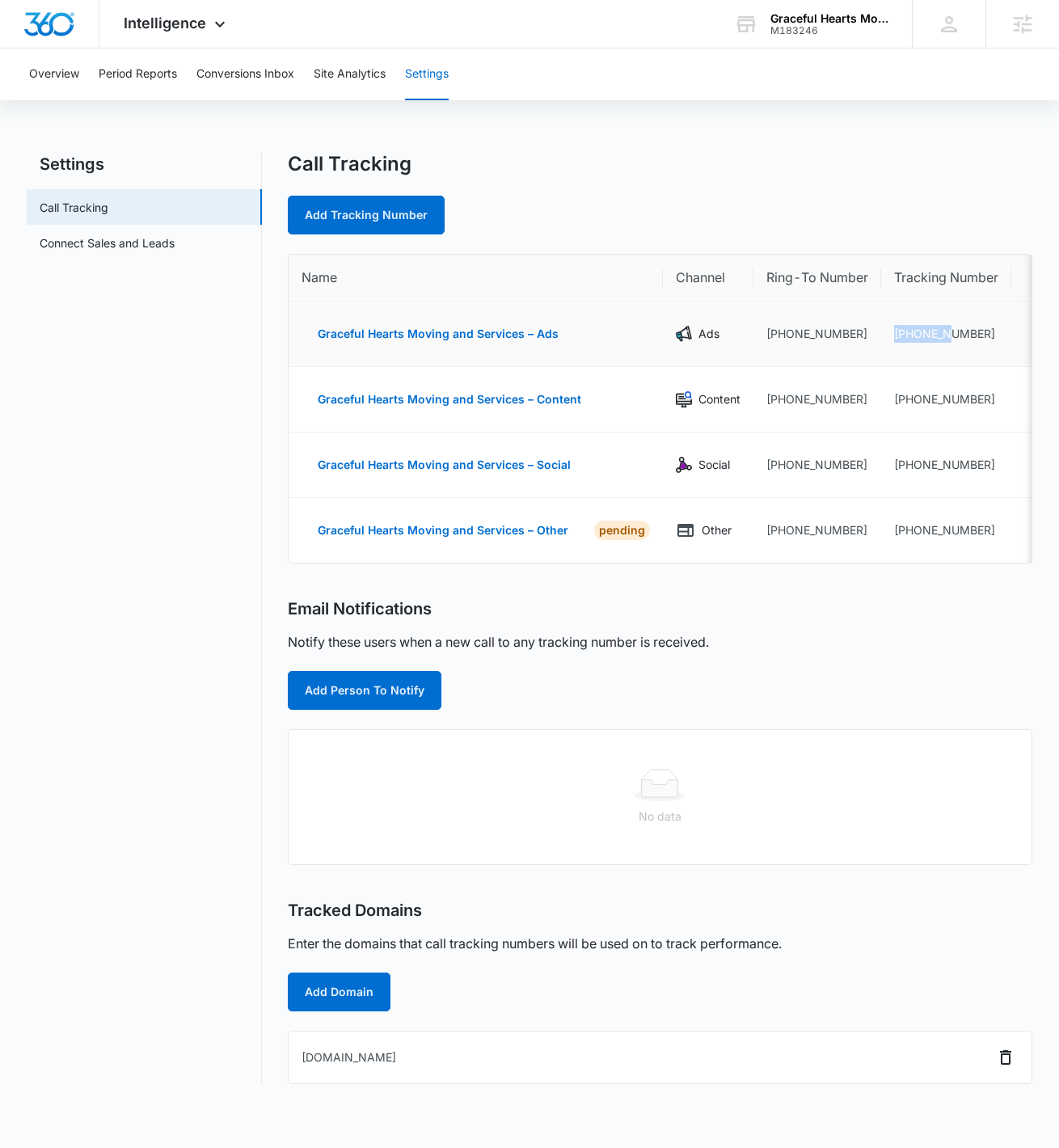
drag, startPoint x: 989, startPoint y: 324, endPoint x: 952, endPoint y: 339, distance: 39.9
click at [952, 339] on td "+17865305519" at bounding box center [947, 334] width 131 height 65
click at [974, 330] on td "+17865305519" at bounding box center [947, 334] width 131 height 65
drag, startPoint x: 993, startPoint y: 332, endPoint x: 905, endPoint y: 337, distance: 88.1
click at [905, 337] on td "+17865305519" at bounding box center [947, 334] width 131 height 65
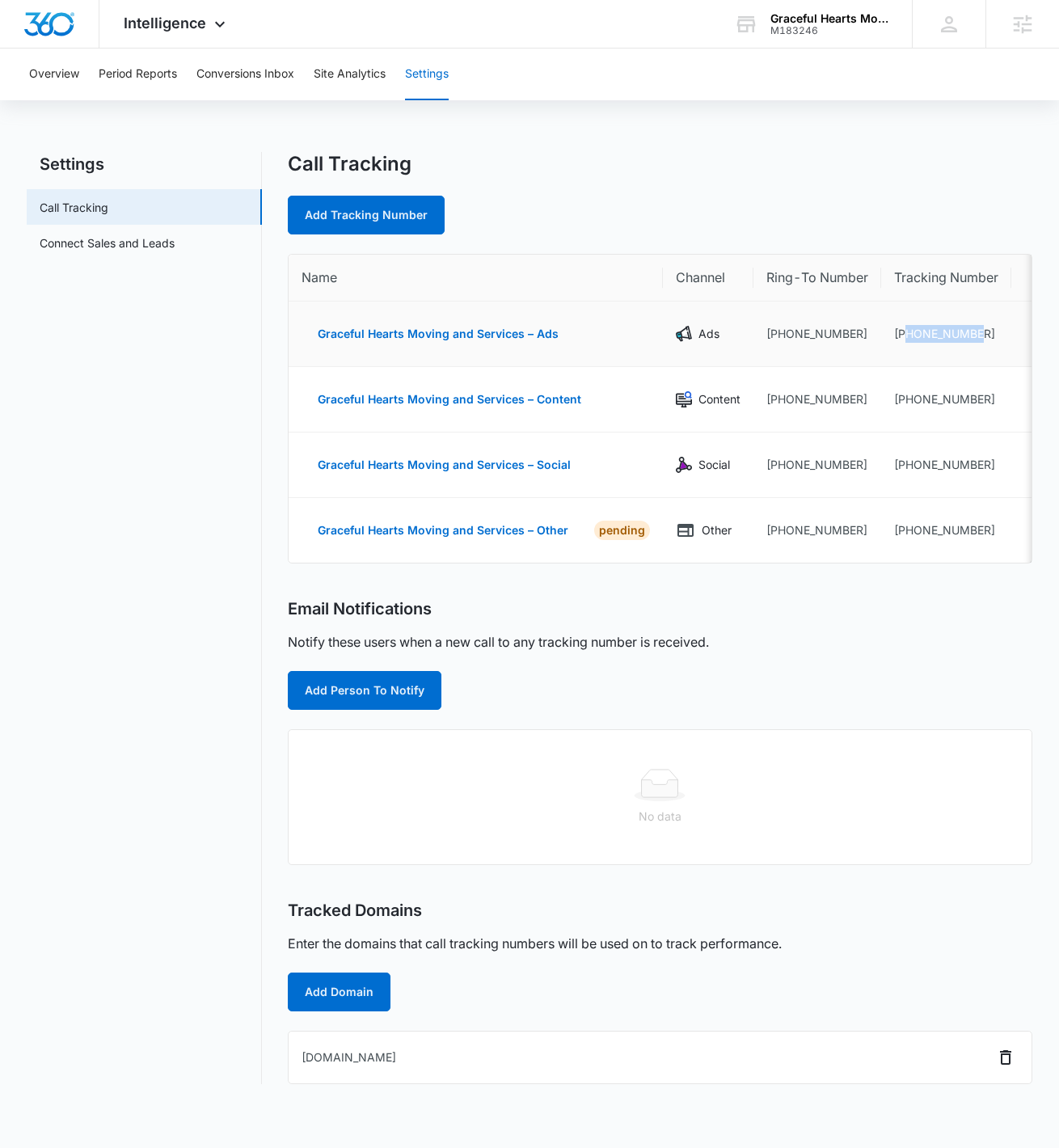
copy td "7865305519"
click at [402, 710] on button "Add Person To Notify" at bounding box center [365, 690] width 154 height 39
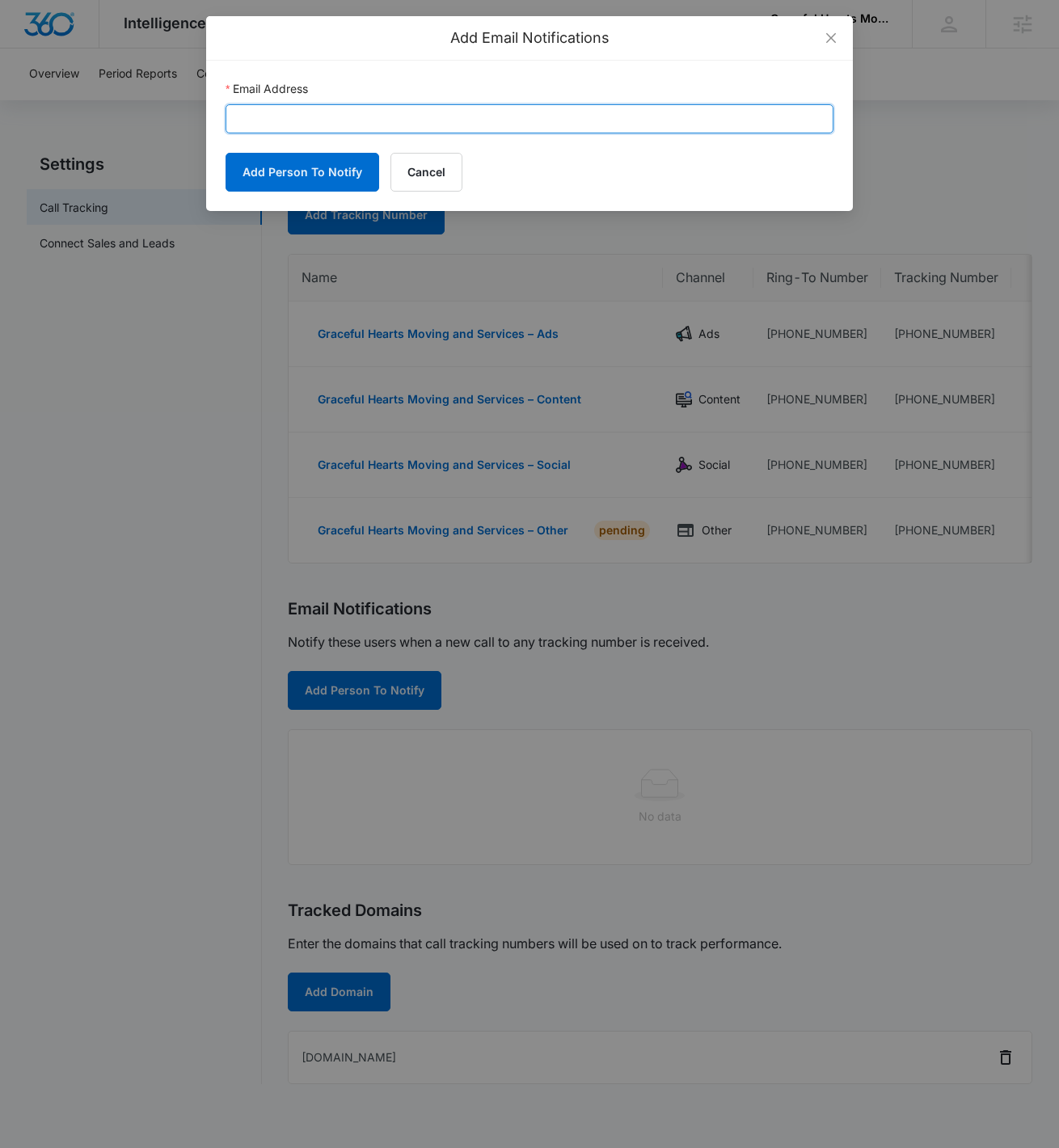
click at [473, 130] on input "Email Address" at bounding box center [529, 118] width 608 height 29
paste input "[EMAIL_ADDRESS][PERSON_NAME][DOMAIN_NAME]"
type input "[EMAIL_ADDRESS][PERSON_NAME][DOMAIN_NAME]"
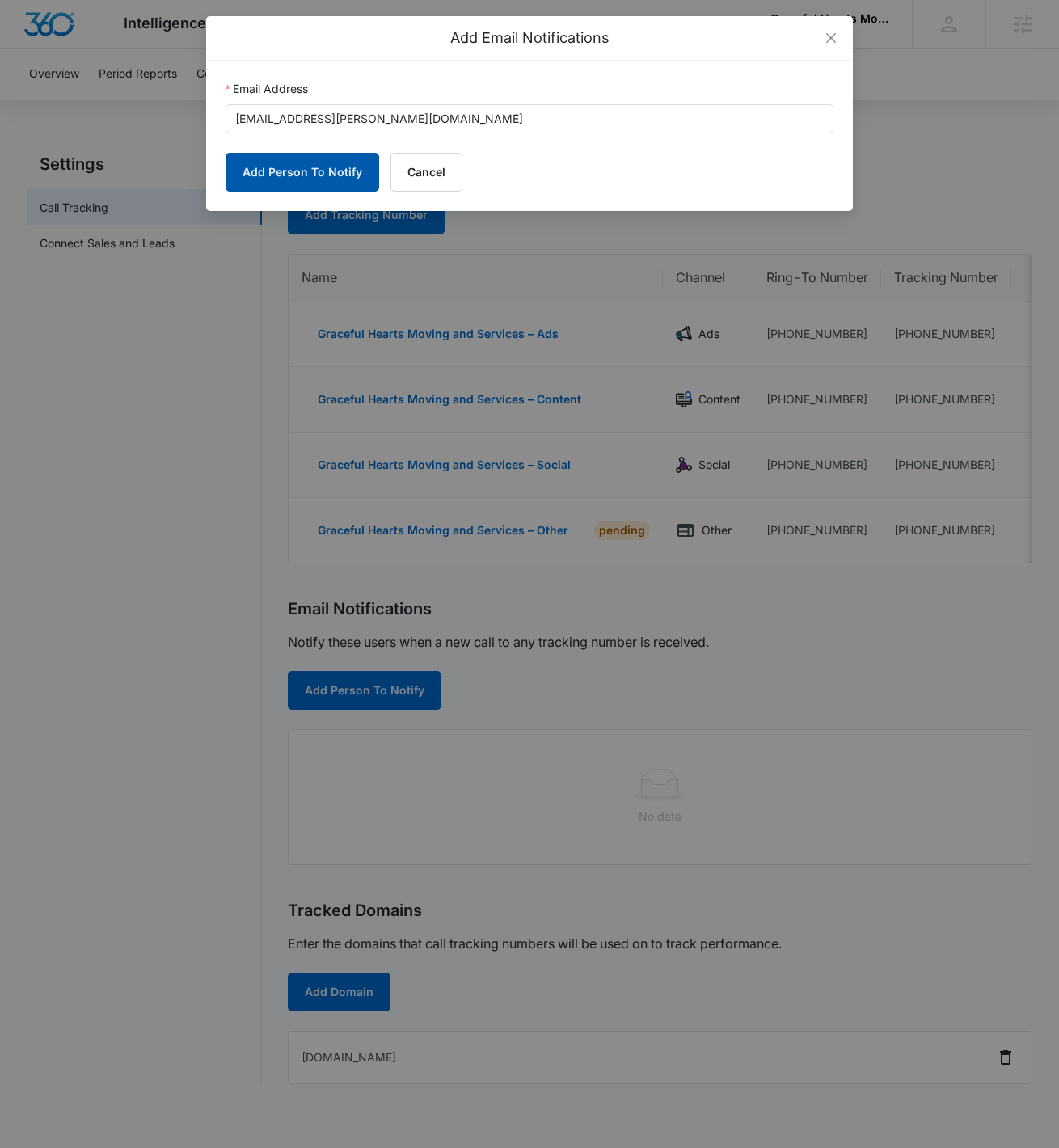
click at [278, 178] on button "Add Person To Notify" at bounding box center [302, 172] width 154 height 39
